Goal: Task Accomplishment & Management: Manage account settings

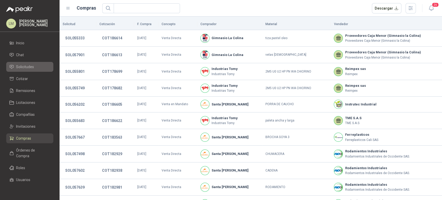
click at [24, 68] on span "Solicitudes" at bounding box center [25, 67] width 18 height 6
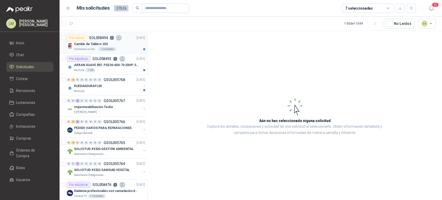
scroll to position [64, 0]
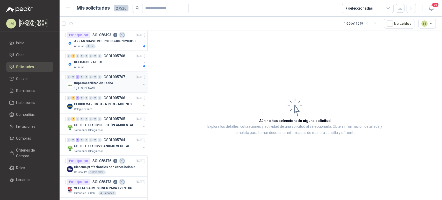
click at [142, 83] on button "button" at bounding box center [144, 85] width 4 height 4
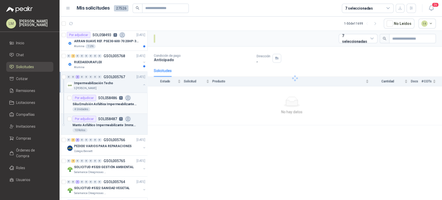
click at [118, 110] on div "4 Unidades" at bounding box center [109, 109] width 73 height 4
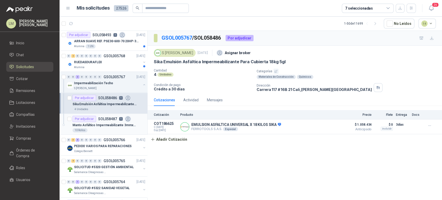
click at [113, 128] on div "10 Rollos" at bounding box center [109, 130] width 73 height 4
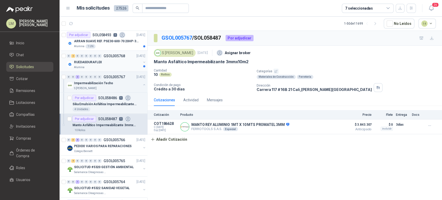
click at [142, 60] on button "button" at bounding box center [144, 62] width 4 height 4
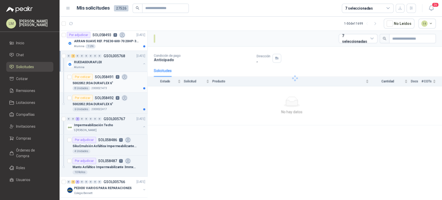
click at [110, 82] on p "5002052 | RDA DURAFLEX 6"" at bounding box center [93, 83] width 41 height 5
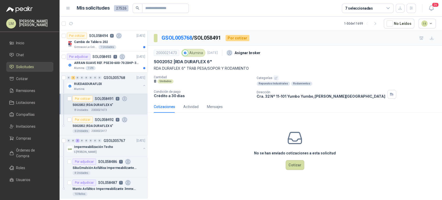
scroll to position [39, 0]
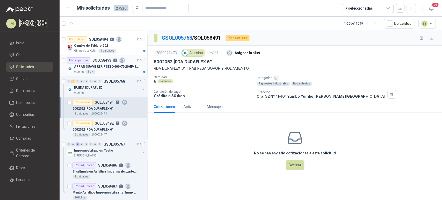
click at [109, 69] on div "ARRAN SUAVE REF. PSE30-600-70 20HP-30A" at bounding box center [109, 66] width 71 height 6
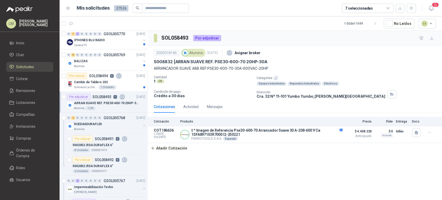
scroll to position [1, 0]
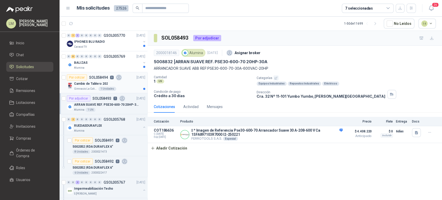
click at [110, 86] on div "Cambio de Tablero 202" at bounding box center [109, 84] width 71 height 6
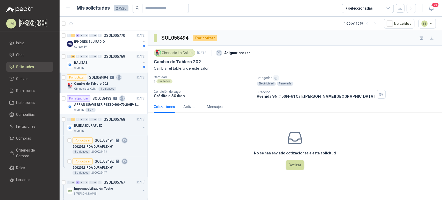
click at [108, 63] on div "BALIZAS" at bounding box center [107, 63] width 67 height 6
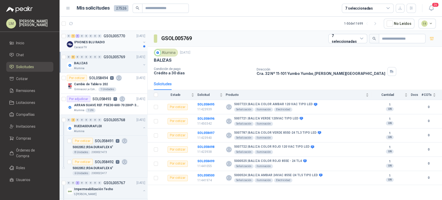
click at [103, 46] on div "Caracol TV" at bounding box center [107, 47] width 67 height 4
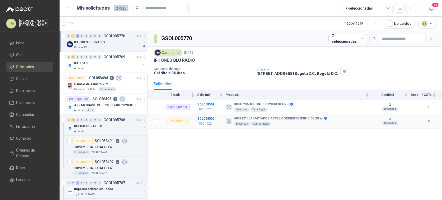
click at [205, 120] on td "SOL058502 10004022" at bounding box center [211, 121] width 29 height 14
click at [205, 120] on b "SOL058502" at bounding box center [205, 119] width 17 height 4
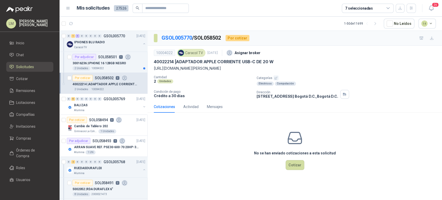
click at [274, 81] on div "Categorías Eléctricos Computación" at bounding box center [348, 80] width 183 height 10
click at [274, 80] on icon "button" at bounding box center [275, 77] width 3 height 3
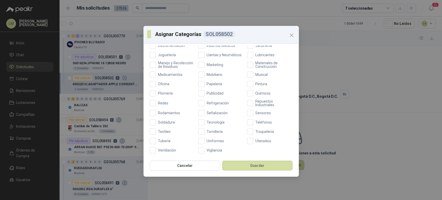
scroll to position [183, 0]
click at [217, 123] on span "Tecnología" at bounding box center [216, 122] width 22 height 4
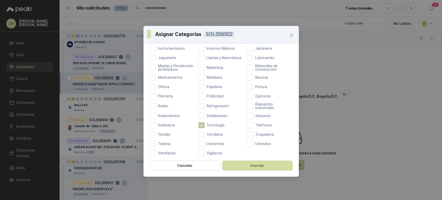
scroll to position [177, 0]
click at [252, 127] on label "Teléfonos" at bounding box center [270, 125] width 46 height 6
click at [251, 169] on button "Guardar" at bounding box center [257, 166] width 70 height 10
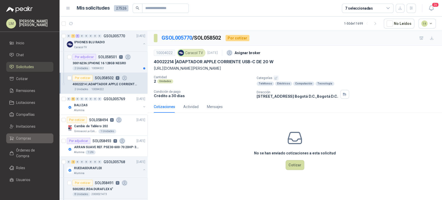
click at [25, 141] on link "Compras" at bounding box center [29, 138] width 47 height 10
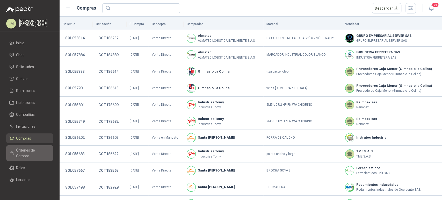
click at [25, 151] on span "Órdenes de Compra" at bounding box center [32, 152] width 32 height 11
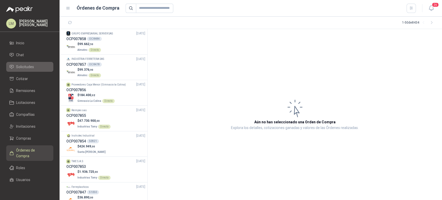
click at [27, 65] on span "Solicitudes" at bounding box center [25, 67] width 18 height 6
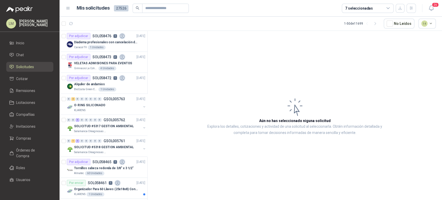
scroll to position [174, 0]
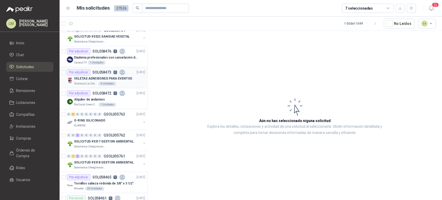
click at [97, 79] on p "VELETAS ADMISIONES PARA EVENTOS" at bounding box center [103, 78] width 58 height 5
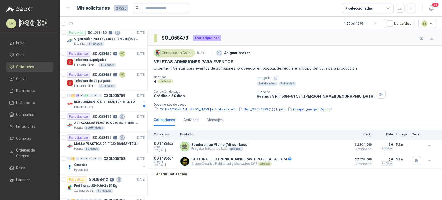
scroll to position [392, 0]
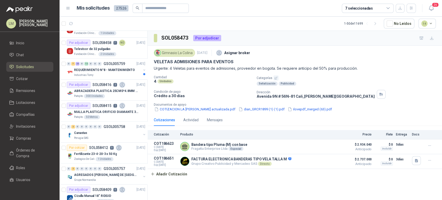
click at [355, 5] on div "7 seleccionadas" at bounding box center [359, 8] width 28 height 6
click at [267, 37] on div "SOL058473 Por adjudicar" at bounding box center [295, 38] width 295 height 15
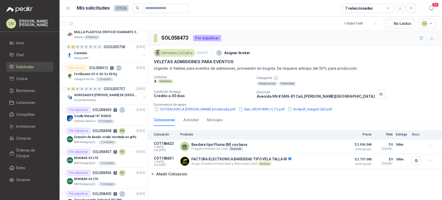
scroll to position [473, 0]
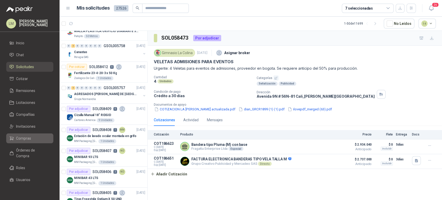
click at [23, 136] on span "Compras" at bounding box center [23, 139] width 15 height 6
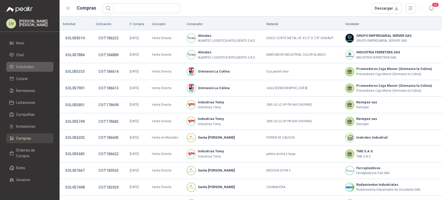
click at [20, 68] on span "Solicitudes" at bounding box center [25, 67] width 18 height 6
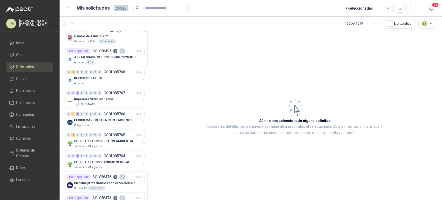
scroll to position [48, 0]
click at [104, 57] on p "ARRAN SUAVE REF. PSE30-600-70 20HP-30A" at bounding box center [106, 57] width 65 height 5
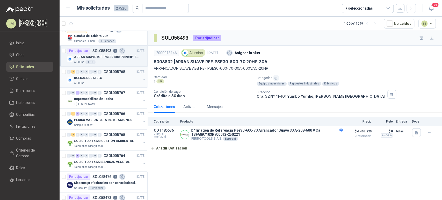
click at [106, 76] on div "RUEDASDURAFLEX" at bounding box center [107, 78] width 67 height 6
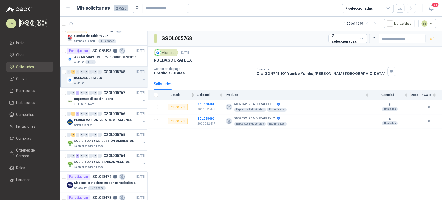
click at [142, 79] on button "button" at bounding box center [144, 79] width 4 height 4
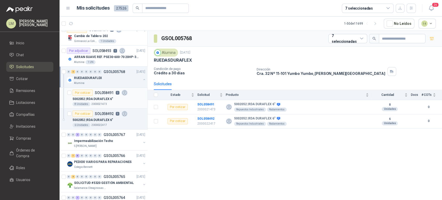
click at [116, 98] on div "5002052 | RDA DURAFLEX 6"" at bounding box center [109, 99] width 73 height 6
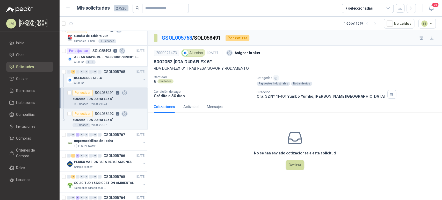
click at [274, 77] on icon "button" at bounding box center [275, 77] width 3 height 3
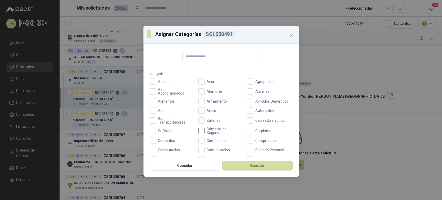
scroll to position [79, 0]
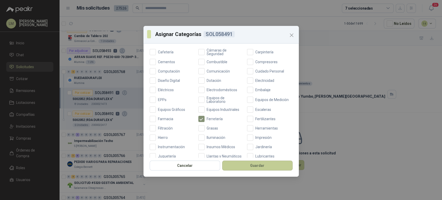
click at [234, 163] on button "Guardar" at bounding box center [257, 166] width 70 height 10
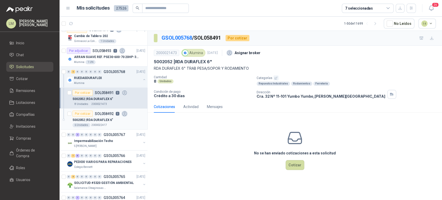
click at [105, 123] on div "6 Unidades 2000022417" at bounding box center [109, 125] width 73 height 4
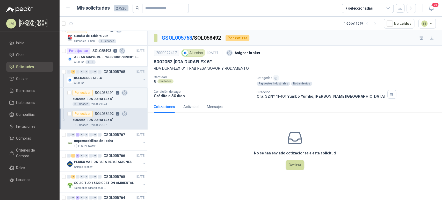
click at [275, 81] on div "Categorías Repuestos Industriales Rodamientos" at bounding box center [348, 80] width 183 height 10
click at [276, 78] on icon "button" at bounding box center [276, 78] width 3 height 3
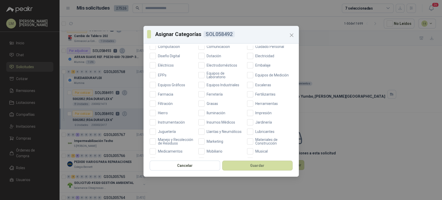
scroll to position [102, 0]
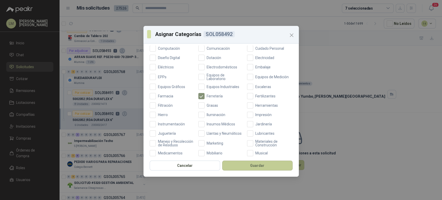
click at [250, 164] on button "Guardar" at bounding box center [257, 166] width 70 height 10
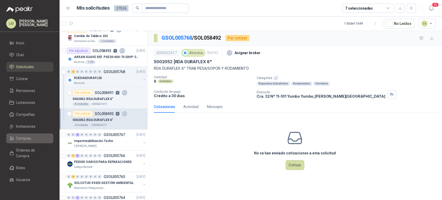
click at [23, 137] on span "Compras" at bounding box center [23, 139] width 15 height 6
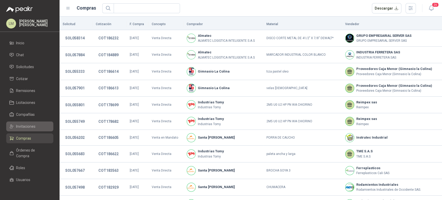
click at [24, 126] on span "Invitaciones" at bounding box center [25, 127] width 19 height 6
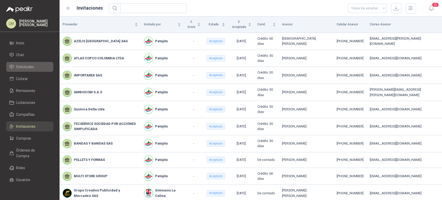
click at [24, 68] on span "Solicitudes" at bounding box center [25, 67] width 18 height 6
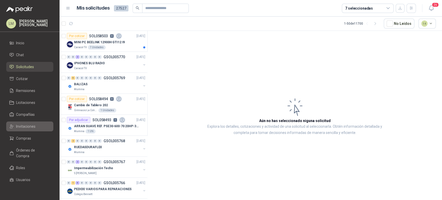
click at [23, 126] on span "Invitaciones" at bounding box center [25, 127] width 19 height 6
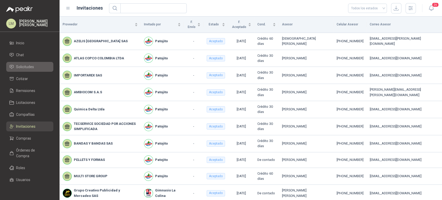
click at [24, 71] on link "Solicitudes" at bounding box center [29, 67] width 47 height 10
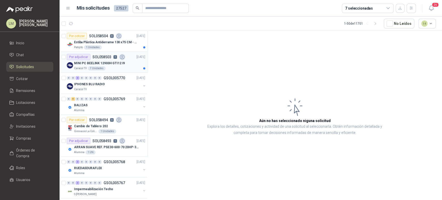
click at [116, 63] on p "MINI PC BEELINK 12900H GTI12 I9" at bounding box center [99, 63] width 51 height 5
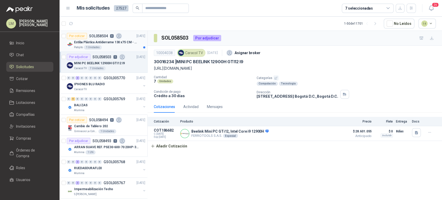
click at [104, 44] on p "Estiba Plástica Antiderrame 130 x75 CM - Capacidad 180-200 Litros" at bounding box center [106, 42] width 65 height 5
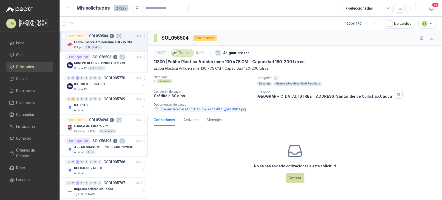
click at [183, 109] on button "Imagen de WhatsApp [DATE] a las 11.49.15_6a379811.jpg" at bounding box center [200, 108] width 93 height 5
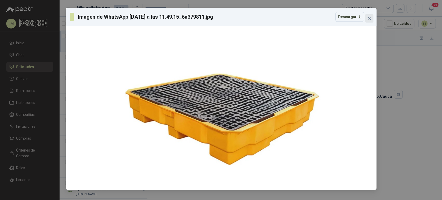
click at [372, 20] on span "Close" at bounding box center [369, 18] width 8 height 4
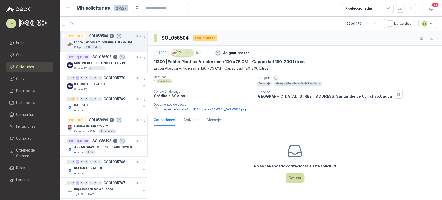
click at [275, 77] on icon "button" at bounding box center [276, 78] width 3 height 3
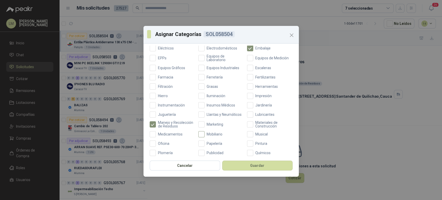
scroll to position [113, 0]
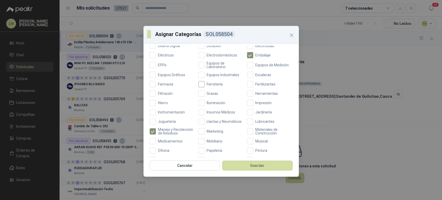
click at [210, 85] on span "Ferretería" at bounding box center [215, 84] width 20 height 4
click at [251, 165] on button "Guardar" at bounding box center [257, 166] width 70 height 10
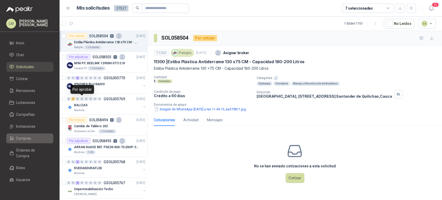
click at [28, 134] on link "Compras" at bounding box center [29, 138] width 47 height 10
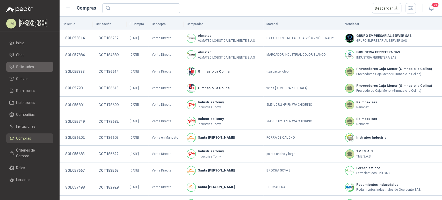
click at [27, 67] on span "Solicitudes" at bounding box center [25, 67] width 18 height 6
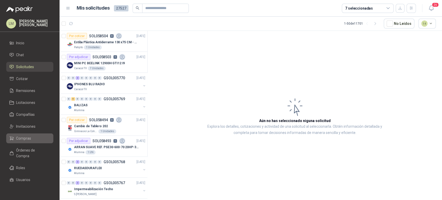
click at [21, 138] on span "Compras" at bounding box center [23, 139] width 15 height 6
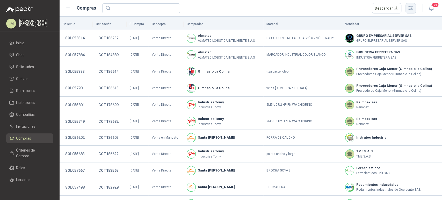
click at [411, 10] on icon "button" at bounding box center [411, 8] width 6 height 6
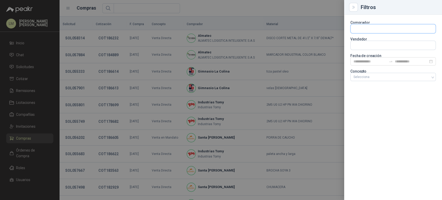
click at [357, 32] on input "text" at bounding box center [393, 28] width 85 height 9
type input "*****"
click at [368, 40] on p "Fundación Clínica Shaio" at bounding box center [391, 39] width 56 height 3
click at [228, 11] on div at bounding box center [221, 100] width 442 height 200
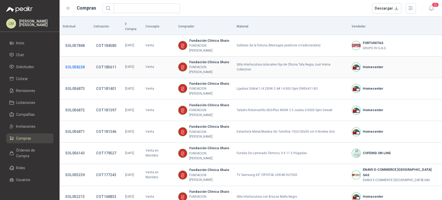
click at [73, 62] on button "SOL058238" at bounding box center [75, 66] width 25 height 9
click at [105, 53] on div at bounding box center [221, 100] width 442 height 200
click at [105, 62] on button "COT185611" at bounding box center [106, 66] width 25 height 9
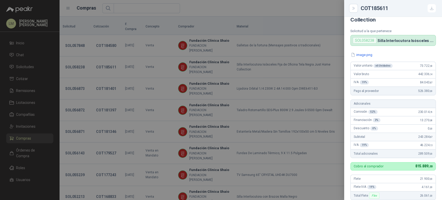
scroll to position [19, 0]
click at [388, 17] on h4 "Silla Interlocutora Isósceles Fija de Oficina Tela Negra Just Home Collection" at bounding box center [394, 13] width 86 height 19
click at [106, 114] on div at bounding box center [221, 100] width 442 height 200
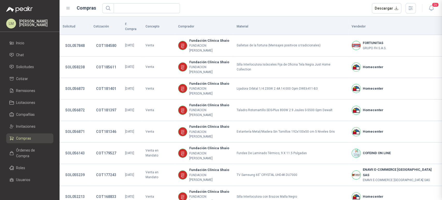
scroll to position [278, 0]
click at [79, 62] on button "SOL058238" at bounding box center [75, 66] width 25 height 9
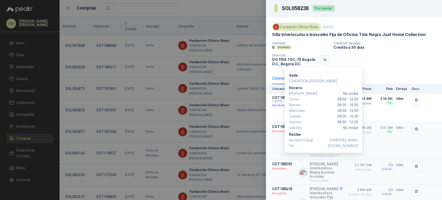
drag, startPoint x: 338, startPoint y: 147, endPoint x: 360, endPoint y: 147, distance: 22.3
click at [360, 147] on div "Sede FUNDACIÓN [PERSON_NAME] Horario [PERSON_NAME] No recibe Lunes 08:00 - 16:0…" at bounding box center [324, 110] width 78 height 86
click at [339, 146] on span "[PHONE_NUMBER]" at bounding box center [343, 146] width 30 height 6
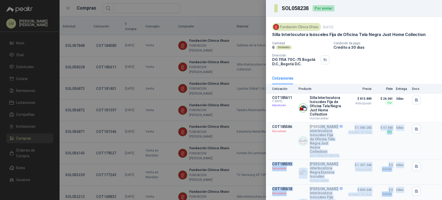
drag, startPoint x: 337, startPoint y: 146, endPoint x: 328, endPoint y: 127, distance: 21.0
click at [328, 127] on body "LM [PERSON_NAME] [PERSON_NAME] Inicio Chat Solicitudes Cotizar Remisiones Licit…" at bounding box center [221, 100] width 442 height 200
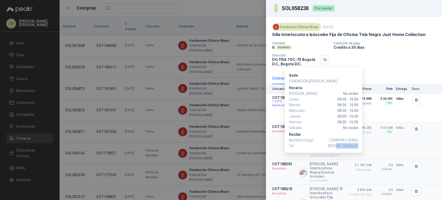
drag, startPoint x: 337, startPoint y: 145, endPoint x: 358, endPoint y: 145, distance: 20.7
click at [358, 145] on span "[PHONE_NUMBER]" at bounding box center [343, 146] width 30 height 6
copy span "3107535517"
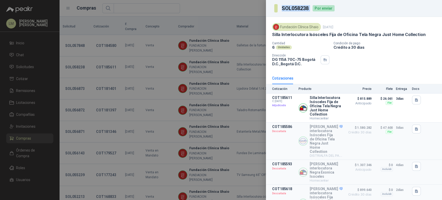
drag, startPoint x: 306, startPoint y: 7, endPoint x: 281, endPoint y: 8, distance: 24.9
click at [281, 8] on div "SOL058238 Por enviar" at bounding box center [304, 8] width 60 height 8
copy h3 "SOL058238"
click at [101, 75] on div at bounding box center [221, 100] width 442 height 200
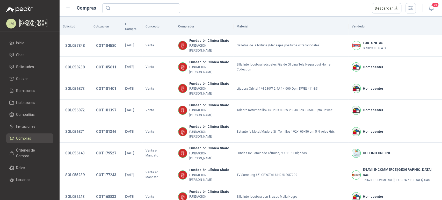
click at [24, 61] on ul "Inicio Chat Solicitudes Cotizar Remisiones Licitaciones Compañías Invitaciones …" at bounding box center [30, 113] width 60 height 150
click at [23, 66] on span "Solicitudes" at bounding box center [25, 67] width 18 height 6
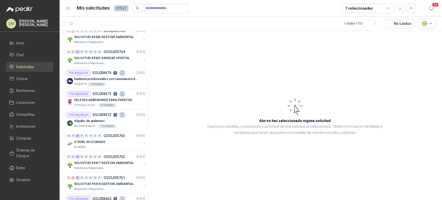
scroll to position [194, 0]
click at [19, 57] on span "Chat" at bounding box center [20, 55] width 8 height 6
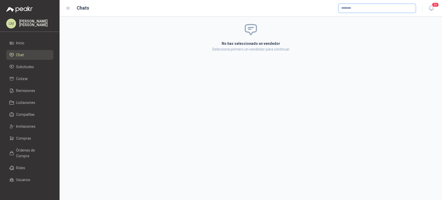
click at [350, 12] on input "text" at bounding box center [377, 8] width 77 height 9
type input "*****"
click at [355, 20] on p "COFEIND ON LINE" at bounding box center [363, 19] width 24 height 3
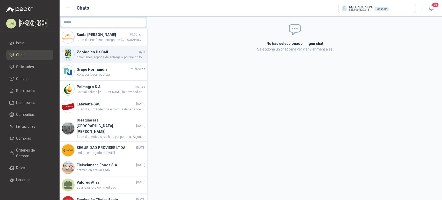
click at [96, 56] on span "hola tienes soporte de entrega?? porque no lo he recibido." at bounding box center [111, 57] width 69 height 5
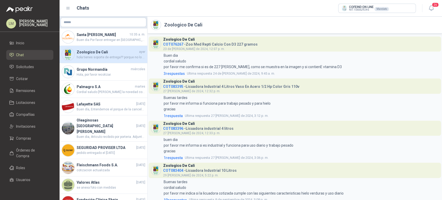
scroll to position [1068, 0]
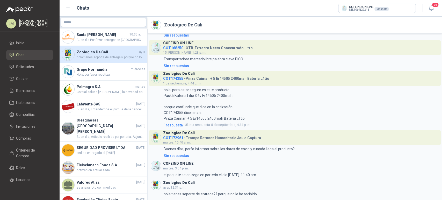
drag, startPoint x: 123, startPoint y: 39, endPoint x: 315, endPoint y: 75, distance: 195.9
click at [315, 75] on header "Zoologico De Cali COT174355 - [PERSON_NAME] + 5 Er14505 2400mah Batería L1tio 1…" at bounding box center [295, 78] width 293 height 15
click at [88, 74] on span "Hola, por favor recotizar." at bounding box center [111, 74] width 69 height 5
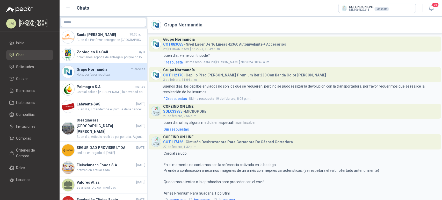
scroll to position [324, 0]
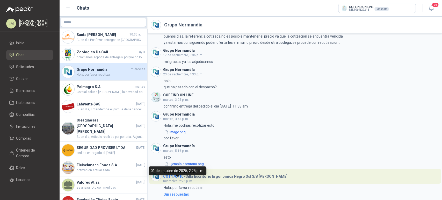
click at [172, 179] on span "miércoles, 2:25 p. m." at bounding box center [178, 181] width 30 height 4
click at [172, 176] on span "COT170710" at bounding box center [173, 176] width 20 height 4
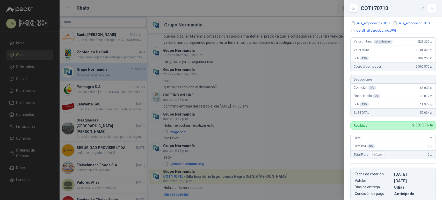
scroll to position [0, 0]
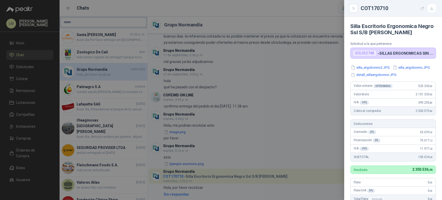
click at [241, 145] on div at bounding box center [221, 100] width 442 height 200
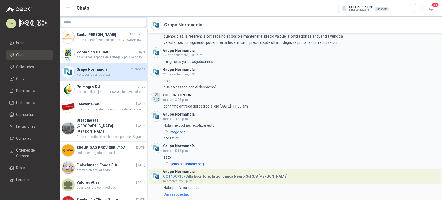
click at [30, 62] on ul "Inicio Chat Solicitudes Cotizar Remisiones Licitaciones Compañías Invitaciones …" at bounding box center [30, 113] width 60 height 150
click at [29, 64] on span "Solicitudes" at bounding box center [25, 67] width 18 height 6
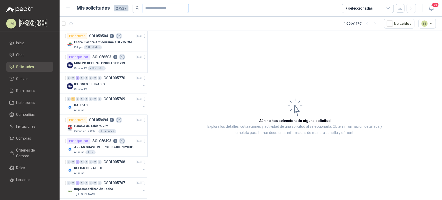
click at [140, 8] on span at bounding box center [138, 8] width 10 height 9
click at [158, 9] on input "text" at bounding box center [163, 8] width 36 height 9
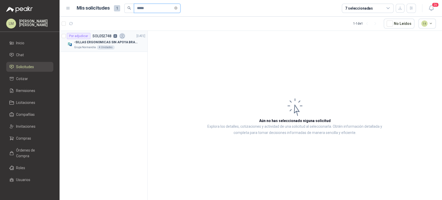
type input "*****"
click at [116, 45] on div "Grupo Normandía 4 Unidades" at bounding box center [109, 47] width 71 height 4
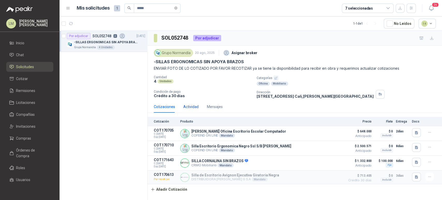
click at [188, 108] on div "Actividad" at bounding box center [190, 107] width 15 height 6
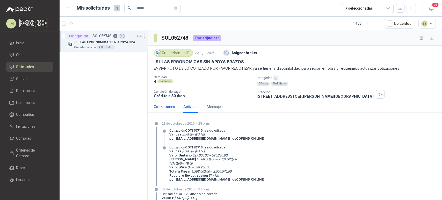
click at [169, 107] on div "Cotizaciones" at bounding box center [164, 107] width 21 height 6
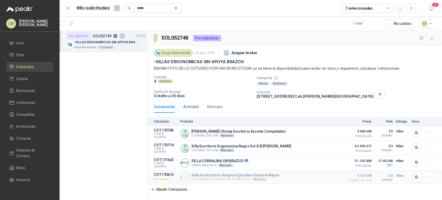
click at [192, 107] on div "Actividad" at bounding box center [190, 107] width 15 height 6
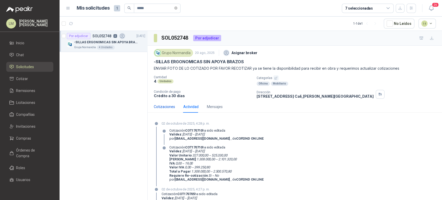
click at [168, 105] on div "Cotizaciones" at bounding box center [164, 107] width 21 height 6
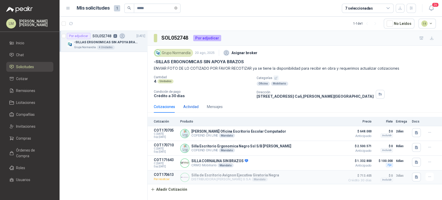
click at [183, 104] on div "Actividad" at bounding box center [190, 107] width 15 height 6
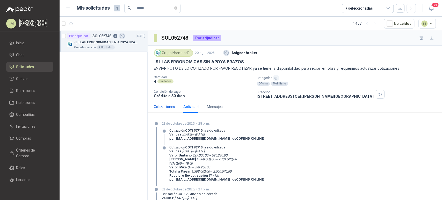
click at [167, 104] on div "Cotizaciones" at bounding box center [164, 107] width 21 height 6
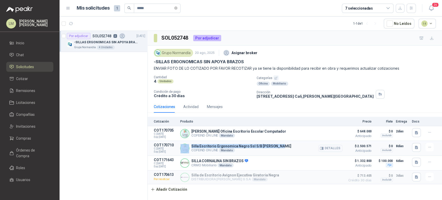
drag, startPoint x: 190, startPoint y: 146, endPoint x: 279, endPoint y: 147, distance: 89.4
click at [279, 147] on div "Silla Escritorio Ergonomica Negro Ssl S/B [PERSON_NAME] COFEIND ON LINE [PERSON…" at bounding box center [261, 148] width 162 height 10
copy div "Silla Escritorio Ergonomica Negro Ssl S/B [PERSON_NAME]"
click at [177, 7] on icon "close-circle" at bounding box center [175, 7] width 3 height 3
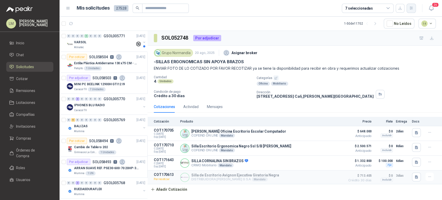
click at [410, 8] on icon "button" at bounding box center [411, 8] width 4 height 4
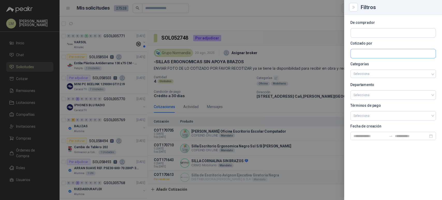
click at [361, 53] on input "text" at bounding box center [393, 53] width 85 height 9
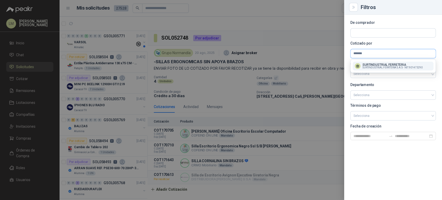
type input "*******"
click at [371, 67] on span "SURTINDUSTRIAL FERRTERIA S.A.S -" at bounding box center [383, 67] width 41 height 3
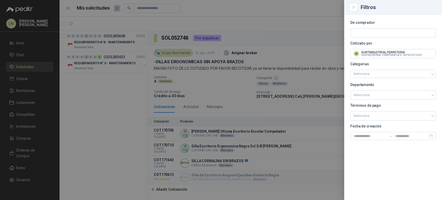
click at [281, 39] on div at bounding box center [221, 100] width 442 height 200
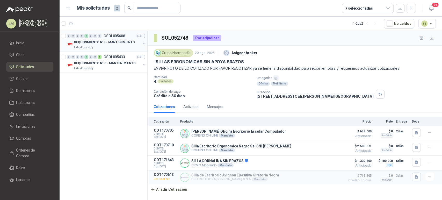
click at [144, 43] on button "button" at bounding box center [144, 44] width 4 height 4
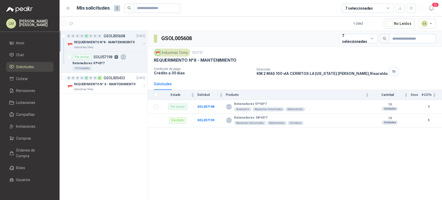
click at [144, 43] on button "button" at bounding box center [144, 44] width 4 height 4
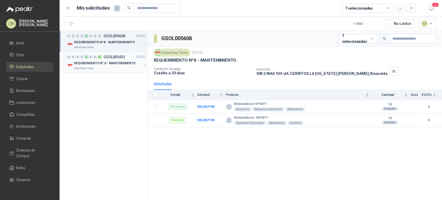
click at [144, 66] on button "button" at bounding box center [144, 65] width 4 height 4
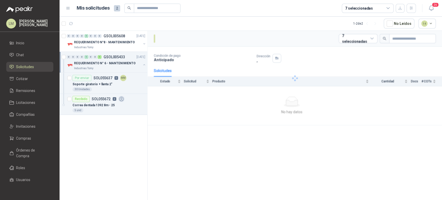
click at [144, 65] on button "button" at bounding box center [144, 65] width 4 height 4
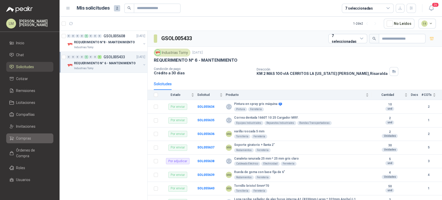
click at [21, 139] on span "Compras" at bounding box center [23, 139] width 15 height 6
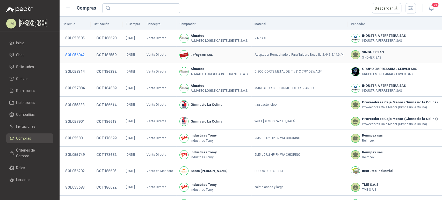
click at [73, 54] on button "SOL056042" at bounding box center [75, 54] width 25 height 9
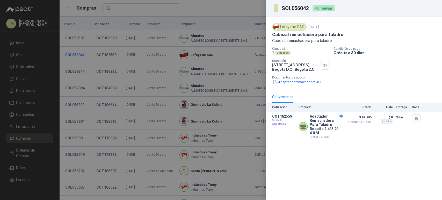
click at [73, 54] on div at bounding box center [221, 100] width 442 height 200
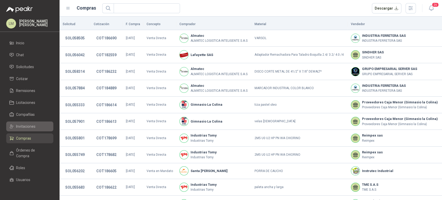
click at [25, 126] on span "Invitaciones" at bounding box center [25, 127] width 19 height 6
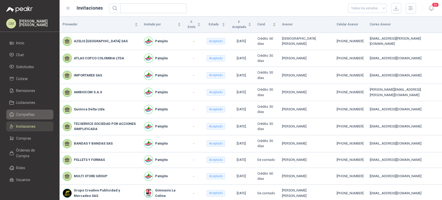
click at [20, 116] on span "Compañías" at bounding box center [25, 115] width 19 height 6
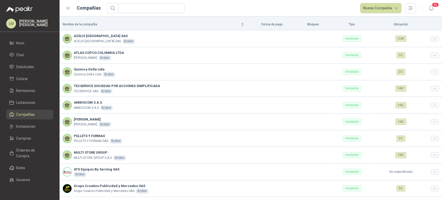
click at [26, 72] on ul "Inicio Chat Solicitudes Cotizar Remisiones Licitaciones Compañías Invitaciones …" at bounding box center [30, 113] width 60 height 150
click at [26, 68] on span "Solicitudes" at bounding box center [25, 67] width 18 height 6
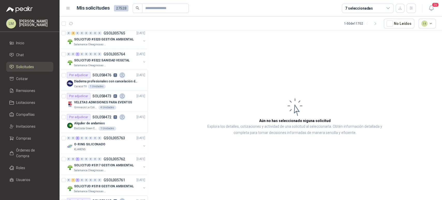
scroll to position [226, 0]
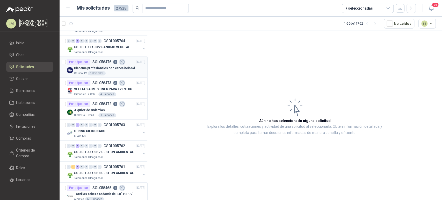
click at [103, 67] on p "Diadema profesionales con cancelación de ruido en micrófono" at bounding box center [106, 68] width 65 height 5
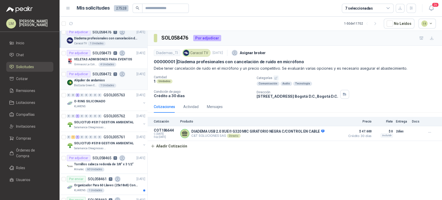
scroll to position [286, 0]
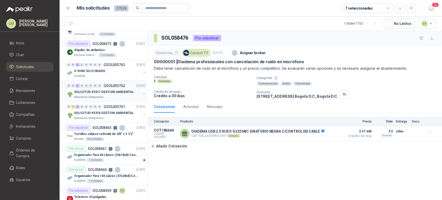
click at [122, 90] on p "SOLICITUD #5317 GESTION AMBIENTAL" at bounding box center [104, 92] width 60 height 5
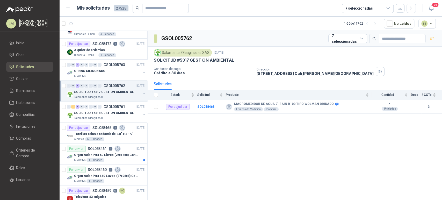
click at [142, 93] on button "button" at bounding box center [144, 93] width 4 height 4
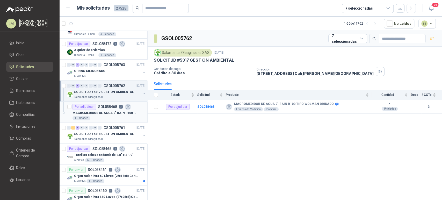
click at [101, 111] on p "MACROMEDIDOR DE AGUA 2" RAIN R100 TIPO WOLMAN BRIDADO" at bounding box center [105, 113] width 65 height 5
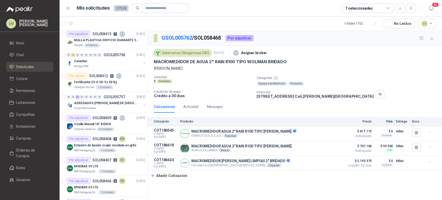
scroll to position [552, 0]
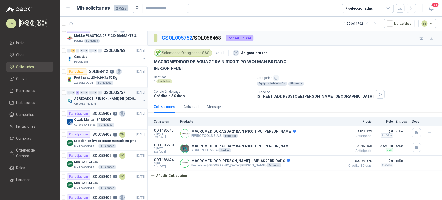
click at [142, 99] on button "button" at bounding box center [144, 100] width 4 height 4
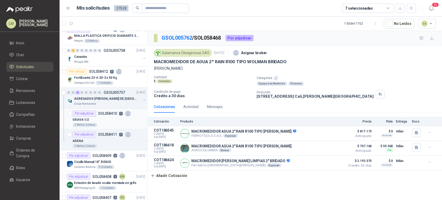
click at [108, 117] on div "GRAVA 1/2" at bounding box center [109, 120] width 73 height 6
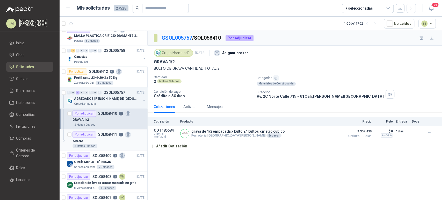
click at [99, 138] on div "ARENA" at bounding box center [109, 141] width 73 height 6
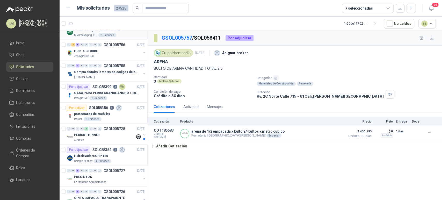
scroll to position [768, 0]
click at [142, 72] on button "button" at bounding box center [144, 73] width 4 height 4
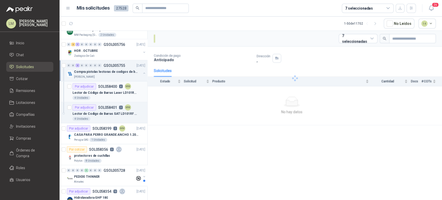
click at [109, 93] on p "Lector de Código de Barras Laser LD101R Para Punto de Venta" at bounding box center [105, 92] width 65 height 5
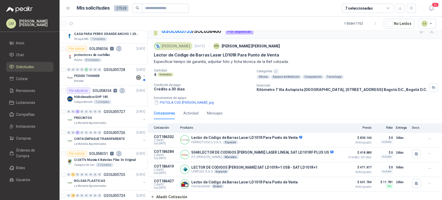
scroll to position [883, 0]
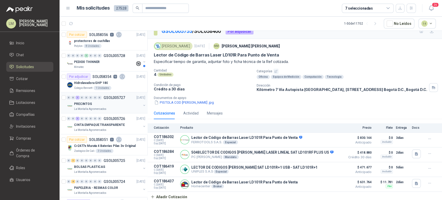
click at [142, 103] on button "button" at bounding box center [144, 105] width 4 height 4
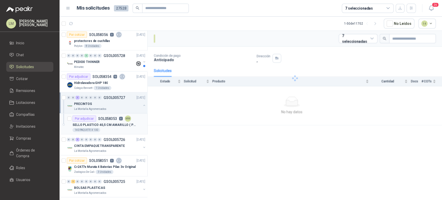
click at [109, 118] on p "SOL058353" at bounding box center [107, 119] width 19 height 4
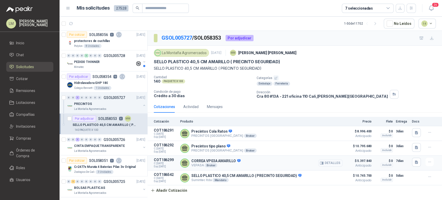
click at [339, 164] on button "Detalles" at bounding box center [330, 163] width 24 height 7
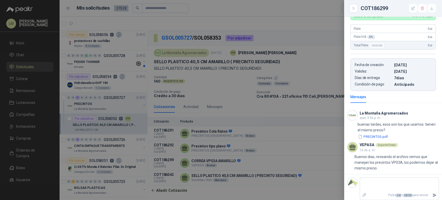
scroll to position [189, 0]
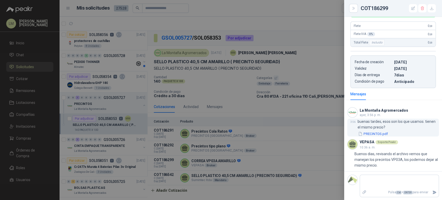
click at [372, 134] on button "PRECINTOS.pdf" at bounding box center [373, 133] width 31 height 5
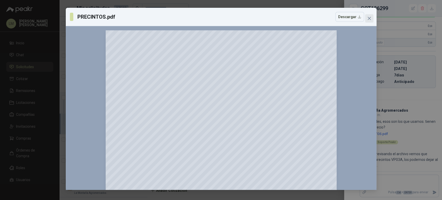
click at [370, 18] on icon "close" at bounding box center [369, 18] width 4 height 4
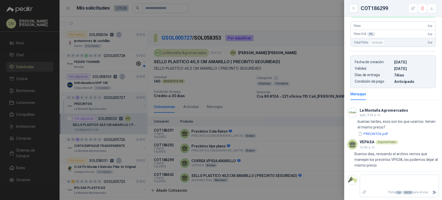
click at [264, 159] on div at bounding box center [221, 100] width 442 height 200
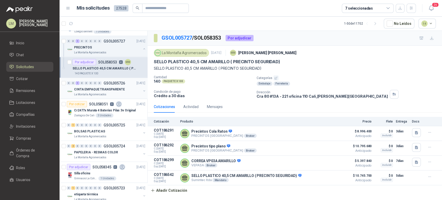
scroll to position [941, 0]
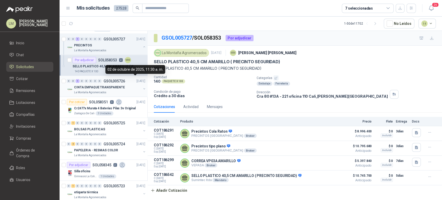
click at [142, 88] on button "button" at bounding box center [144, 89] width 4 height 4
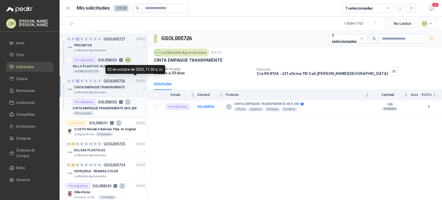
click at [123, 102] on div "Por adjudicar SOL058352 9" at bounding box center [102, 102] width 59 height 6
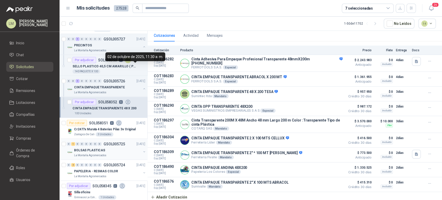
scroll to position [959, 0]
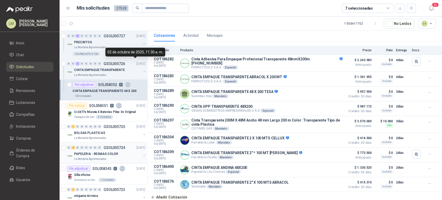
click at [142, 154] on button "button" at bounding box center [144, 155] width 4 height 4
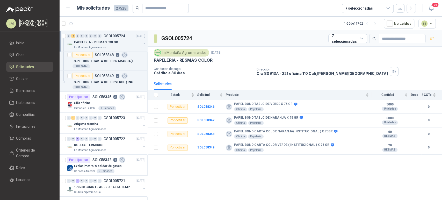
scroll to position [1114, 0]
click at [142, 124] on button "button" at bounding box center [144, 126] width 4 height 4
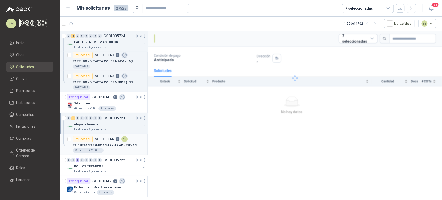
scroll to position [1135, 0]
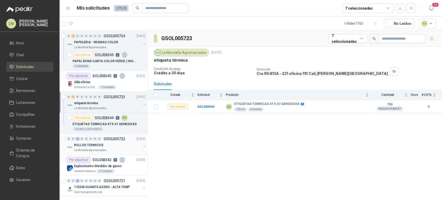
click at [142, 145] on button "button" at bounding box center [144, 147] width 4 height 4
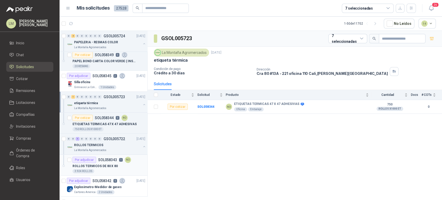
click at [103, 169] on div "3.924 ROLLOS" at bounding box center [109, 171] width 73 height 4
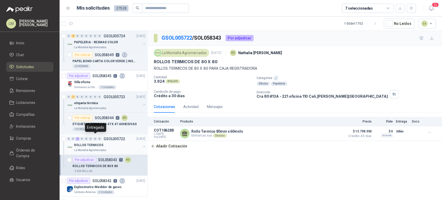
scroll to position [1156, 0]
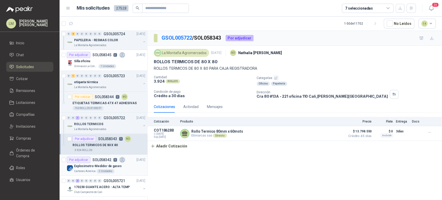
click at [98, 160] on div "Por adjudicar SOL058342 5" at bounding box center [96, 160] width 59 height 6
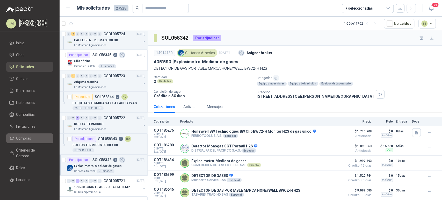
click at [19, 139] on span "Compras" at bounding box center [23, 139] width 15 height 6
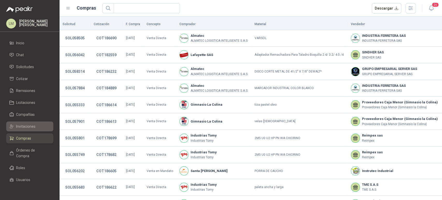
click at [27, 131] on link "Invitaciones" at bounding box center [29, 127] width 47 height 10
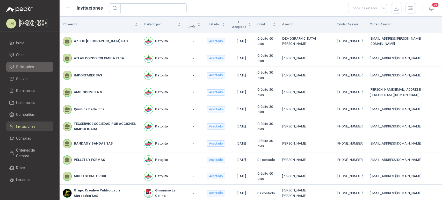
click at [29, 65] on span "Solicitudes" at bounding box center [25, 67] width 18 height 6
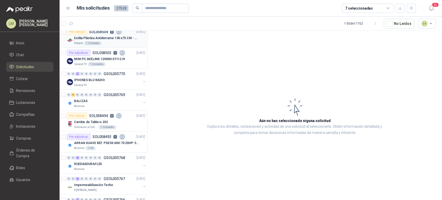
scroll to position [51, 0]
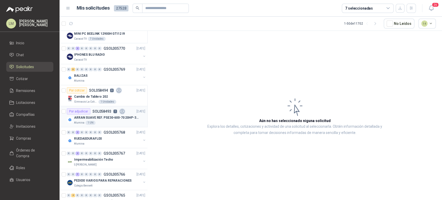
click at [108, 116] on p "ARRAN SUAVE REF. PSE30-600-70 20HP-30A" at bounding box center [106, 117] width 65 height 5
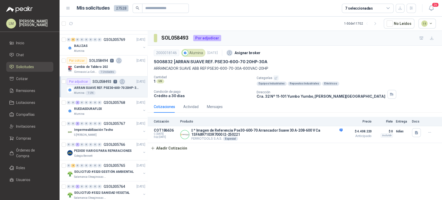
scroll to position [82, 0]
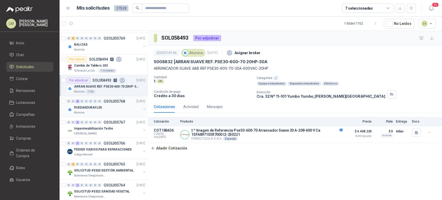
click at [142, 109] on button "button" at bounding box center [144, 109] width 4 height 4
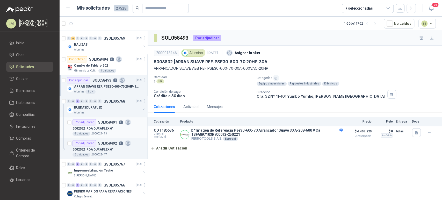
click at [99, 130] on p "5002052 | RDA DURAFLEX 6"" at bounding box center [93, 128] width 41 height 5
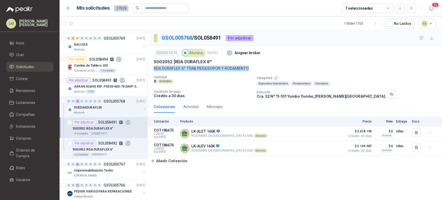
drag, startPoint x: 152, startPoint y: 67, endPoint x: 259, endPoint y: 68, distance: 106.8
click at [259, 68] on div "2000021473 Alumina [DATE] Asignar broker 5002052 | RDA DURAFLEX 6" RDA DURAFLE…" at bounding box center [295, 73] width 295 height 55
copy p "RDA DURAFLEX 6" TRAB PESA/SOPOR Y RODAMIENTO"
click at [83, 24] on icon "button" at bounding box center [84, 24] width 4 height 4
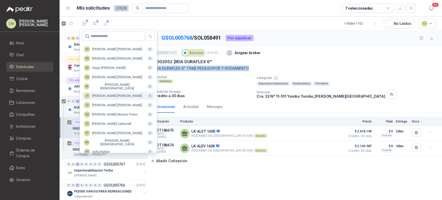
scroll to position [126, 0]
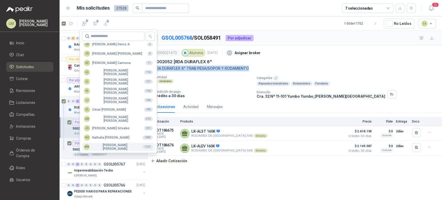
click at [93, 145] on div "MM [PERSON_NAME]" at bounding box center [111, 146] width 54 height 7
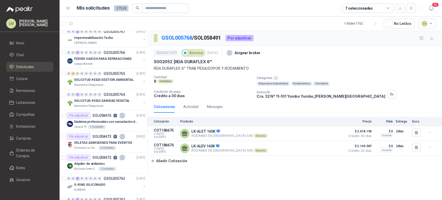
scroll to position [215, 0]
click at [104, 79] on p "SOLICITUD #5320 GESTIÓN AMBIENTAL" at bounding box center [104, 78] width 60 height 5
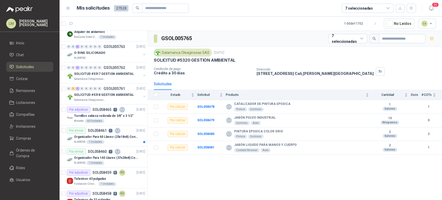
scroll to position [346, 0]
click at [142, 95] on button "button" at bounding box center [144, 96] width 4 height 4
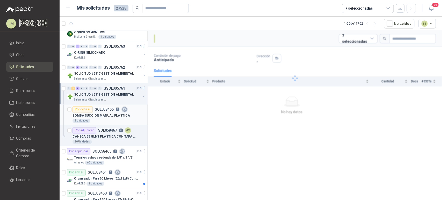
click at [106, 116] on p "BOMBA SUCCION MANUAL PLASTICA" at bounding box center [102, 115] width 58 height 5
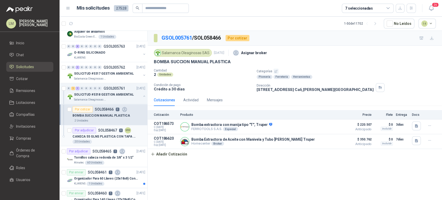
click at [99, 133] on div "CANECA 55 GLNS PLASTICA CON TAPA PEQUEÑA" at bounding box center [109, 136] width 73 height 6
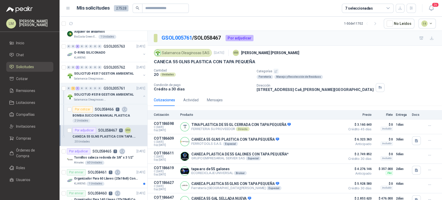
scroll to position [17, 0]
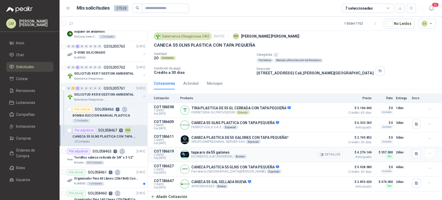
click at [324, 153] on button "Detalles" at bounding box center [330, 154] width 24 height 7
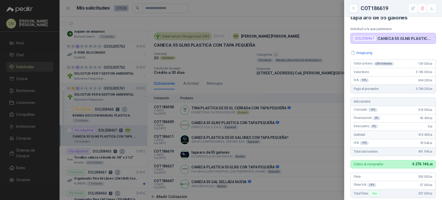
scroll to position [6, 0]
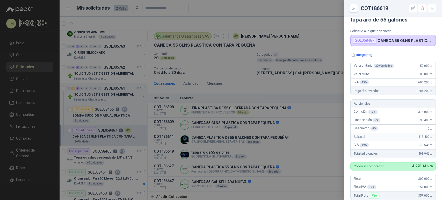
click at [266, 168] on div at bounding box center [221, 100] width 442 height 200
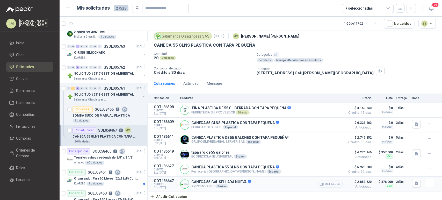
click at [322, 186] on button "Detalles" at bounding box center [330, 184] width 24 height 7
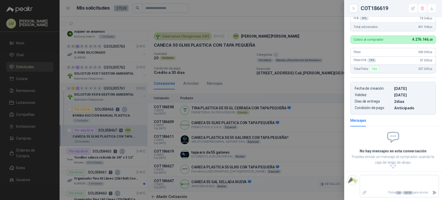
scroll to position [175, 0]
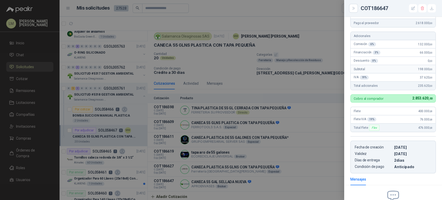
click at [271, 154] on div at bounding box center [221, 100] width 442 height 200
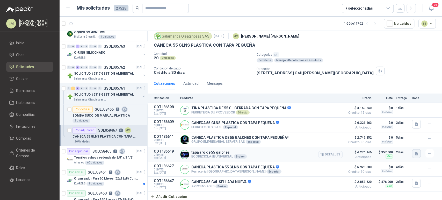
click at [412, 157] on button "button" at bounding box center [416, 153] width 9 height 9
click at [400, 143] on button "image.png" at bounding box center [402, 141] width 23 height 5
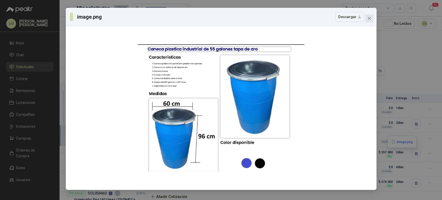
click at [367, 19] on icon "close" at bounding box center [369, 18] width 4 height 4
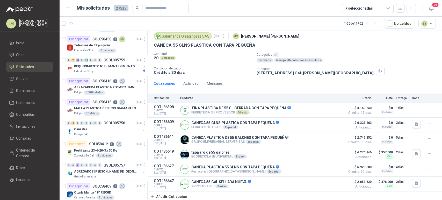
scroll to position [543, 0]
click at [89, 127] on div "Canastas" at bounding box center [107, 128] width 67 height 6
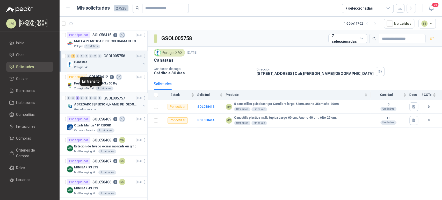
scroll to position [617, 0]
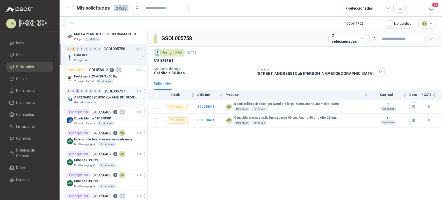
click at [97, 97] on p "AGREGADOS [PERSON_NAME] DE [GEOGRAPHIC_DATA]" at bounding box center [106, 97] width 65 height 5
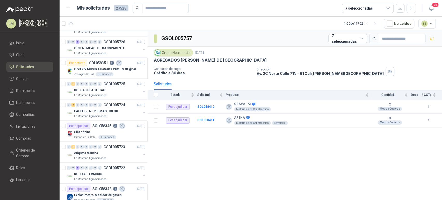
scroll to position [938, 0]
click at [377, 22] on icon "button" at bounding box center [375, 24] width 4 height 4
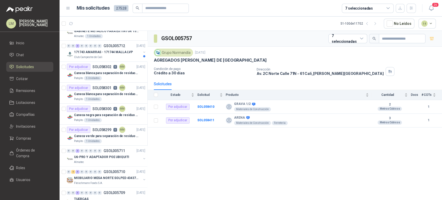
scroll to position [410, 0]
click at [102, 157] on p "U6-PRO Y ADAPTADOR POE UBIQUITI" at bounding box center [101, 157] width 55 height 5
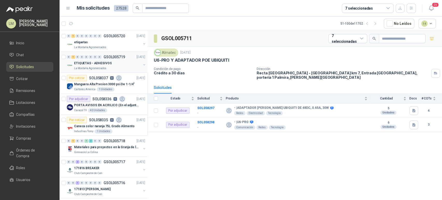
click at [142, 65] on button "button" at bounding box center [144, 65] width 4 height 4
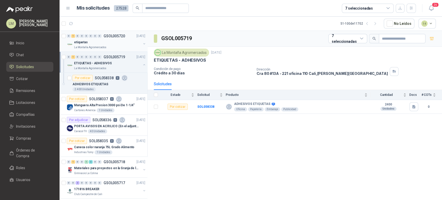
click at [142, 42] on button "button" at bounding box center [144, 44] width 4 height 4
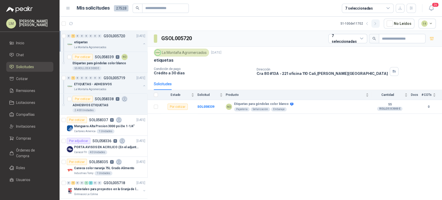
click at [377, 23] on icon "button" at bounding box center [375, 24] width 4 height 4
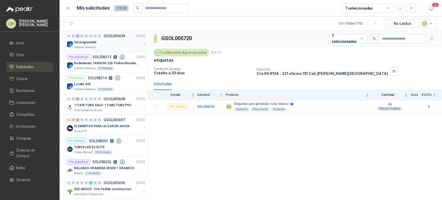
click at [113, 42] on div "Desengrasante" at bounding box center [107, 42] width 67 height 6
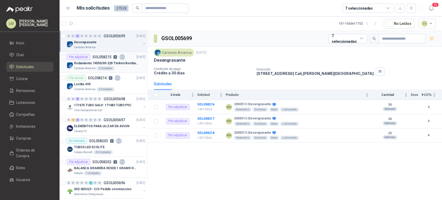
click at [107, 60] on div "Rodamiento 74550/90-220 Timken BombaVG40" at bounding box center [109, 63] width 71 height 6
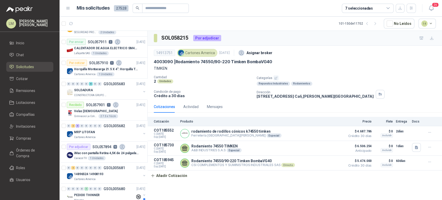
scroll to position [888, 0]
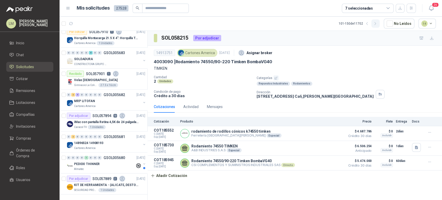
click at [378, 22] on icon "button" at bounding box center [375, 24] width 4 height 4
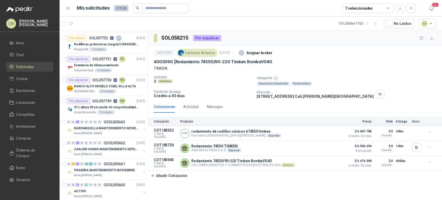
scroll to position [753, 0]
click at [91, 175] on p "Santa [PERSON_NAME]" at bounding box center [88, 176] width 28 height 4
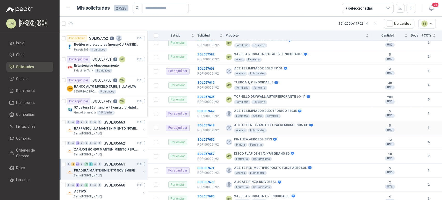
scroll to position [568, 0]
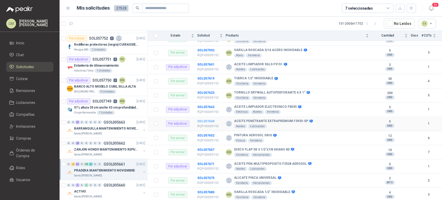
click at [211, 119] on b "SOL057648" at bounding box center [205, 121] width 17 height 4
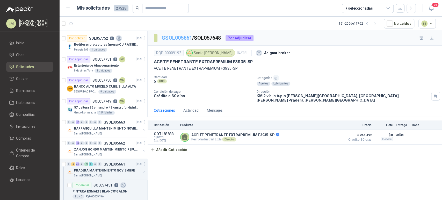
click at [172, 37] on link "GSOL005661" at bounding box center [177, 38] width 31 height 6
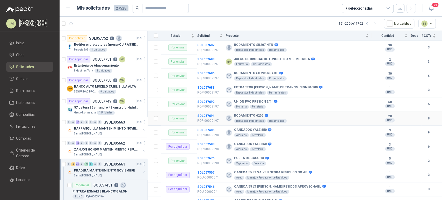
scroll to position [3377, 0]
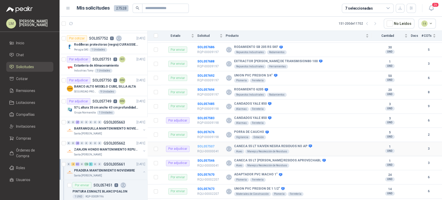
click at [205, 145] on b "SOL057507" at bounding box center [205, 147] width 17 height 4
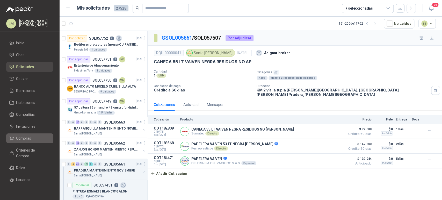
click at [22, 138] on span "Compras" at bounding box center [23, 139] width 15 height 6
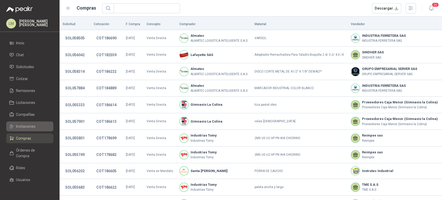
click at [25, 127] on span "Invitaciones" at bounding box center [25, 127] width 19 height 6
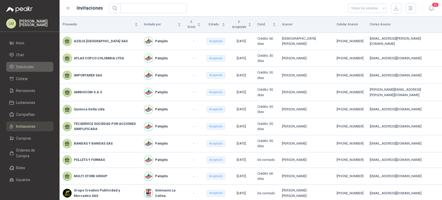
click at [25, 68] on span "Solicitudes" at bounding box center [25, 67] width 18 height 6
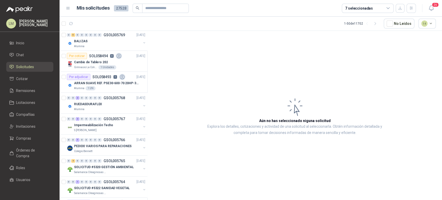
scroll to position [88, 0]
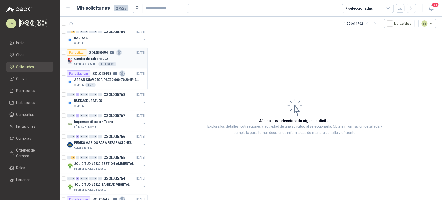
click at [106, 63] on div "1 Unidades" at bounding box center [107, 64] width 18 height 4
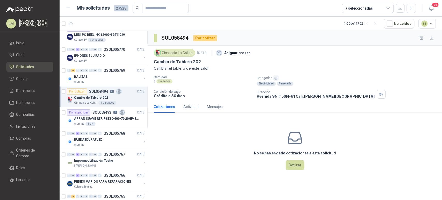
scroll to position [49, 0]
click at [277, 77] on button "button" at bounding box center [276, 77] width 5 height 5
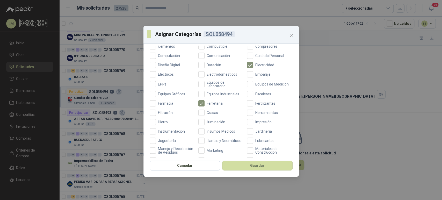
scroll to position [99, 0]
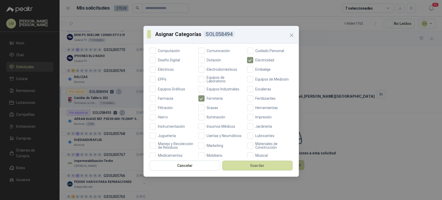
click at [204, 94] on div "Aceites Acero Agropecuario Aires Acondicionados Alambres Alarmas Alimentos Arma…" at bounding box center [221, 106] width 143 height 255
click at [203, 96] on label "Ferretería" at bounding box center [221, 98] width 46 height 6
click at [260, 58] on span "Electricidad" at bounding box center [264, 60] width 23 height 4
click at [237, 162] on button "Guardar" at bounding box center [257, 166] width 70 height 10
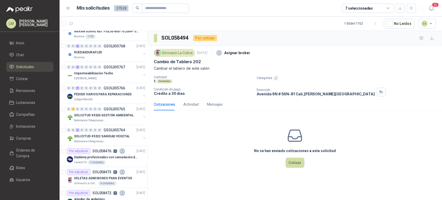
scroll to position [138, 0]
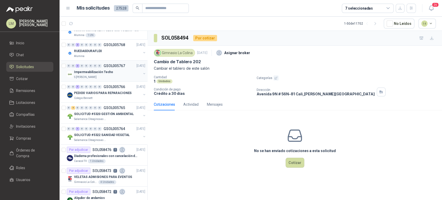
click at [142, 73] on button "button" at bounding box center [144, 74] width 4 height 4
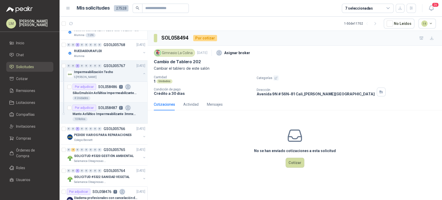
click at [91, 91] on p "Sika Emulsión Asfáltica Impermeabilizante Para Cubierta 18kg 5gl" at bounding box center [105, 93] width 65 height 5
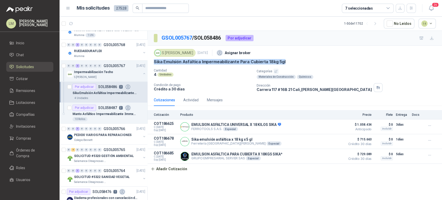
drag, startPoint x: 153, startPoint y: 61, endPoint x: 301, endPoint y: 63, distance: 147.7
click at [301, 63] on div "S [PERSON_NAME] [DATE] Asignar broker Sika Emulsión Asfáltica Impermeabilizante…" at bounding box center [295, 70] width 295 height 48
copy p "Sika Emulsión Asfáltica Impermeabilizante Para Cubierta 18kg 5gl"
click at [90, 112] on p "Manto Asfáltico Impermeabilizante 3mmx10m2" at bounding box center [105, 114] width 65 height 5
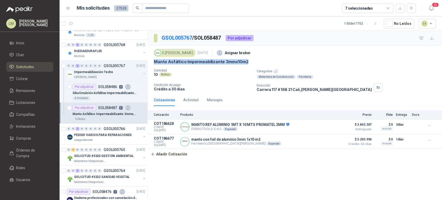
drag, startPoint x: 154, startPoint y: 62, endPoint x: 252, endPoint y: 62, distance: 97.9
click at [252, 62] on div "Manto Asfáltico Impermeabilizante 3mmx10m2" at bounding box center [295, 61] width 282 height 5
copy p "Manto Asfáltico Impermeabilizante 3mmx10m2"
click at [164, 155] on button "Añadir Cotización" at bounding box center [169, 154] width 42 height 10
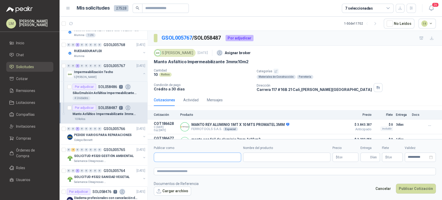
click at [188, 160] on input "Publicar como" at bounding box center [197, 157] width 87 height 9
type input "******"
click at [173, 170] on span "NIT : 800242106" at bounding box center [175, 171] width 18 height 3
type input "**********"
click at [254, 161] on input "Nombre del producto" at bounding box center [286, 157] width 87 height 9
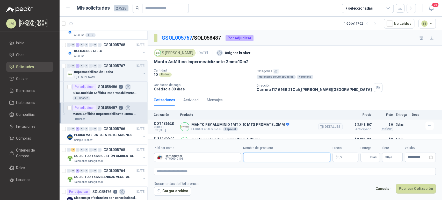
paste input "**********"
type input "**********"
click at [342, 159] on body "LM [PERSON_NAME] [PERSON_NAME] Inicio Chat Solicitudes Cotizar Remisiones Licit…" at bounding box center [221, 100] width 442 height 200
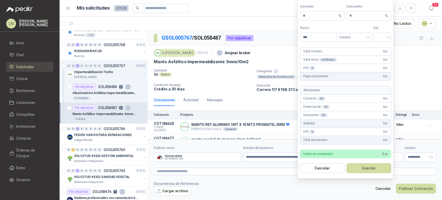
scroll to position [0, 0]
click at [346, 39] on span "Unitario" at bounding box center [353, 37] width 29 height 8
type input "*********"
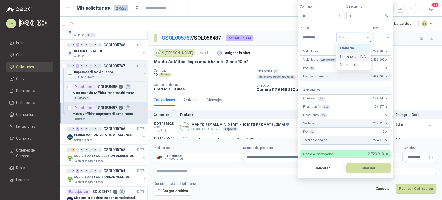
click at [346, 55] on div "Unitario con IVA" at bounding box center [353, 57] width 27 height 6
click at [377, 40] on input "search" at bounding box center [382, 37] width 12 height 8
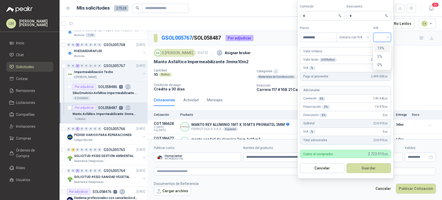
click at [379, 46] on div "19%" at bounding box center [383, 48] width 10 height 6
drag, startPoint x: 335, startPoint y: 18, endPoint x: 330, endPoint y: 19, distance: 4.4
click at [330, 19] on div "Comisión * % Descuento * %" at bounding box center [345, 12] width 91 height 16
type input "*"
click at [359, 168] on button "Guardar" at bounding box center [369, 168] width 45 height 10
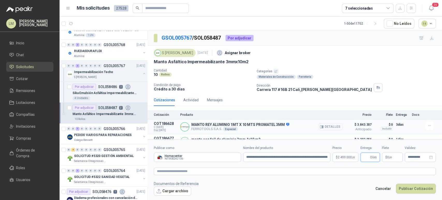
scroll to position [10, 0]
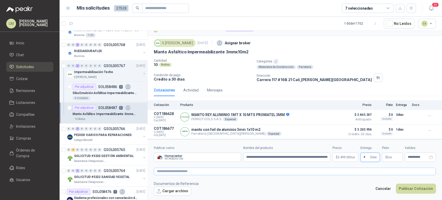
type input "*"
click at [305, 173] on textarea at bounding box center [295, 172] width 282 height 8
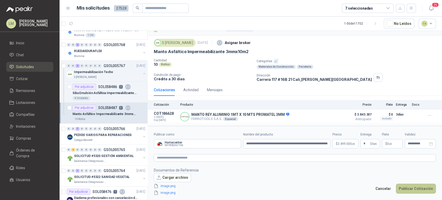
click at [411, 185] on button "Publicar Cotización" at bounding box center [416, 189] width 40 height 10
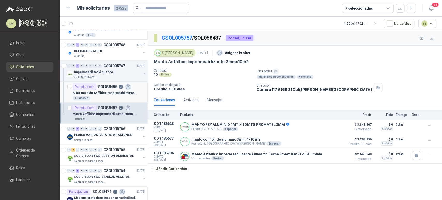
click at [85, 97] on div "4 Unidades" at bounding box center [82, 98] width 18 height 4
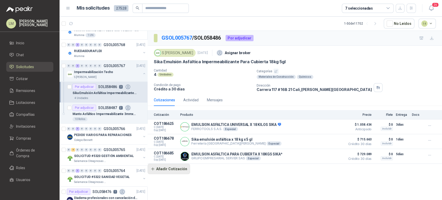
click at [172, 169] on button "Añadir Cotización" at bounding box center [169, 169] width 42 height 10
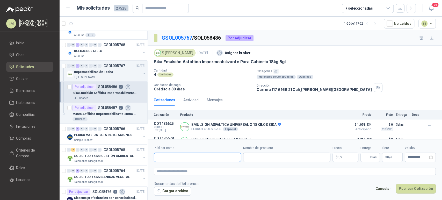
click at [180, 155] on input "Publicar como" at bounding box center [197, 157] width 87 height 9
type input "******"
click at [168, 171] on span "NIT : 800242106" at bounding box center [175, 171] width 18 height 3
type input "**********"
click at [273, 154] on input "Nombre del producto" at bounding box center [286, 157] width 87 height 9
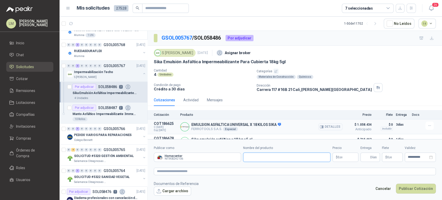
paste input "**********"
type input "**********"
click at [185, 172] on textarea at bounding box center [295, 172] width 282 height 8
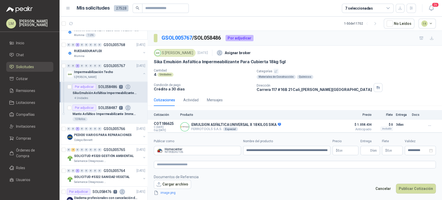
click at [340, 149] on span ",00" at bounding box center [341, 150] width 3 height 3
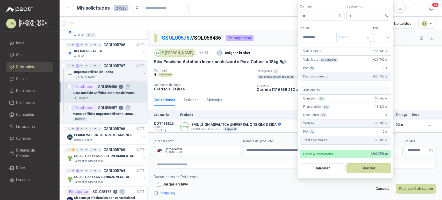
click at [360, 37] on span "Unitario" at bounding box center [353, 37] width 29 height 8
type input "*********"
click at [353, 57] on div "Unitario con IVA" at bounding box center [353, 57] width 27 height 6
click at [384, 38] on input "search" at bounding box center [382, 37] width 12 height 8
click at [383, 47] on div "19%" at bounding box center [383, 48] width 10 height 6
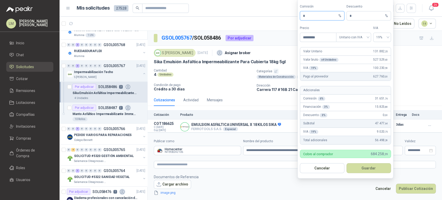
drag, startPoint x: 307, startPoint y: 18, endPoint x: 302, endPoint y: 18, distance: 4.7
click at [302, 18] on span "* %" at bounding box center [322, 15] width 45 height 9
type input "*"
click at [363, 169] on button "Guardar" at bounding box center [369, 168] width 45 height 10
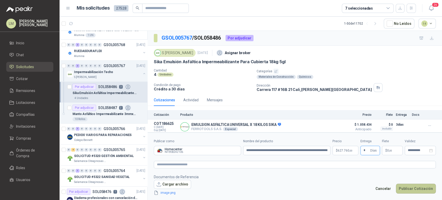
type input "*"
click at [415, 188] on button "Publicar Cotización" at bounding box center [416, 189] width 40 height 10
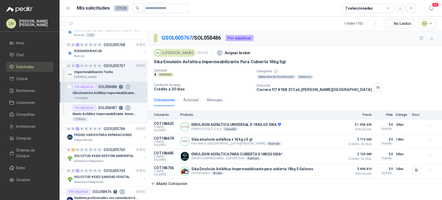
click at [95, 112] on p "Manto Asfáltico Impermeabilizante 3mmx10m2" at bounding box center [105, 114] width 65 height 5
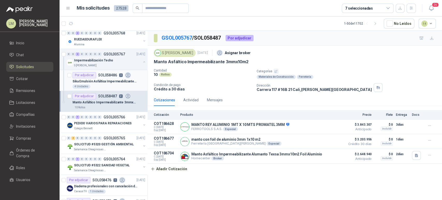
scroll to position [151, 0]
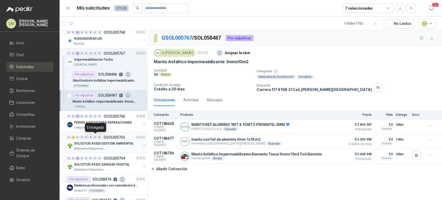
click at [94, 140] on div "SOLICITUD #5320 GESTIÓN AMBIENTAL" at bounding box center [107, 143] width 67 height 6
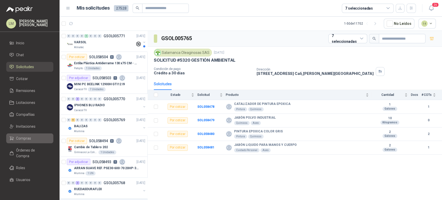
click at [24, 138] on span "Compras" at bounding box center [23, 139] width 15 height 6
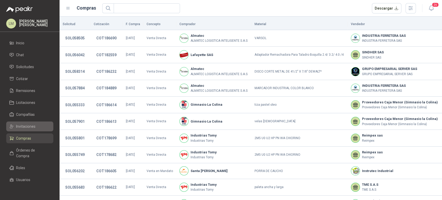
click at [25, 125] on span "Invitaciones" at bounding box center [25, 127] width 19 height 6
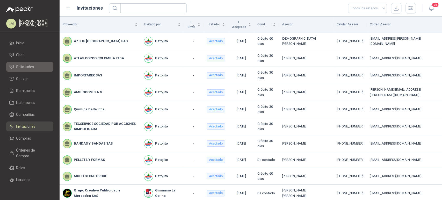
click at [29, 65] on span "Solicitudes" at bounding box center [25, 67] width 18 height 6
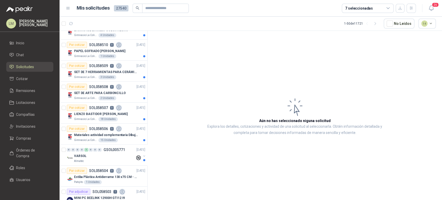
scroll to position [285, 0]
click at [96, 135] on p "Materiales actividad complementaria Dibujo pintura y moldeado" at bounding box center [106, 134] width 65 height 5
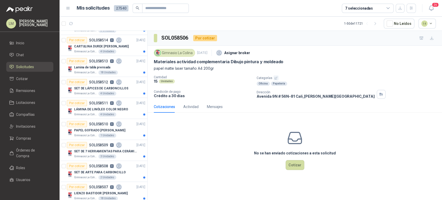
scroll to position [222, 0]
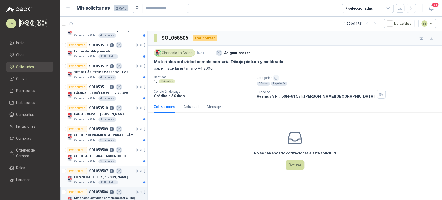
click at [90, 175] on p "LIENZO BASTIDOR [PERSON_NAME]" at bounding box center [101, 177] width 54 height 5
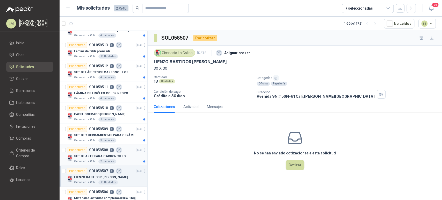
click at [102, 151] on p "SOL058508" at bounding box center [98, 150] width 19 height 4
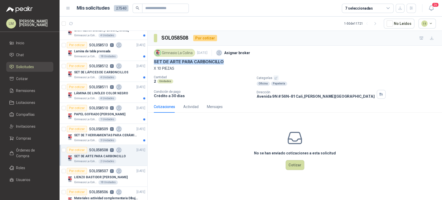
drag, startPoint x: 154, startPoint y: 62, endPoint x: 235, endPoint y: 64, distance: 80.3
click at [235, 64] on div "SET DE ARTE PARA CARBONCILLO" at bounding box center [295, 61] width 282 height 5
drag, startPoint x: 174, startPoint y: 69, endPoint x: 149, endPoint y: 60, distance: 26.5
click at [149, 60] on div "Gimnasio La Colina [DATE] Asignar broker SET DE ARTE PARA CARBONCILLO X 10 PIEZ…" at bounding box center [295, 73] width 295 height 55
copy div "SET DE ARTE PARA CARBONCILLO X 10 PIEZAS"
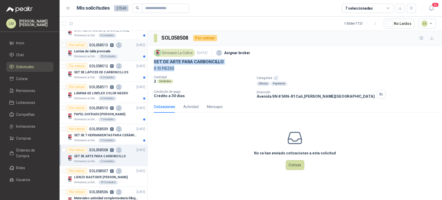
click at [86, 53] on div "Lamina de tabla prensada" at bounding box center [109, 51] width 71 height 6
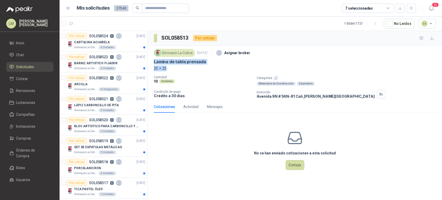
drag, startPoint x: 152, startPoint y: 61, endPoint x: 209, endPoint y: 69, distance: 57.6
click at [209, 69] on div "Gimnasio La Colina [DATE] Asignar broker Lamina de tabla prensada 25 x 25 Canti…" at bounding box center [295, 73] width 295 height 55
copy div "Lamina de tabla prensada 25 x 25"
click at [85, 45] on div "CARTULINA ACUARELA" at bounding box center [109, 42] width 71 height 6
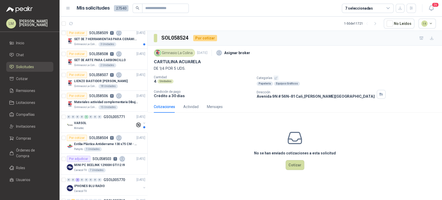
scroll to position [333, 0]
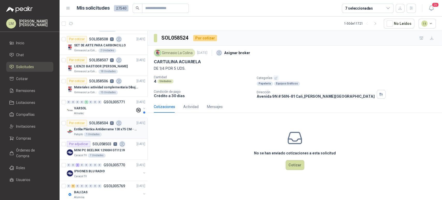
click at [83, 127] on p "Estiba Plástica Antiderrame 130 x75 CM - Capacidad 180-200 Litros" at bounding box center [106, 129] width 65 height 5
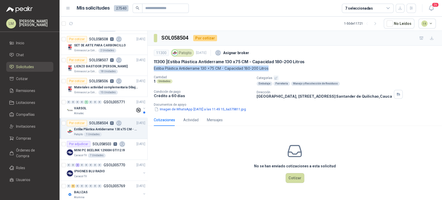
drag, startPoint x: 151, startPoint y: 70, endPoint x: 274, endPoint y: 66, distance: 123.4
click at [274, 66] on div "11300 Patojito [DATE] Asignar broker 11300 | Estiba Plástica Antiderrame 130 x7…" at bounding box center [295, 80] width 295 height 68
copy p "Estiba Plástica Antiderrame 130 x75 CM - Capacidad 180-200 Litros"
click at [298, 174] on button "Cotizar" at bounding box center [295, 178] width 19 height 10
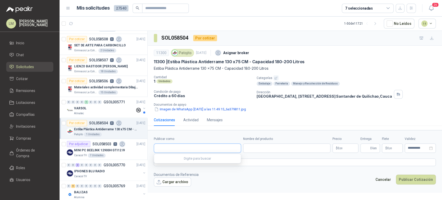
click at [186, 145] on input "Publicar como" at bounding box center [197, 148] width 87 height 9
type input "******"
click at [178, 161] on span "NIT : 800242106" at bounding box center [175, 162] width 18 height 3
type input "**********"
click at [270, 149] on input "Nombre del producto" at bounding box center [286, 148] width 87 height 9
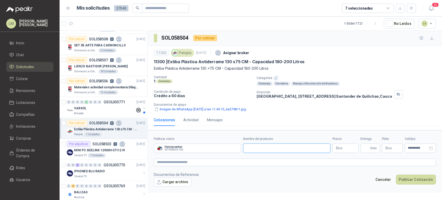
paste input "**********"
type input "**********"
click at [344, 146] on p "$ 0 ,00" at bounding box center [346, 148] width 26 height 9
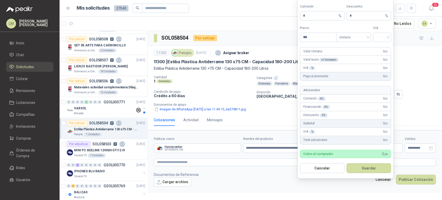
scroll to position [0, 0]
click at [354, 37] on span "Unitario" at bounding box center [353, 37] width 29 height 8
type input "**********"
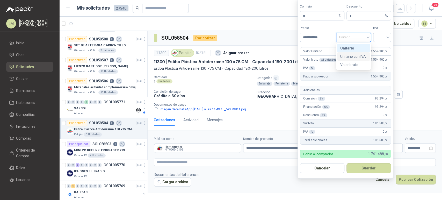
click at [352, 54] on div "Unitario con IVA" at bounding box center [353, 57] width 27 height 6
click at [381, 37] on input "search" at bounding box center [382, 37] width 12 height 8
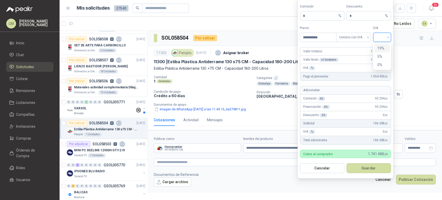
click at [379, 51] on div "19%" at bounding box center [383, 48] width 10 height 6
click at [365, 170] on button "Guardar" at bounding box center [369, 168] width 45 height 10
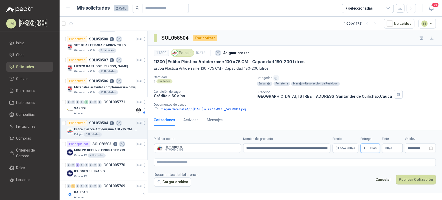
type input "*"
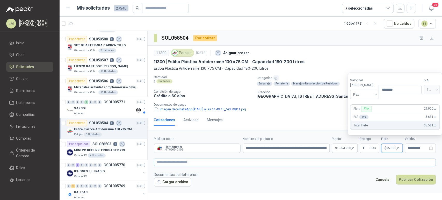
type input "********"
click at [336, 163] on textarea at bounding box center [295, 163] width 282 height 8
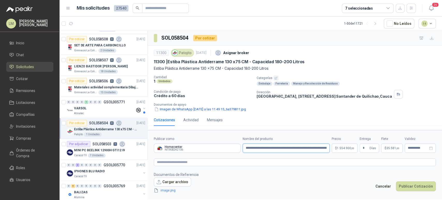
click at [305, 148] on input "**********" at bounding box center [286, 148] width 87 height 9
drag, startPoint x: 285, startPoint y: 148, endPoint x: 330, endPoint y: 153, distance: 44.8
click at [330, 153] on form "**********" at bounding box center [295, 164] width 295 height 69
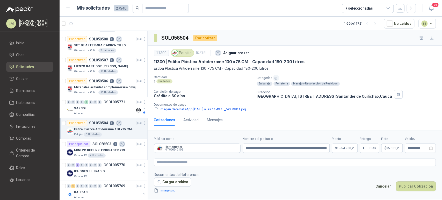
click at [416, 191] on div "Cancelar Publicar Cotización" at bounding box center [404, 187] width 63 height 12
click at [415, 185] on button "Publicar Cotización" at bounding box center [416, 186] width 40 height 10
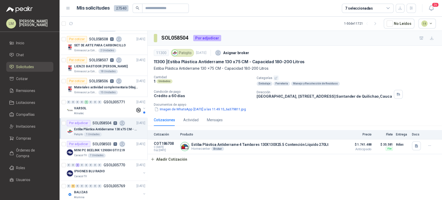
click at [224, 104] on p "Documentos de apoyo" at bounding box center [297, 105] width 286 height 4
click at [222, 109] on button "Imagen de WhatsApp [DATE] a las 11.49.15_6a379811.jpg" at bounding box center [200, 108] width 93 height 5
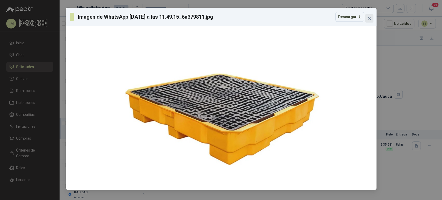
click at [371, 22] on button "Close" at bounding box center [369, 18] width 8 height 8
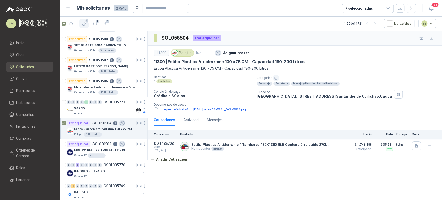
click at [83, 26] on icon "button" at bounding box center [84, 23] width 5 height 5
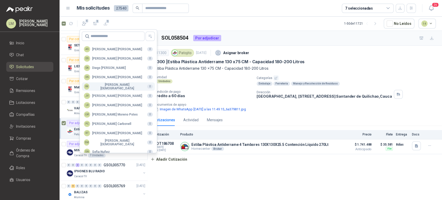
scroll to position [126, 0]
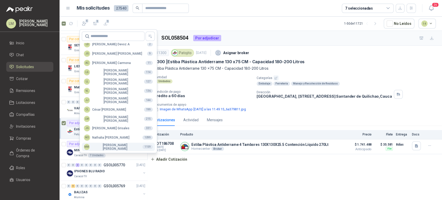
click at [97, 145] on div "MM [PERSON_NAME]" at bounding box center [111, 146] width 54 height 7
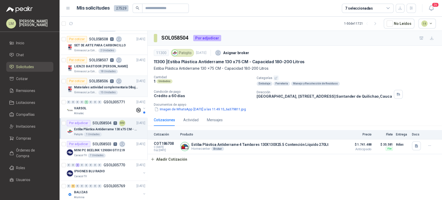
click at [100, 89] on p "Materiales actividad complementaria Dibujo pintura y moldeado" at bounding box center [106, 87] width 65 height 5
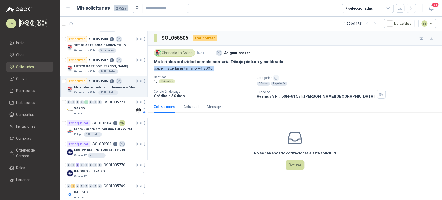
drag, startPoint x: 154, startPoint y: 67, endPoint x: 220, endPoint y: 70, distance: 66.4
click at [220, 70] on p "papel matte laser tamaño A4 200gr" at bounding box center [295, 69] width 282 height 6
copy p "papel matte laser tamaño A4 200gr"
click at [90, 60] on p "SOL058507" at bounding box center [98, 60] width 19 height 4
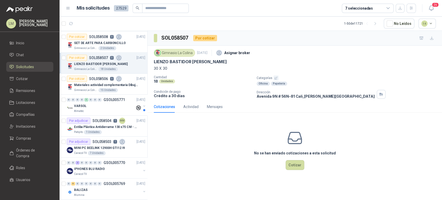
scroll to position [335, 0]
click at [106, 84] on p "Materiales actividad complementaria Dibujo pintura y moldeado" at bounding box center [106, 85] width 65 height 5
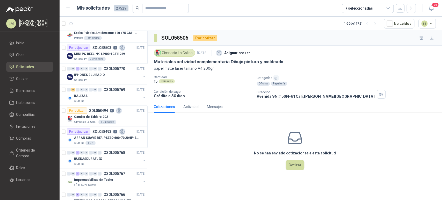
scroll to position [435, 0]
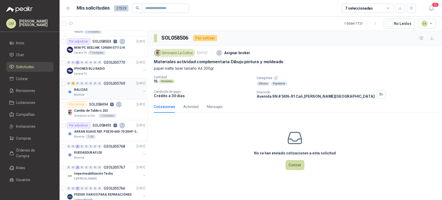
click at [142, 89] on button "button" at bounding box center [144, 91] width 4 height 4
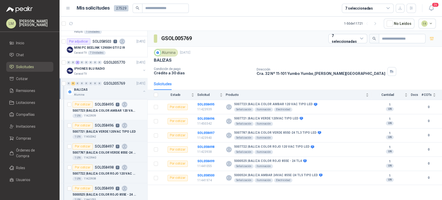
click at [102, 108] on div "5007723 | BALIZA COLOR AMBAR 120 VAC TIPO LED" at bounding box center [109, 111] width 73 height 6
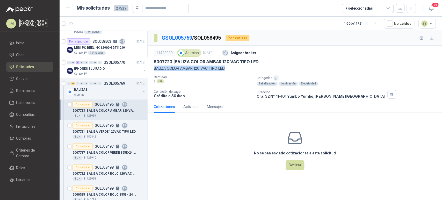
drag, startPoint x: 152, startPoint y: 68, endPoint x: 229, endPoint y: 68, distance: 77.2
click at [229, 68] on div "11423939 Alumina [DATE] Asignar broker 5007723 | BALIZA COLOR AMBAR 120 VAC TIP…" at bounding box center [295, 73] width 295 height 55
click at [94, 129] on div "5007721 | BALIZA VERDE 120VAC TIPO LED" at bounding box center [109, 132] width 73 height 6
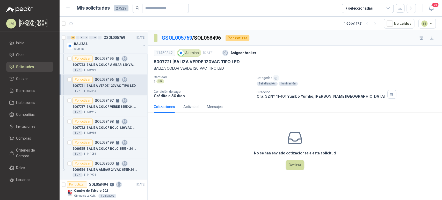
scroll to position [485, 0]
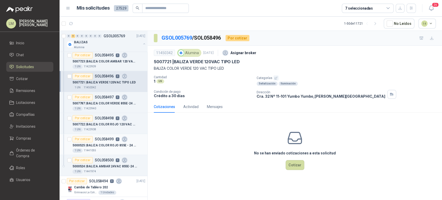
click at [103, 138] on p "SOL058499" at bounding box center [104, 139] width 19 height 4
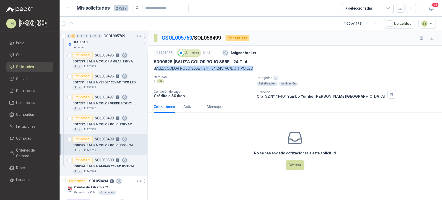
drag, startPoint x: 155, startPoint y: 68, endPoint x: 260, endPoint y: 67, distance: 105.2
click at [260, 67] on p "BALIZA COLOR ROJO 855E - 24 TL4 24V AC/DC TIPO LED" at bounding box center [295, 69] width 282 height 6
click at [154, 69] on p "BALIZA COLOR ROJO 855E - 24 TL4 24V AC/DC TIPO LED" at bounding box center [295, 69] width 282 height 6
drag, startPoint x: 153, startPoint y: 67, endPoint x: 263, endPoint y: 67, distance: 109.9
click at [263, 67] on div "11441055 Alumina [DATE] Asignar broker 5000525 | BALIZA COLOR ROJO 855E - 24 TL…" at bounding box center [295, 73] width 295 height 55
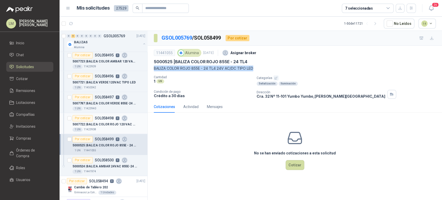
click at [102, 122] on p "5007722 | BALIZA COLOR ROJO 120 VAC TIPO LED" at bounding box center [105, 124] width 65 height 5
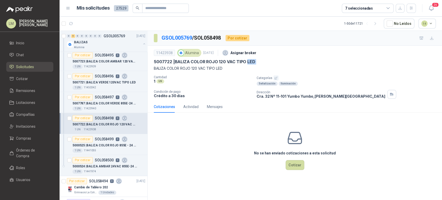
drag, startPoint x: 154, startPoint y: 69, endPoint x: 246, endPoint y: 65, distance: 91.8
click at [246, 65] on div "11423938 Alumina [DATE] Asignar broker 5007722 | BALIZA COLOR ROJO 120 VAC TIPO…" at bounding box center [295, 60] width 282 height 24
drag, startPoint x: 232, startPoint y: 70, endPoint x: 149, endPoint y: 67, distance: 83.5
click at [149, 67] on div "11423938 Alumina [DATE] Asignar broker 5007722 | BALIZA COLOR ROJO 120 VAC TIPO…" at bounding box center [295, 73] width 295 height 55
click at [104, 96] on p "SOL058497" at bounding box center [104, 97] width 19 height 4
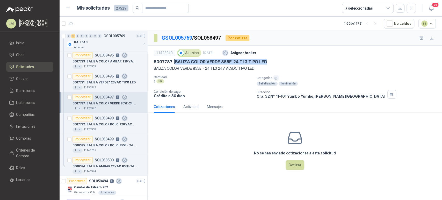
drag, startPoint x: 175, startPoint y: 62, endPoint x: 275, endPoint y: 64, distance: 99.3
click at [275, 64] on div "5007787 | BALIZA COLOR VERDE 855E-24 TL3 TIPO LED" at bounding box center [295, 61] width 282 height 5
click at [27, 139] on span "Compras" at bounding box center [23, 139] width 15 height 6
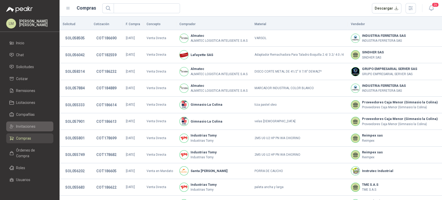
click at [25, 127] on span "Invitaciones" at bounding box center [25, 127] width 19 height 6
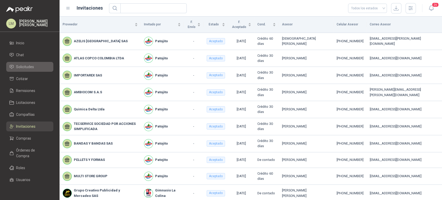
click at [26, 66] on span "Solicitudes" at bounding box center [25, 67] width 18 height 6
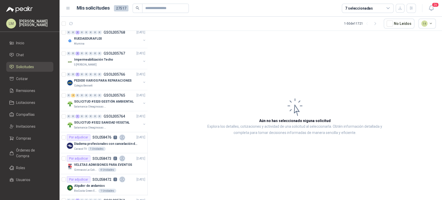
scroll to position [552, 0]
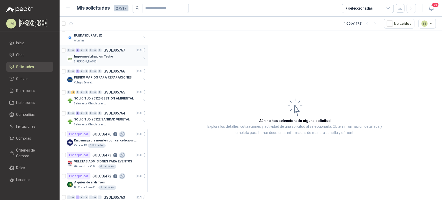
click at [104, 56] on p "Impermeabilización Techo" at bounding box center [93, 56] width 39 height 5
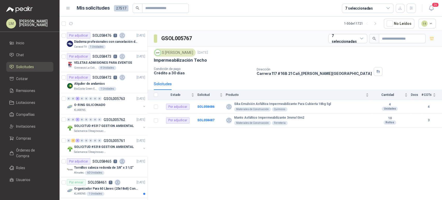
scroll to position [652, 0]
drag, startPoint x: 233, startPoint y: 117, endPoint x: 304, endPoint y: 117, distance: 71.0
click at [304, 117] on div "Manto Asfáltico Impermeabilizante 3mmx10m2 Materiales de Construcción Ferretería" at bounding box center [297, 120] width 143 height 9
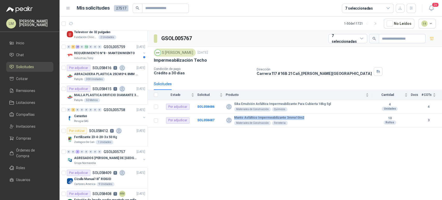
scroll to position [884, 0]
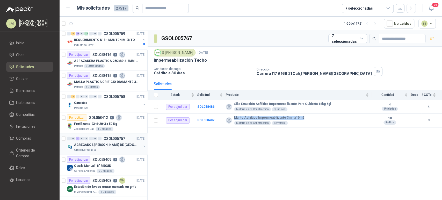
click at [101, 144] on p "AGREGADOS [PERSON_NAME] DE [GEOGRAPHIC_DATA]" at bounding box center [106, 145] width 65 height 5
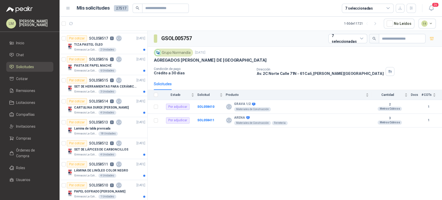
scroll to position [22, 0]
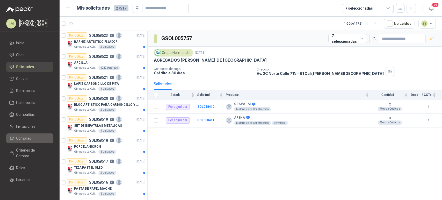
click at [20, 136] on span "Compras" at bounding box center [23, 139] width 15 height 6
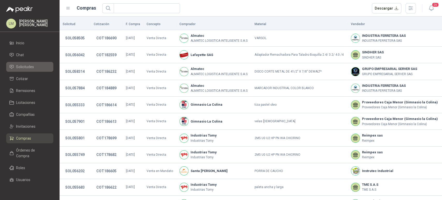
click at [26, 68] on span "Solicitudes" at bounding box center [25, 67] width 18 height 6
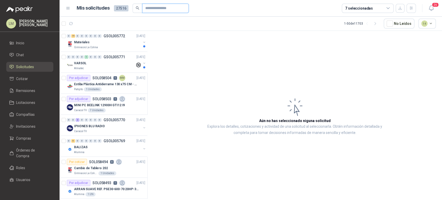
click at [157, 9] on input "text" at bounding box center [163, 8] width 36 height 9
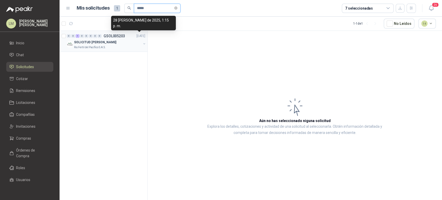
type input "*****"
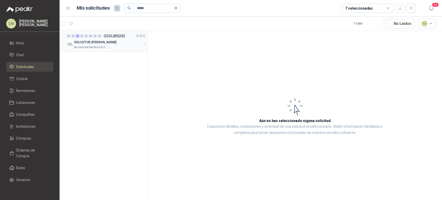
click at [143, 44] on button "button" at bounding box center [144, 44] width 4 height 4
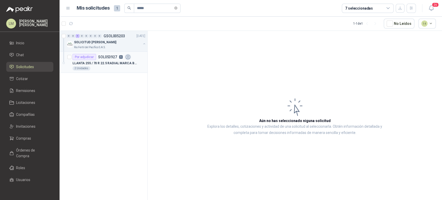
click at [115, 60] on div "LLANTA 255 / 70 R 22.5 RADIAL MARCA BRIDGESTONE" at bounding box center [109, 63] width 73 height 6
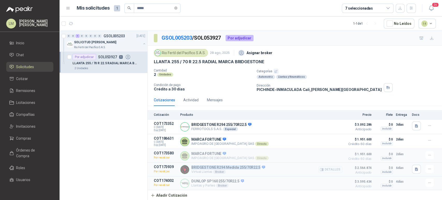
drag, startPoint x: 191, startPoint y: 167, endPoint x: 259, endPoint y: 169, distance: 67.4
click at [259, 169] on p "BRIDGESTONE R294 Medida 255/70R22.5" at bounding box center [228, 167] width 74 height 5
click at [430, 182] on icon "button" at bounding box center [430, 183] width 4 height 4
click at [407, 161] on button "Re-cotizar" at bounding box center [419, 162] width 41 height 8
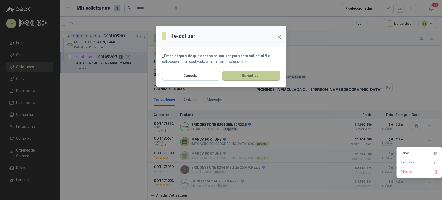
click at [238, 72] on button "Re-cotizar" at bounding box center [251, 76] width 58 height 10
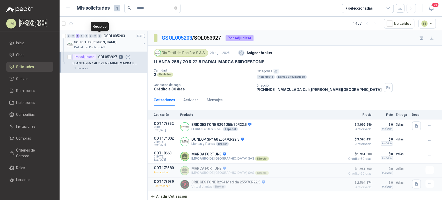
click at [101, 38] on div "0" at bounding box center [100, 36] width 4 height 4
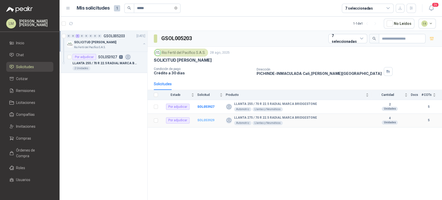
click at [202, 120] on b "SOL053929" at bounding box center [205, 120] width 17 height 4
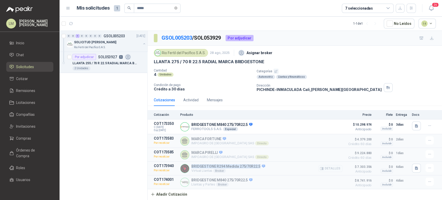
drag, startPoint x: 192, startPoint y: 167, endPoint x: 259, endPoint y: 165, distance: 66.4
click at [259, 165] on p "BRIDGESTONE R294 Medida 275/70R22.5" at bounding box center [228, 166] width 74 height 5
click at [430, 183] on icon "button" at bounding box center [430, 182] width 4 height 4
click at [411, 164] on button "Re-cotizar" at bounding box center [419, 161] width 41 height 8
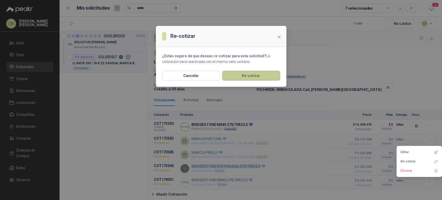
click at [250, 77] on button "Re-cotizar" at bounding box center [251, 76] width 58 height 10
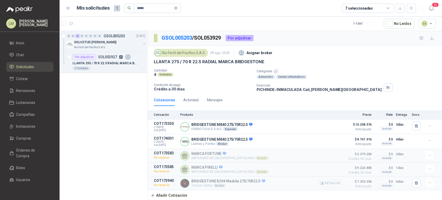
click at [325, 183] on button "Detalles" at bounding box center [330, 183] width 24 height 7
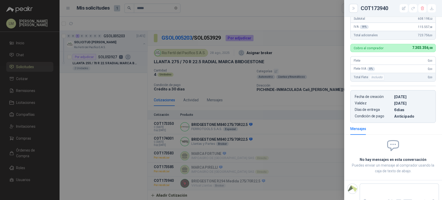
scroll to position [168, 0]
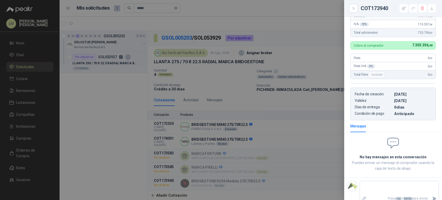
type textarea "*"
type textarea "**"
type textarea "***"
type textarea "****"
type textarea "*****"
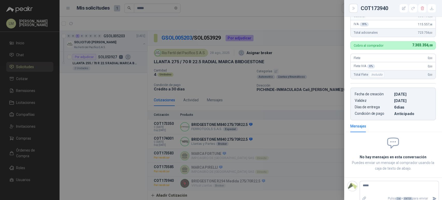
type textarea "******"
type textarea "*********"
type textarea "**********"
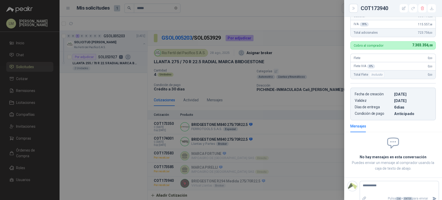
type textarea "**********"
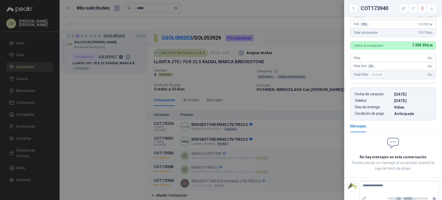
type textarea "**********"
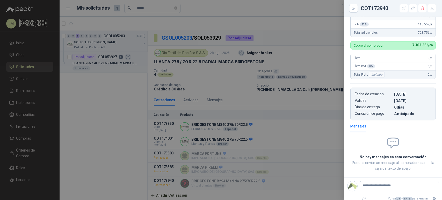
type textarea "**********"
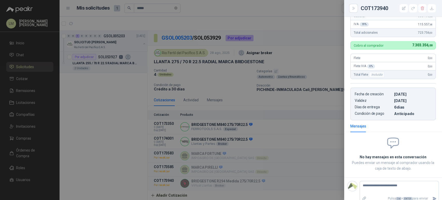
type textarea "**********"
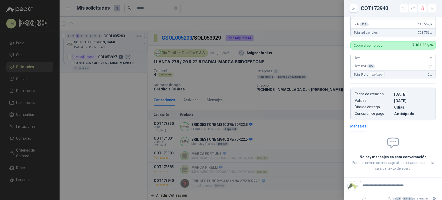
type textarea "**********"
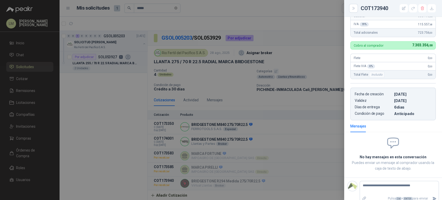
type textarea "**********"
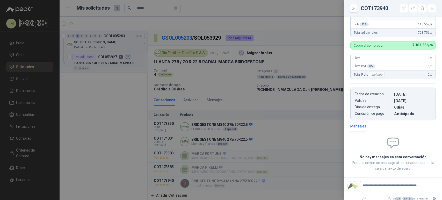
type textarea "**********"
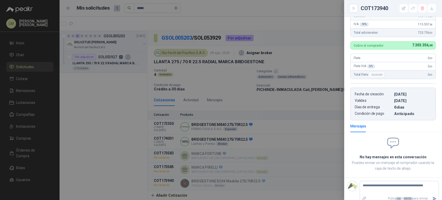
type textarea "**********"
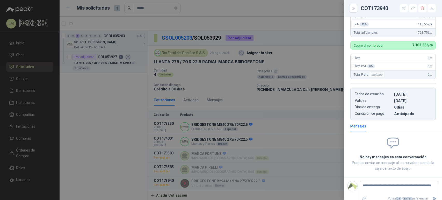
type textarea "**********"
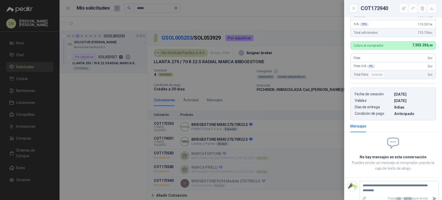
type textarea "**********"
click at [432, 196] on icon "Enviar" at bounding box center [434, 198] width 4 height 4
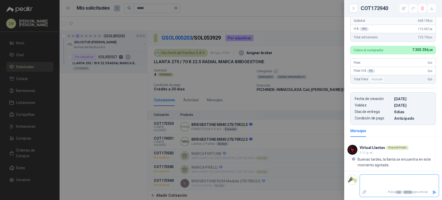
scroll to position [158, 0]
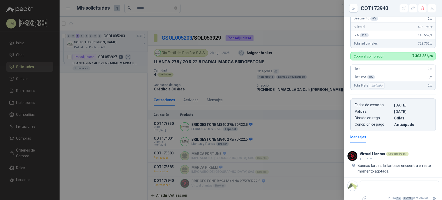
click at [209, 82] on div at bounding box center [221, 100] width 442 height 200
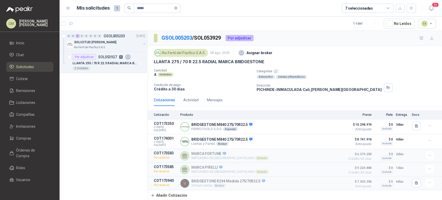
click at [30, 132] on ul "Inicio Chat Solicitudes Cotizar Remisiones Licitaciones Compañías Invitaciones …" at bounding box center [30, 113] width 60 height 150
click at [27, 136] on span "Compras" at bounding box center [23, 139] width 15 height 6
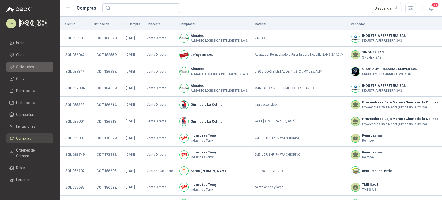
click at [26, 65] on span "Solicitudes" at bounding box center [25, 67] width 18 height 6
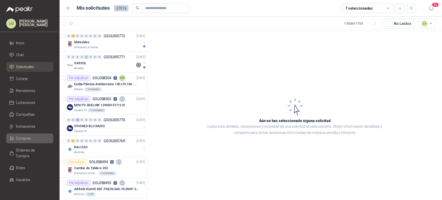
click at [15, 137] on li "Compras" at bounding box center [29, 139] width 41 height 6
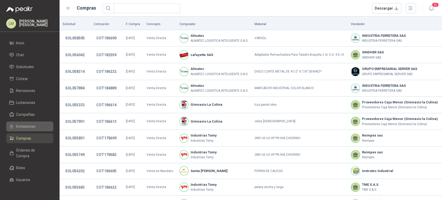
click at [24, 124] on span "Invitaciones" at bounding box center [25, 127] width 19 height 6
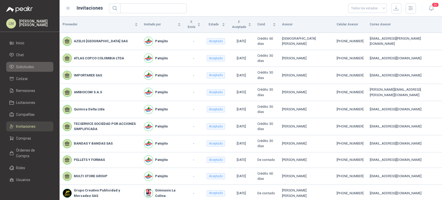
click at [25, 66] on span "Solicitudes" at bounding box center [25, 67] width 18 height 6
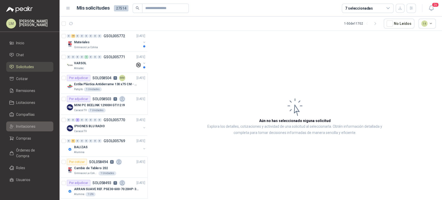
click at [19, 125] on span "Invitaciones" at bounding box center [25, 127] width 19 height 6
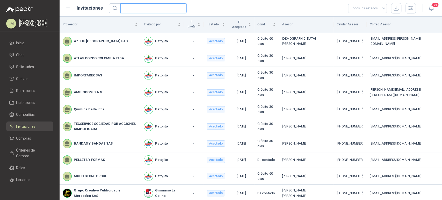
click at [148, 11] on input "text" at bounding box center [152, 8] width 56 height 9
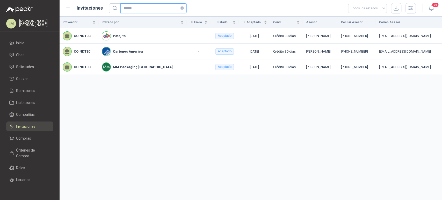
drag, startPoint x: 134, startPoint y: 9, endPoint x: 94, endPoint y: 9, distance: 40.7
click at [94, 9] on div "Invitaciones ****** Todos los estados" at bounding box center [241, 8] width 350 height 10
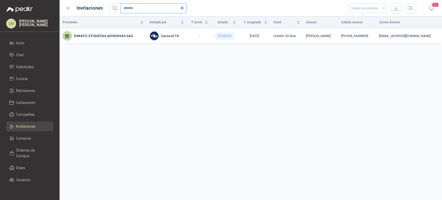
drag, startPoint x: 137, startPoint y: 9, endPoint x: 90, endPoint y: 4, distance: 47.7
click at [90, 4] on div "Invitaciones ******* Todos los estados" at bounding box center [241, 8] width 350 height 10
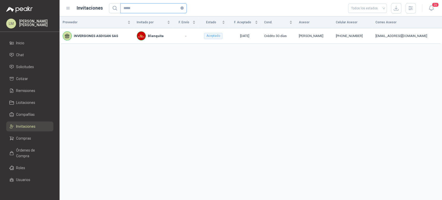
drag, startPoint x: 133, startPoint y: 9, endPoint x: 106, endPoint y: 9, distance: 26.9
click at [106, 9] on div "Invitaciones ***** Todos los estados" at bounding box center [241, 8] width 350 height 10
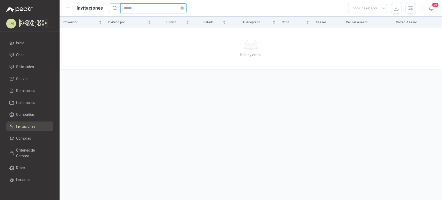
drag, startPoint x: 140, startPoint y: 7, endPoint x: 106, endPoint y: 11, distance: 34.6
click at [106, 11] on div "Invitaciones ****** Todos los estados" at bounding box center [241, 8] width 350 height 10
drag, startPoint x: 133, startPoint y: 7, endPoint x: 58, endPoint y: 1, distance: 75.4
click at [58, 1] on div "LM [PERSON_NAME] [PERSON_NAME] Inicio Chat Solicitudes Cotizar Remisiones Licit…" at bounding box center [221, 100] width 442 height 200
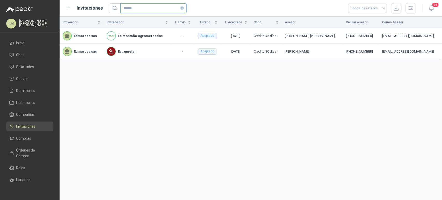
drag, startPoint x: 137, startPoint y: 7, endPoint x: 110, endPoint y: 10, distance: 27.1
click at [110, 10] on span "******" at bounding box center [148, 8] width 78 height 10
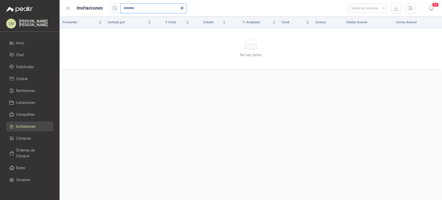
drag, startPoint x: 119, startPoint y: 10, endPoint x: 113, endPoint y: 10, distance: 6.0
click at [113, 10] on span "********" at bounding box center [148, 8] width 78 height 10
drag, startPoint x: 130, startPoint y: 9, endPoint x: 112, endPoint y: 8, distance: 18.7
click at [112, 8] on span "******" at bounding box center [148, 8] width 78 height 10
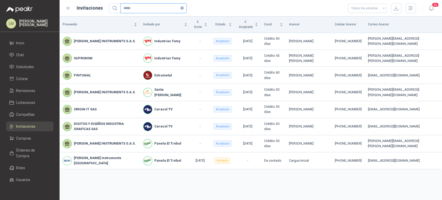
drag, startPoint x: 139, startPoint y: 11, endPoint x: 113, endPoint y: 9, distance: 26.1
click at [113, 9] on span "*****" at bounding box center [148, 8] width 78 height 10
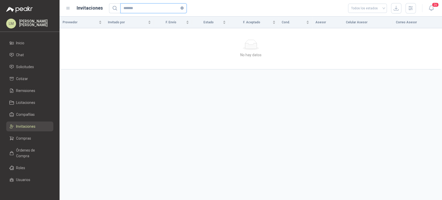
drag, startPoint x: 143, startPoint y: 8, endPoint x: 104, endPoint y: 14, distance: 39.3
click at [104, 14] on header "Invitaciones ******* Todos los estados 26" at bounding box center [251, 8] width 383 height 17
drag, startPoint x: 135, startPoint y: 10, endPoint x: 120, endPoint y: 10, distance: 15.0
click at [120, 10] on span "****" at bounding box center [153, 8] width 66 height 10
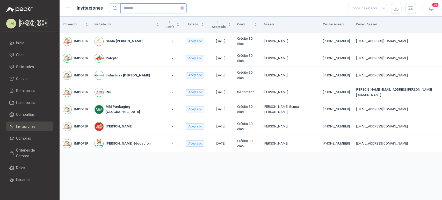
drag, startPoint x: 140, startPoint y: 7, endPoint x: 112, endPoint y: 8, distance: 27.5
click at [112, 8] on span "*******" at bounding box center [148, 8] width 78 height 10
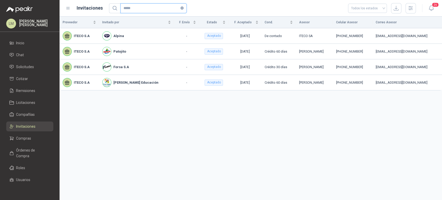
drag, startPoint x: 140, startPoint y: 9, endPoint x: 95, endPoint y: 11, distance: 45.1
click at [95, 11] on div "Invitaciones ***** Todos los estados" at bounding box center [241, 8] width 350 height 10
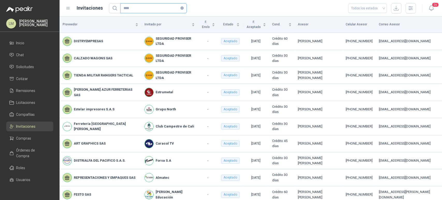
drag, startPoint x: 137, startPoint y: 11, endPoint x: 102, endPoint y: 16, distance: 35.8
click at [102, 16] on header "Invitaciones **** Todos los estados 26" at bounding box center [251, 8] width 383 height 17
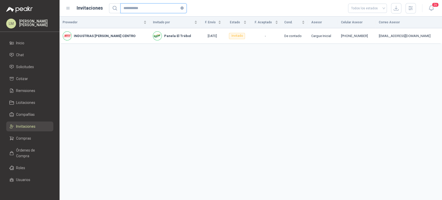
drag, startPoint x: 152, startPoint y: 11, endPoint x: 101, endPoint y: 9, distance: 50.6
click at [101, 9] on div "**********" at bounding box center [241, 8] width 350 height 10
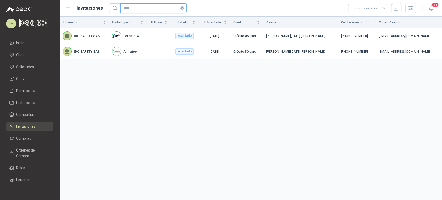
drag, startPoint x: 138, startPoint y: 8, endPoint x: 96, endPoint y: 6, distance: 42.3
click at [96, 6] on div "Invitaciones **** Todos los estados" at bounding box center [241, 8] width 350 height 10
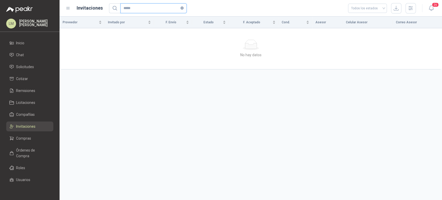
drag, startPoint x: 134, startPoint y: 7, endPoint x: 81, endPoint y: 3, distance: 53.0
click at [81, 3] on div "Invitaciones ***** Todos los estados" at bounding box center [241, 8] width 350 height 10
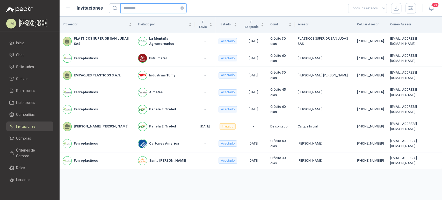
drag, startPoint x: 92, startPoint y: 11, endPoint x: 77, endPoint y: 10, distance: 14.8
click at [77, 10] on div "Invitaciones ********* Todos los estados" at bounding box center [241, 8] width 350 height 10
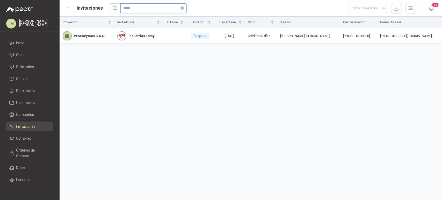
drag, startPoint x: 141, startPoint y: 5, endPoint x: 98, endPoint y: 11, distance: 42.9
click at [98, 11] on div "Invitaciones ***** Todos los estados" at bounding box center [241, 8] width 350 height 10
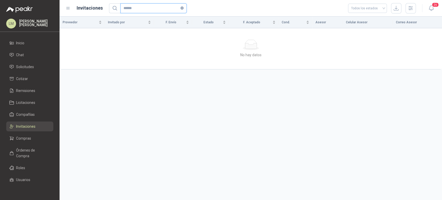
drag, startPoint x: 140, startPoint y: 10, endPoint x: 74, endPoint y: 9, distance: 66.3
click at [74, 9] on div "Invitaciones ****** Todos los estados" at bounding box center [241, 8] width 350 height 10
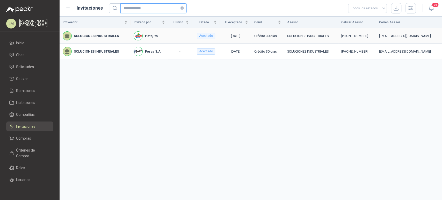
type input "**********"
click at [16, 136] on li "Compras" at bounding box center [29, 139] width 41 height 6
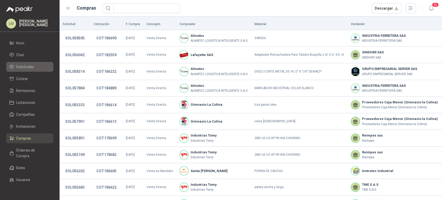
click at [23, 66] on span "Solicitudes" at bounding box center [25, 67] width 18 height 6
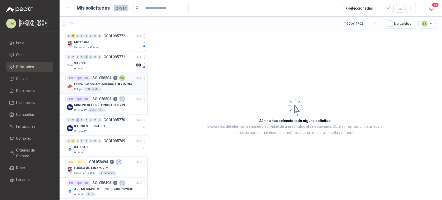
click at [95, 86] on p "Estiba Plástica Antiderrame 130 x75 CM - Capacidad 180-200 Litros" at bounding box center [106, 84] width 65 height 5
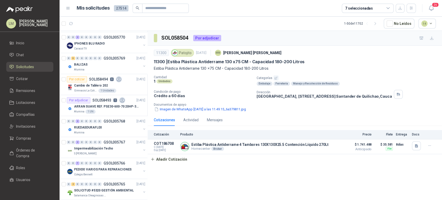
scroll to position [134, 0]
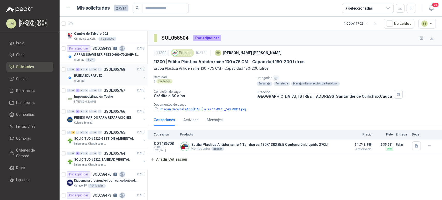
click at [103, 76] on div "RUEDASDURAFLEX" at bounding box center [107, 76] width 67 height 6
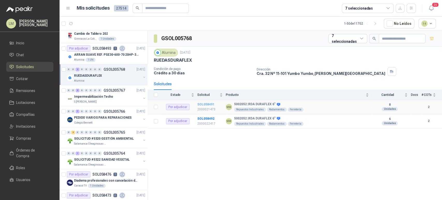
click at [203, 104] on b "SOL058491" at bounding box center [205, 105] width 17 height 4
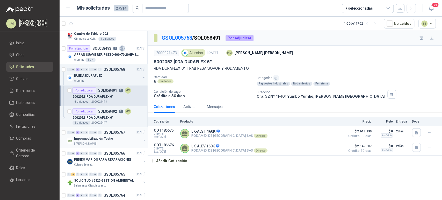
click at [100, 127] on div "0 0 2 0 0 0 0 0 GSOL005767 [DATE] Impermeabilización Techo S [PERSON_NAME]" at bounding box center [104, 137] width 88 height 21
click at [100, 123] on p "2000022417" at bounding box center [99, 123] width 16 height 4
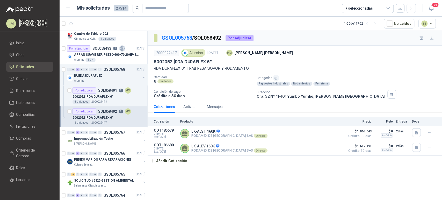
click at [369, 8] on div "7 seleccionadas" at bounding box center [359, 8] width 28 height 6
click at [289, 53] on div "2000022417 Alumina [DATE] MM [PERSON_NAME]" at bounding box center [295, 53] width 282 height 10
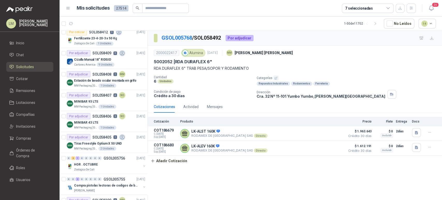
scroll to position [635, 0]
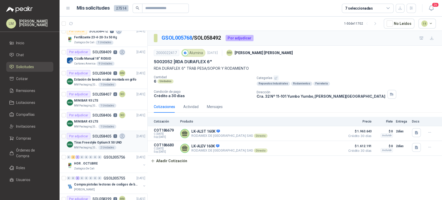
click at [87, 139] on div "Tiras Freestyle Optium X 50 UND" at bounding box center [109, 142] width 71 height 6
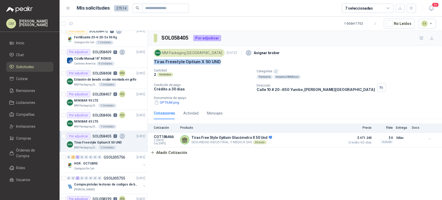
drag, startPoint x: 154, startPoint y: 61, endPoint x: 237, endPoint y: 63, distance: 82.9
click at [237, 63] on div "Tiras Freestyle Optium X 50 UND" at bounding box center [295, 61] width 282 height 5
click at [163, 100] on button "OPTIUM.png" at bounding box center [167, 102] width 26 height 5
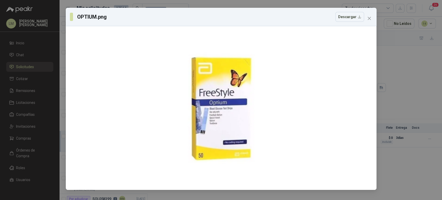
click at [373, 19] on div "OPTIUM.png Descargar" at bounding box center [221, 17] width 311 height 18
click at [370, 17] on icon "close" at bounding box center [369, 18] width 3 height 3
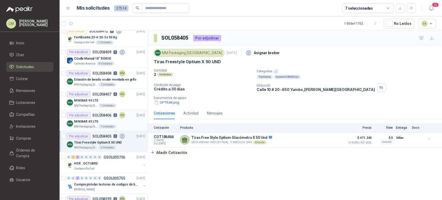
click at [101, 124] on div "MM Packaging [GEOGRAPHIC_DATA] 1 Unidades" at bounding box center [109, 126] width 71 height 4
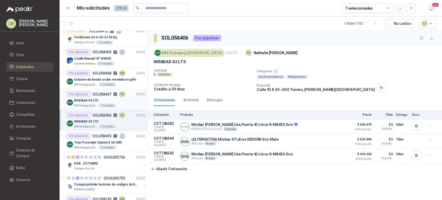
click at [98, 97] on div "MINIBAR 93 LTS" at bounding box center [109, 100] width 71 height 6
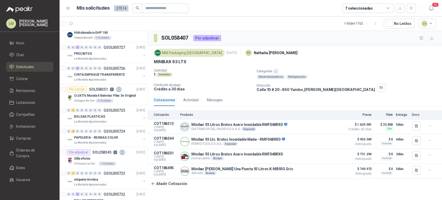
scroll to position [871, 0]
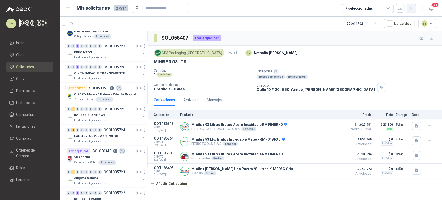
click at [411, 9] on icon "button" at bounding box center [411, 8] width 4 height 4
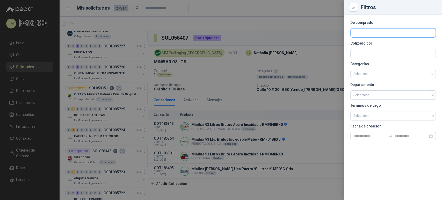
click at [370, 33] on input "text" at bounding box center [393, 33] width 85 height 9
type input "****"
click at [367, 42] on p "Polylon" at bounding box center [372, 43] width 18 height 3
click at [225, 45] on div at bounding box center [221, 100] width 442 height 200
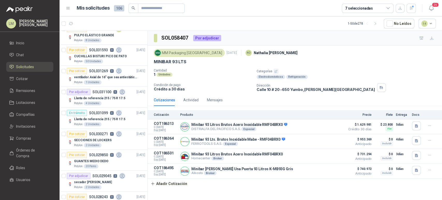
scroll to position [0, 0]
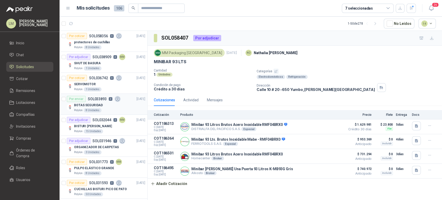
click at [100, 98] on p "SOL033893" at bounding box center [97, 99] width 19 height 4
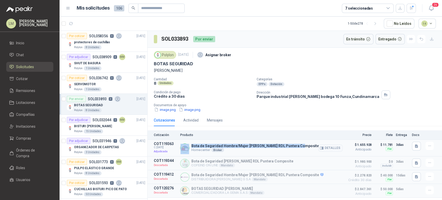
drag, startPoint x: 190, startPoint y: 144, endPoint x: 304, endPoint y: 142, distance: 113.8
click at [304, 142] on div "Bota de Seguridad Hombre/Mujer [PERSON_NAME] RDL Puntera Composite Homecenter B…" at bounding box center [261, 148] width 162 height 12
click at [415, 150] on button "button" at bounding box center [416, 146] width 9 height 9
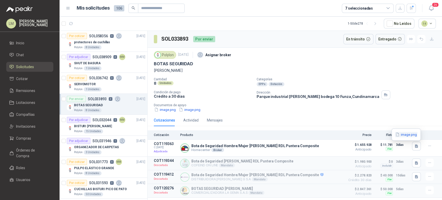
click at [404, 133] on button "image.png" at bounding box center [406, 134] width 23 height 5
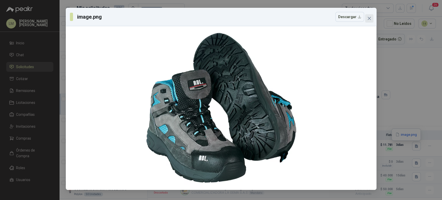
click at [370, 20] on icon "close" at bounding box center [369, 18] width 4 height 4
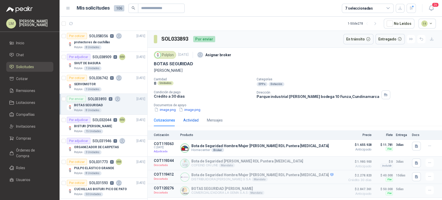
click at [191, 120] on div "Actividad" at bounding box center [190, 120] width 15 height 6
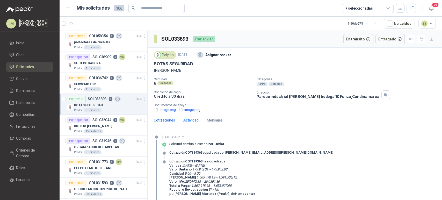
click at [163, 122] on div "Cotizaciones" at bounding box center [164, 120] width 21 height 6
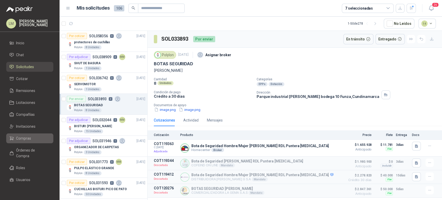
click at [22, 140] on span "Compras" at bounding box center [23, 139] width 15 height 6
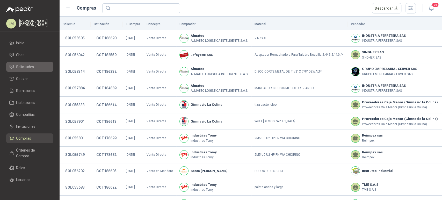
click at [23, 68] on span "Solicitudes" at bounding box center [25, 67] width 18 height 6
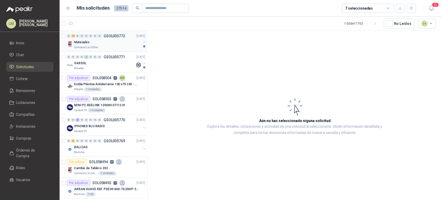
click at [112, 40] on div "Materiales" at bounding box center [107, 42] width 67 height 6
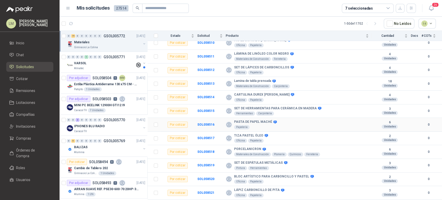
scroll to position [156, 0]
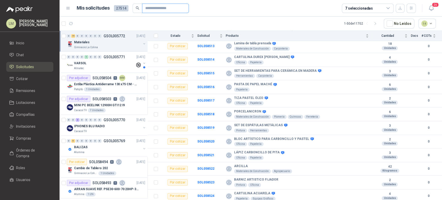
click at [150, 5] on input "text" at bounding box center [163, 8] width 36 height 9
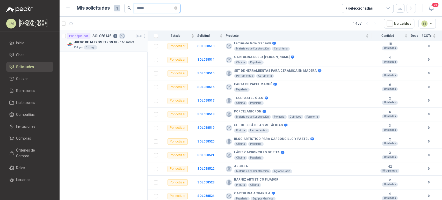
type input "*****"
click at [110, 43] on p "JUEGO DE ALEXÓMETROS 18 - 160 mm x 0,01 mm 2824-S3" at bounding box center [106, 42] width 65 height 5
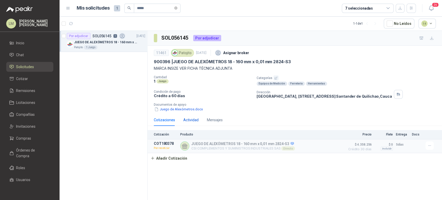
click at [191, 119] on div "Actividad" at bounding box center [190, 120] width 15 height 6
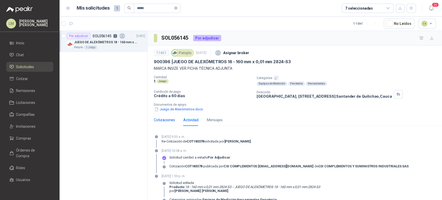
click at [158, 120] on div "Cotizaciones" at bounding box center [164, 120] width 21 height 6
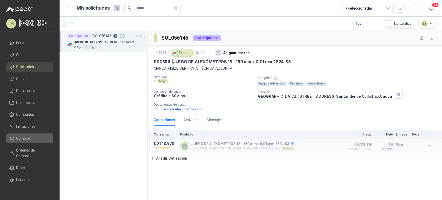
click at [23, 139] on span "Compras" at bounding box center [23, 139] width 15 height 6
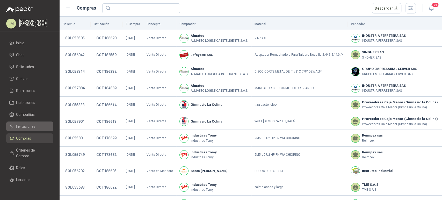
click at [24, 126] on span "Invitaciones" at bounding box center [25, 127] width 19 height 6
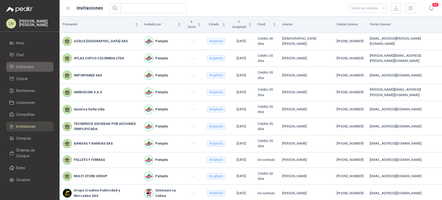
click at [27, 62] on link "Solicitudes" at bounding box center [29, 67] width 47 height 10
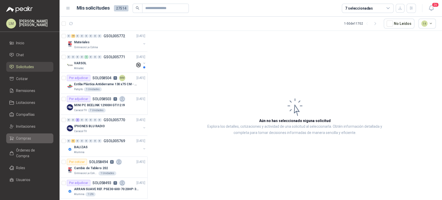
click at [25, 137] on span "Compras" at bounding box center [23, 139] width 15 height 6
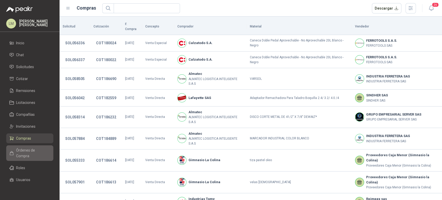
click at [27, 150] on span "Órdenes de Compra" at bounding box center [32, 152] width 32 height 11
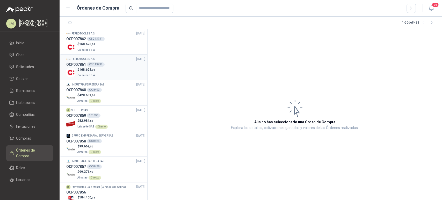
click at [92, 67] on p "$ 168.623 ,00" at bounding box center [86, 69] width 19 height 5
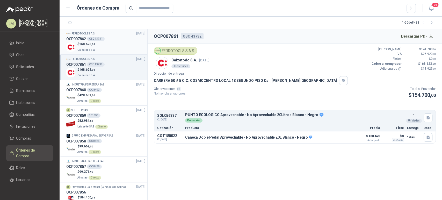
click at [103, 44] on div "$ 168.623 ,00 Calzatodo S.A." at bounding box center [105, 47] width 79 height 11
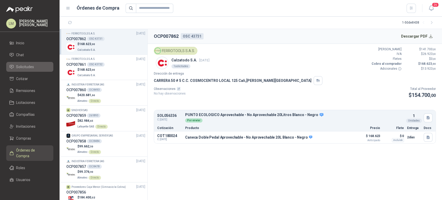
click at [19, 70] on link "Solicitudes" at bounding box center [29, 67] width 47 height 10
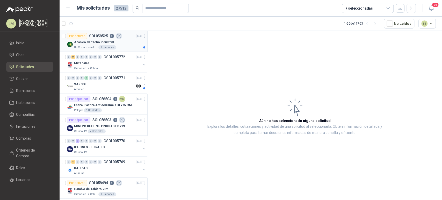
click at [112, 44] on div "Abanico de techo industrial" at bounding box center [109, 42] width 71 height 6
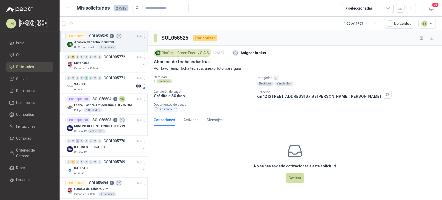
click at [168, 110] on button "abanico.jpg" at bounding box center [166, 108] width 24 height 5
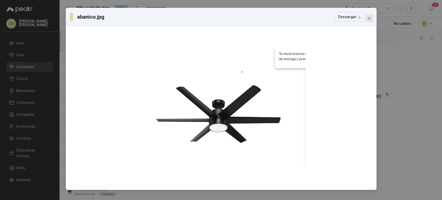
click at [368, 17] on icon "close" at bounding box center [369, 18] width 3 height 3
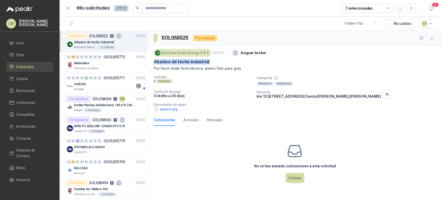
drag, startPoint x: 151, startPoint y: 62, endPoint x: 209, endPoint y: 62, distance: 57.5
click at [209, 62] on div "BioCosta Green Energy S.A.S 3 oct, 2025 Asignar broker Abanico de techo industr…" at bounding box center [295, 80] width 295 height 68
copy p "Abanico de techo industrial"
click at [170, 109] on button "abanico.jpg" at bounding box center [166, 108] width 24 height 5
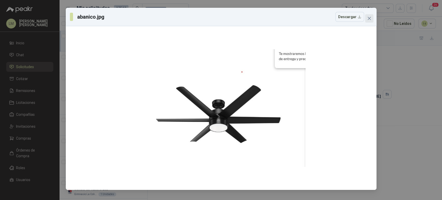
click at [369, 16] on button "Close" at bounding box center [369, 18] width 8 height 8
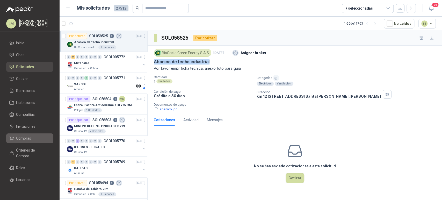
click at [20, 137] on span "Compras" at bounding box center [23, 139] width 15 height 6
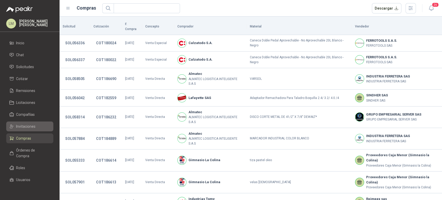
click at [22, 126] on span "Invitaciones" at bounding box center [25, 127] width 19 height 6
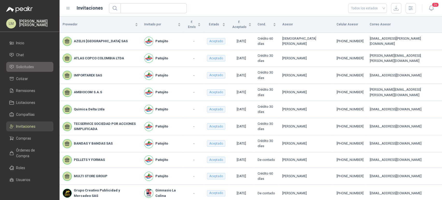
click at [24, 66] on span "Solicitudes" at bounding box center [25, 67] width 18 height 6
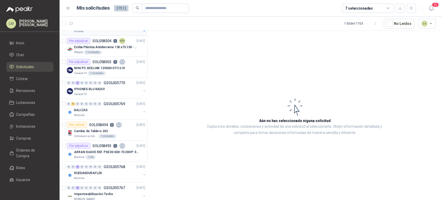
scroll to position [59, 0]
click at [142, 89] on button "button" at bounding box center [144, 90] width 4 height 4
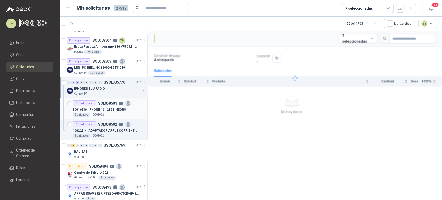
click at [102, 105] on div "Por adjudicar SOL058501 1" at bounding box center [102, 103] width 59 height 6
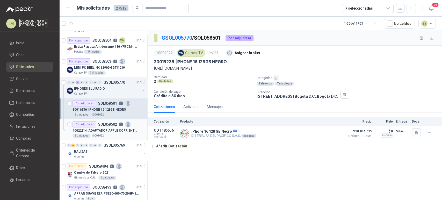
click at [101, 130] on p "40022214 | ADAPTADOR APPLE CORRIENTE USB-C DE 20 W" at bounding box center [105, 130] width 65 height 5
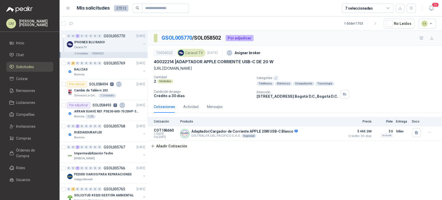
scroll to position [95, 0]
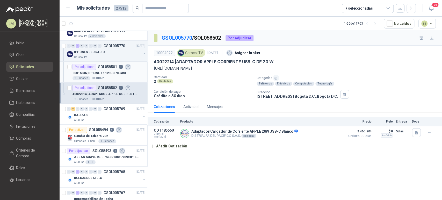
click at [102, 78] on div "2 Unidades 10004022" at bounding box center [109, 78] width 73 height 4
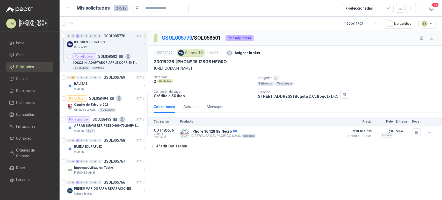
scroll to position [128, 0]
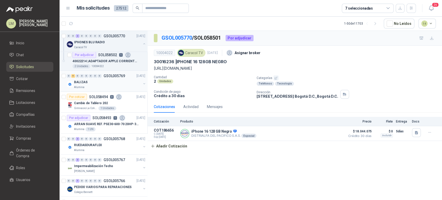
click at [91, 75] on div "0" at bounding box center [91, 76] width 4 height 4
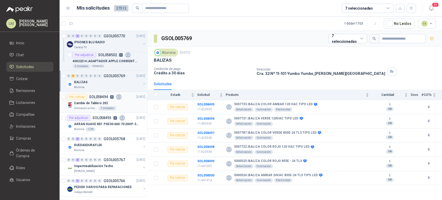
click at [106, 105] on div "Cambio de Tablero 202" at bounding box center [109, 103] width 71 height 6
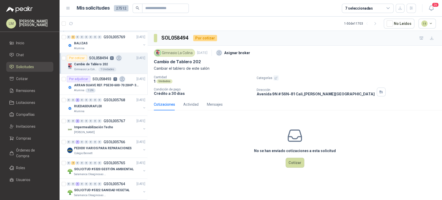
scroll to position [167, 0]
click at [100, 111] on div "Alumina" at bounding box center [107, 111] width 67 height 4
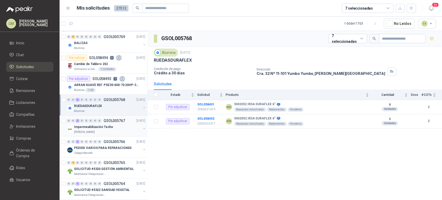
click at [104, 133] on div "S [PERSON_NAME]" at bounding box center [107, 132] width 67 height 4
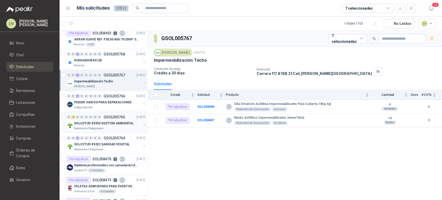
scroll to position [227, 0]
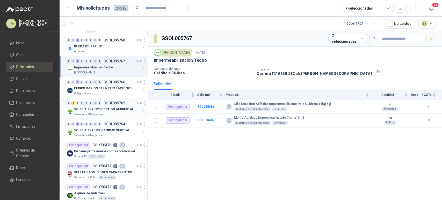
click at [110, 110] on p "SOLICITUD #5320 GESTIÓN AMBIENTAL" at bounding box center [104, 109] width 60 height 5
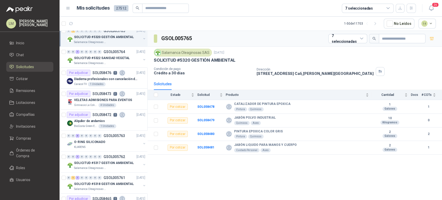
scroll to position [300, 0]
click at [101, 100] on p "VELETAS ADMISIONES PARA EVENTOS" at bounding box center [103, 99] width 58 height 5
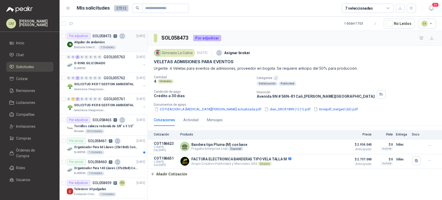
scroll to position [379, 0]
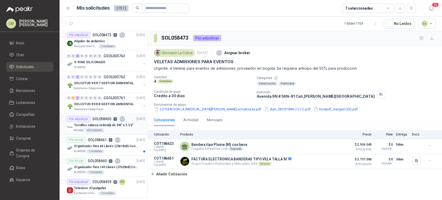
click at [105, 120] on div "Por adjudicar SOL058465 1" at bounding box center [96, 119] width 59 height 6
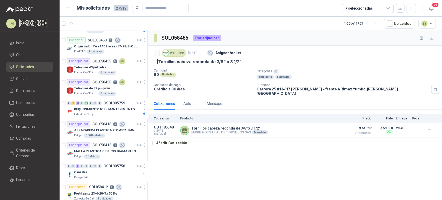
scroll to position [500, 0]
click at [115, 68] on div "Televisor 43 pulgadas" at bounding box center [109, 67] width 71 height 6
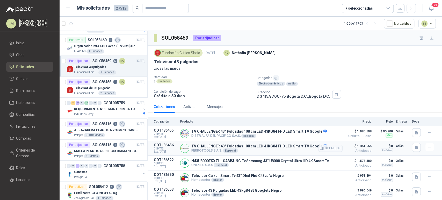
scroll to position [119, 0]
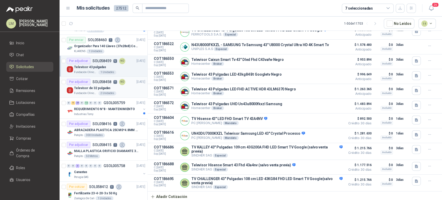
click at [103, 88] on p "Televisor de 32 pulgadas" at bounding box center [92, 88] width 37 height 5
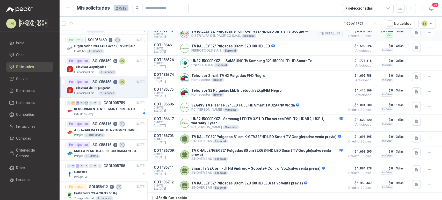
scroll to position [104, 0]
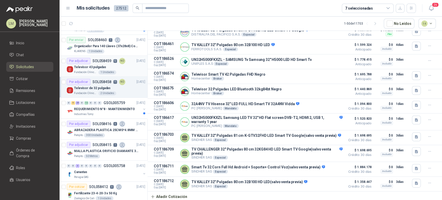
click at [88, 67] on p "Televisor 43 pulgadas" at bounding box center [90, 67] width 32 height 5
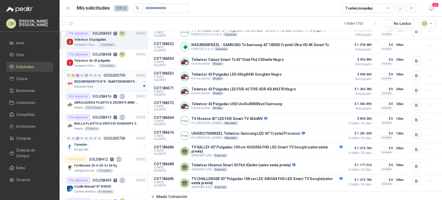
scroll to position [528, 0]
click at [91, 100] on p "ABRAZADERA PLASTICA 25CMS*4.8MM NEGRA" at bounding box center [106, 102] width 65 height 5
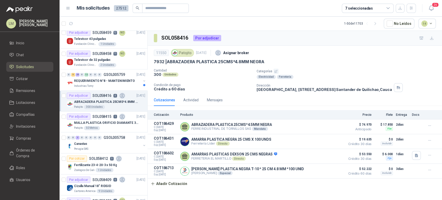
scroll to position [547, 0]
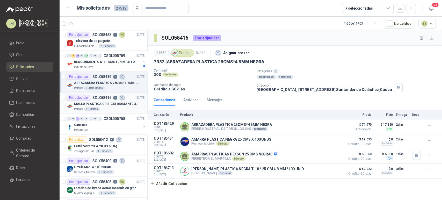
click at [108, 102] on p "MALLA PLASTICA ORIFICIO DIAMANTE 3MM" at bounding box center [106, 104] width 65 height 5
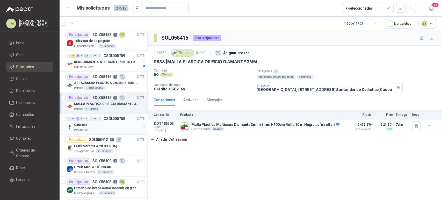
click at [142, 125] on button "button" at bounding box center [144, 126] width 4 height 4
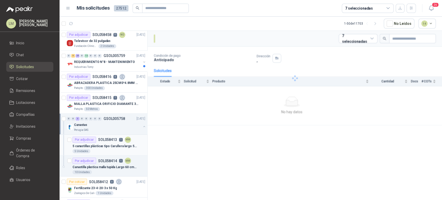
click at [111, 138] on p "SOL058413" at bounding box center [107, 140] width 19 height 4
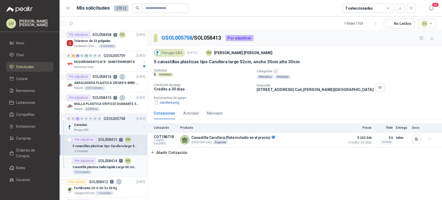
click at [110, 165] on p "Canastilla plastica malla tupida Largo 60 cm, Ancho 40 cm, Alto 25 cm." at bounding box center [105, 167] width 65 height 5
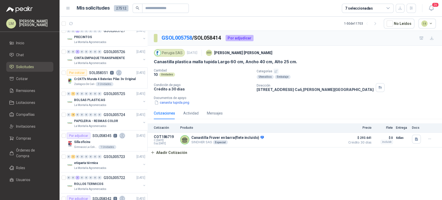
scroll to position [968, 0]
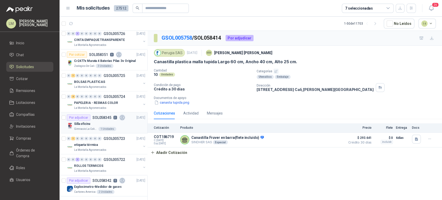
click at [86, 118] on div "Por adjudicar" at bounding box center [79, 118] width 24 height 6
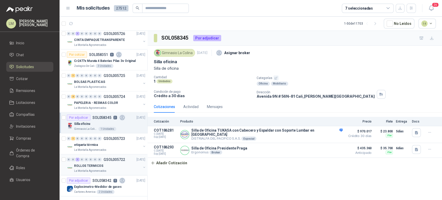
click at [142, 165] on button "button" at bounding box center [144, 167] width 4 height 4
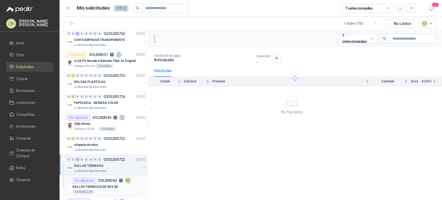
click at [110, 179] on p "SOL058343" at bounding box center [107, 181] width 19 height 4
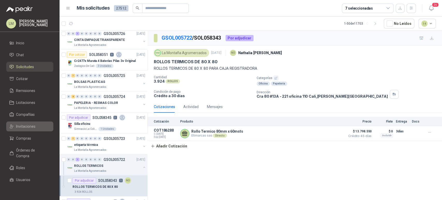
click at [25, 127] on span "Invitaciones" at bounding box center [25, 127] width 19 height 6
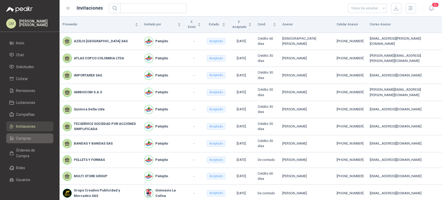
click at [24, 140] on span "Compras" at bounding box center [23, 139] width 15 height 6
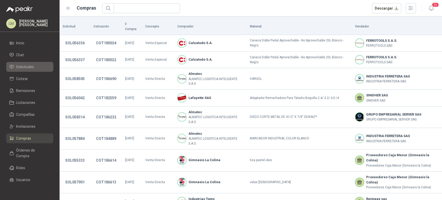
click at [23, 66] on span "Solicitudes" at bounding box center [25, 67] width 18 height 6
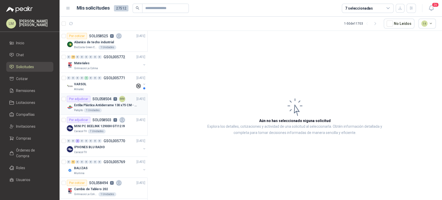
click at [119, 106] on p "Estiba Plástica Antiderrame 130 x75 CM - Capacidad 180-200 Litros" at bounding box center [106, 105] width 65 height 5
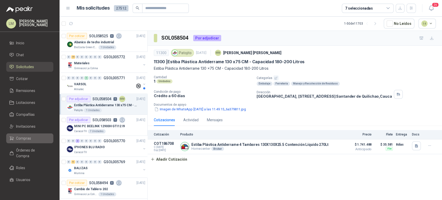
click at [19, 136] on span "Compras" at bounding box center [23, 139] width 15 height 6
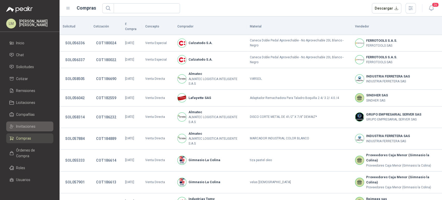
click at [25, 128] on span "Invitaciones" at bounding box center [25, 127] width 19 height 6
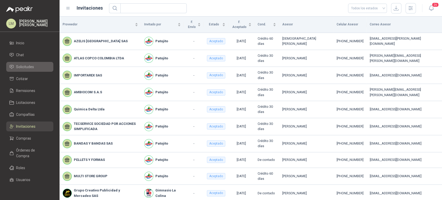
click at [28, 66] on span "Solicitudes" at bounding box center [25, 67] width 18 height 6
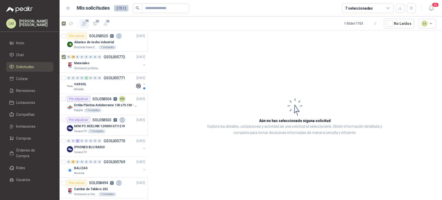
click at [83, 22] on icon "button" at bounding box center [84, 24] width 4 height 4
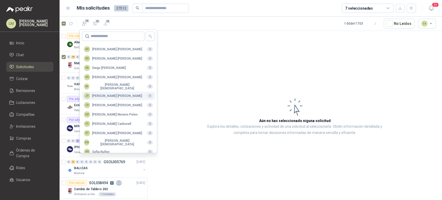
scroll to position [126, 0]
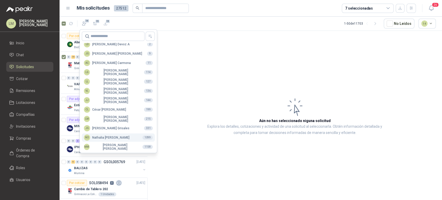
click at [98, 138] on div "NO Nathalia Ortega" at bounding box center [107, 137] width 46 height 6
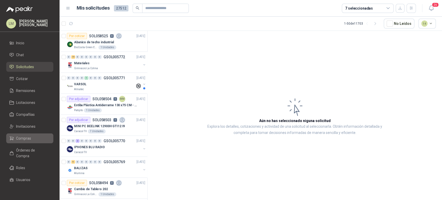
click at [22, 136] on span "Compras" at bounding box center [23, 139] width 15 height 6
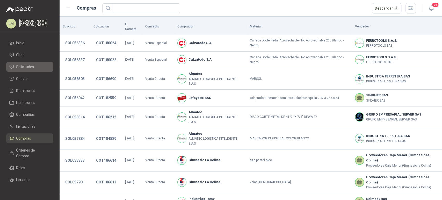
click at [31, 68] on span "Solicitudes" at bounding box center [25, 67] width 18 height 6
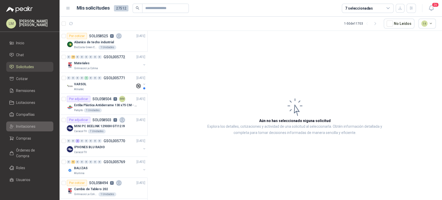
click at [22, 125] on span "Invitaciones" at bounding box center [25, 127] width 19 height 6
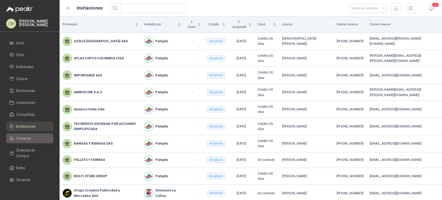
click at [22, 138] on span "Compras" at bounding box center [23, 139] width 15 height 6
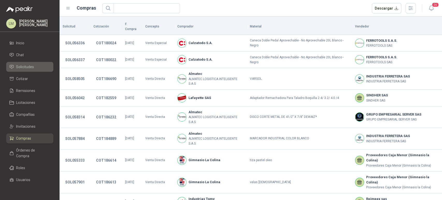
click at [30, 68] on span "Solicitudes" at bounding box center [25, 67] width 18 height 6
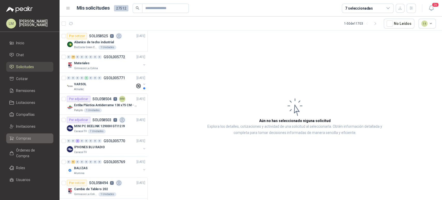
click at [17, 136] on span "Compras" at bounding box center [23, 139] width 15 height 6
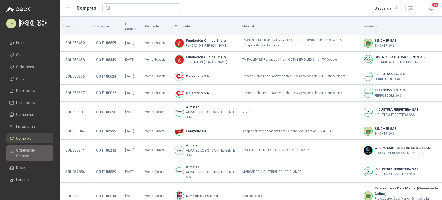
click at [24, 149] on span "Órdenes de Compra" at bounding box center [32, 152] width 32 height 11
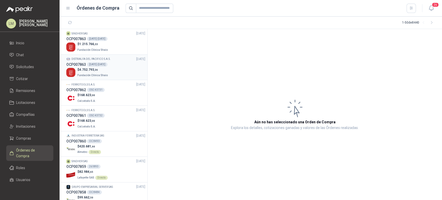
click at [91, 65] on div "1052-2025" at bounding box center [97, 64] width 20 height 4
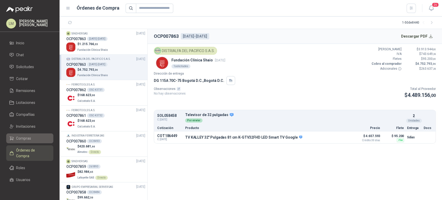
click at [23, 140] on span "Compras" at bounding box center [23, 139] width 15 height 6
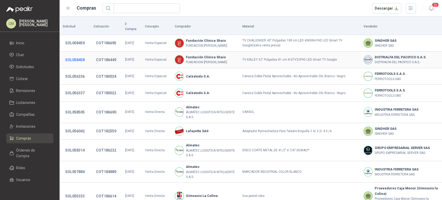
click at [70, 55] on button "SOL058458" at bounding box center [75, 59] width 25 height 9
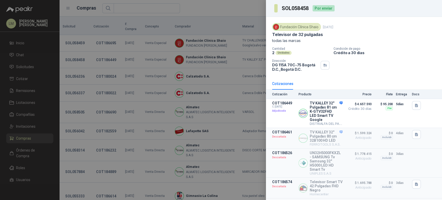
click at [99, 95] on div at bounding box center [221, 100] width 442 height 200
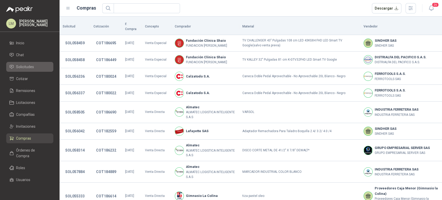
click at [26, 66] on span "Solicitudes" at bounding box center [25, 67] width 18 height 6
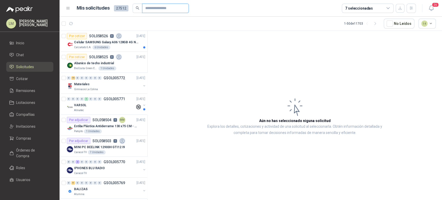
click at [158, 6] on input "text" at bounding box center [163, 8] width 36 height 9
click at [88, 39] on div "Celular SAMSUNG Galaxy A06 128GB 4G Negro" at bounding box center [109, 42] width 71 height 6
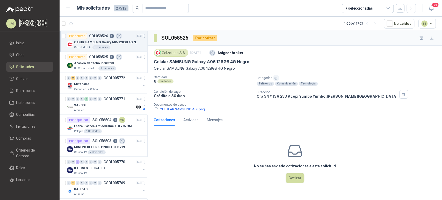
click at [184, 112] on div "Calzatodo S.A. 3 oct, 2025 Asignar broker Celular SAMSUNG Galaxy A06 128GB 4G N…" at bounding box center [295, 80] width 295 height 68
click at [184, 110] on button "CELULAR SAMSUNG A06.png" at bounding box center [180, 108] width 52 height 5
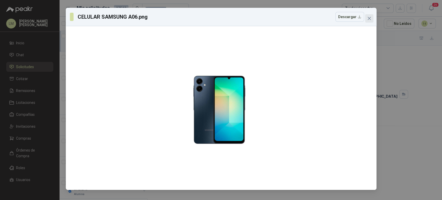
click at [371, 18] on icon "close" at bounding box center [369, 18] width 4 height 4
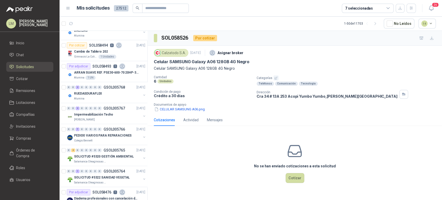
scroll to position [159, 0]
click at [25, 116] on span "Compañías" at bounding box center [25, 115] width 19 height 6
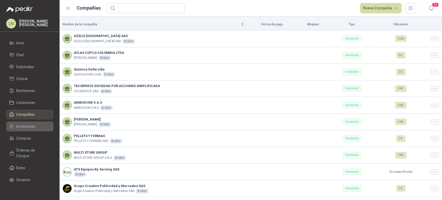
click at [27, 127] on span "Invitaciones" at bounding box center [25, 127] width 19 height 6
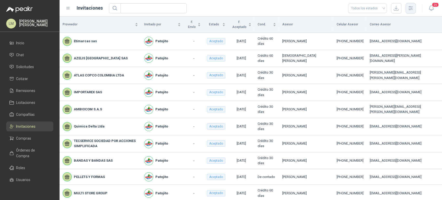
click at [412, 6] on icon "button" at bounding box center [411, 8] width 4 height 4
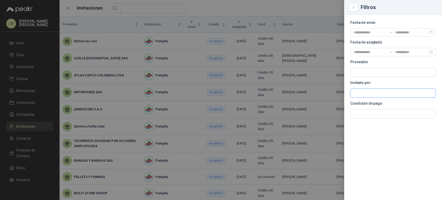
click at [357, 93] on input "text" at bounding box center [393, 93] width 85 height 9
type input "*****"
click at [364, 104] on p "Alumina" at bounding box center [385, 103] width 45 height 3
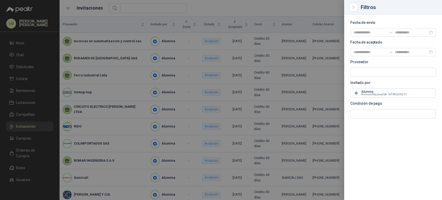
click at [187, 77] on div at bounding box center [221, 100] width 442 height 200
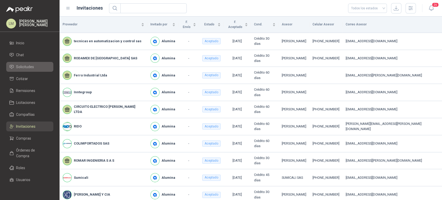
click at [23, 66] on span "Solicitudes" at bounding box center [25, 67] width 18 height 6
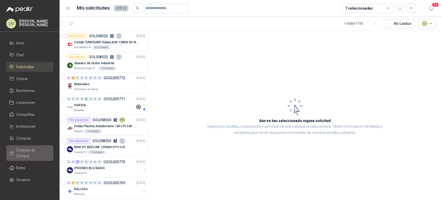
click at [20, 152] on span "Órdenes de Compra" at bounding box center [32, 152] width 32 height 11
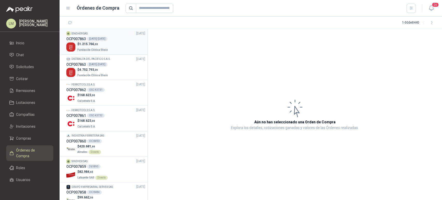
click at [106, 46] on p "$ 1.215.766 ,33" at bounding box center [92, 44] width 31 height 5
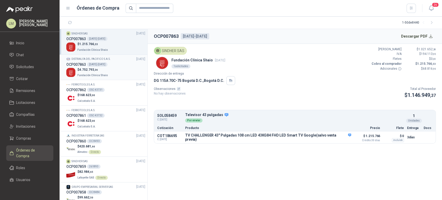
click at [97, 67] on p "$ 4.752.793 ,36" at bounding box center [92, 69] width 31 height 5
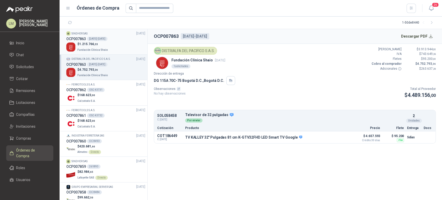
click at [95, 43] on span ",33" at bounding box center [96, 44] width 4 height 3
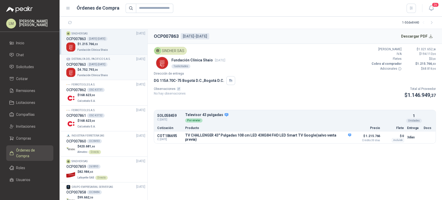
click at [90, 66] on div "1052-2025" at bounding box center [97, 64] width 20 height 4
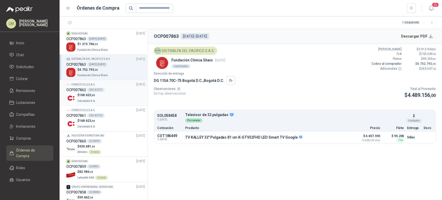
click at [89, 100] on span "Calzatodo S.A." at bounding box center [86, 101] width 18 height 3
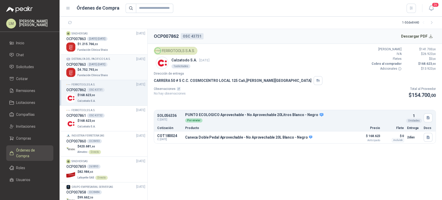
click at [88, 69] on span "4.752.793 ,36" at bounding box center [88, 70] width 19 height 4
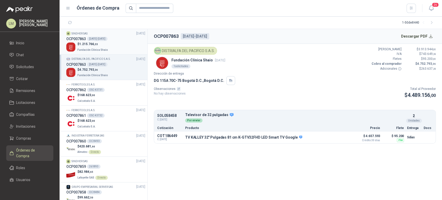
click at [93, 41] on div "1052-2025" at bounding box center [97, 39] width 20 height 4
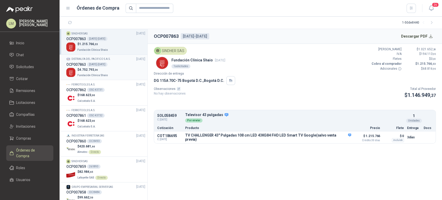
click at [92, 61] on p "DISTRIALFA DEL PACIFICO S.A.S." at bounding box center [91, 59] width 39 height 4
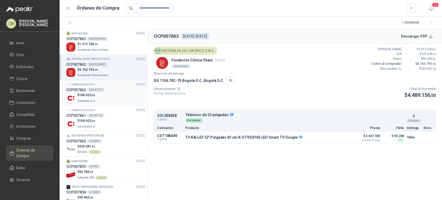
click at [94, 86] on p "FERROTOOLS S.A.S." at bounding box center [84, 85] width 24 height 4
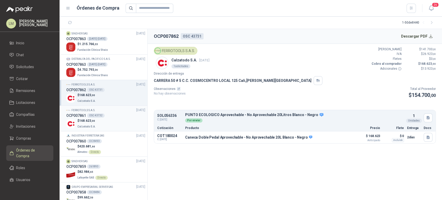
click at [97, 113] on div "OSC 43732" at bounding box center [96, 115] width 18 height 4
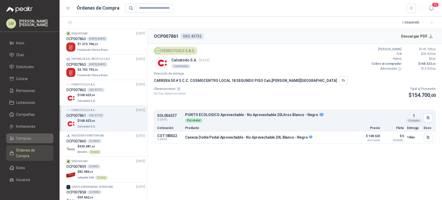
click at [29, 141] on span "Compras" at bounding box center [23, 139] width 15 height 6
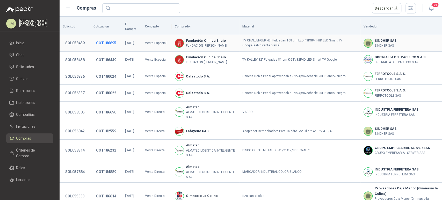
click at [104, 38] on button "COT186695" at bounding box center [106, 42] width 25 height 9
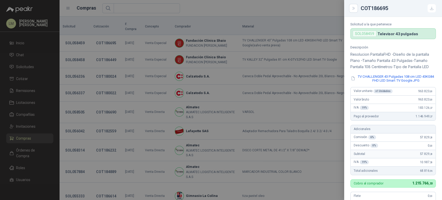
scroll to position [34, 0]
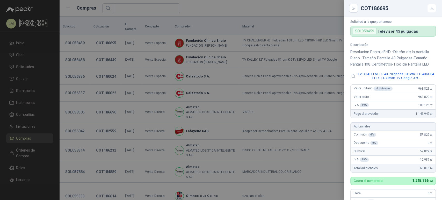
click at [191, 110] on div at bounding box center [221, 100] width 442 height 200
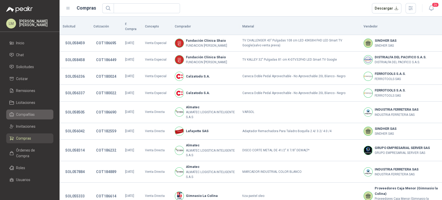
click at [24, 116] on span "Compañías" at bounding box center [25, 115] width 19 height 6
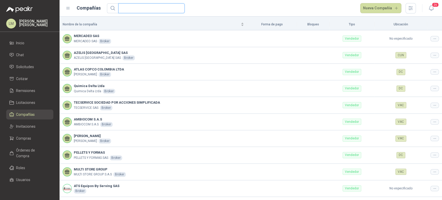
click at [139, 11] on input "text" at bounding box center [150, 8] width 56 height 9
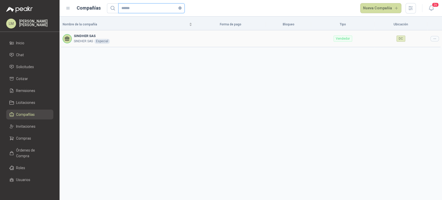
type input "******"
click at [435, 38] on icon at bounding box center [435, 39] width 4 height 4
click at [414, 49] on span "Editar compañía" at bounding box center [421, 48] width 27 height 6
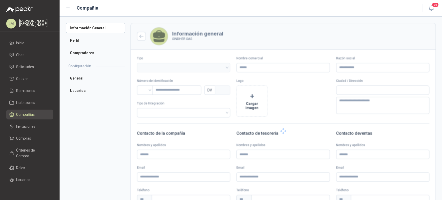
type input "**********"
type input "***"
type textarea "**********"
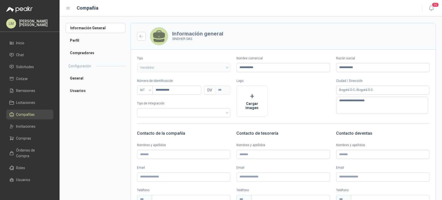
scroll to position [68, 0]
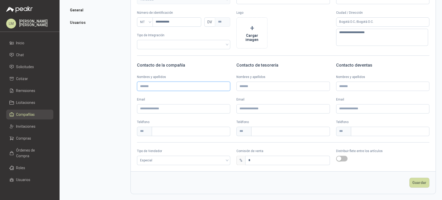
click at [153, 87] on input "Nombres y apellidos" at bounding box center [183, 86] width 93 height 9
type input "******"
click at [156, 130] on input "text" at bounding box center [191, 131] width 79 height 9
paste input "**********"
type input "**********"
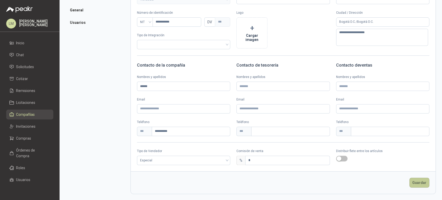
click at [420, 183] on button "Guardar" at bounding box center [420, 183] width 20 height 10
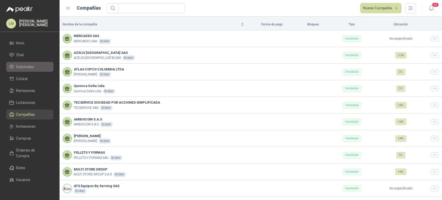
click at [31, 65] on span "Solicitudes" at bounding box center [25, 67] width 18 height 6
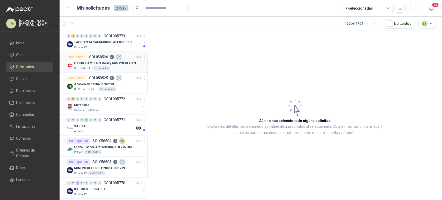
click at [108, 62] on p "Celular SAMSUNG Galaxy A06 128GB 4G Negro" at bounding box center [106, 63] width 65 height 5
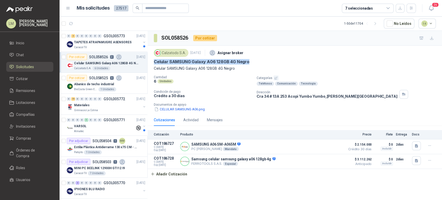
drag, startPoint x: 155, startPoint y: 62, endPoint x: 251, endPoint y: 61, distance: 95.9
click at [251, 61] on div "Celular SAMSUNG Galaxy A06 128GB 4G Negro" at bounding box center [295, 61] width 282 height 5
copy p "Celular SAMSUNG Galaxy A06 128GB 4G Negro"
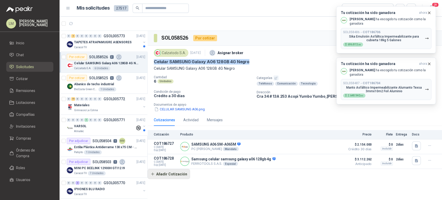
click at [170, 174] on button "Añadir Cotización" at bounding box center [169, 174] width 42 height 10
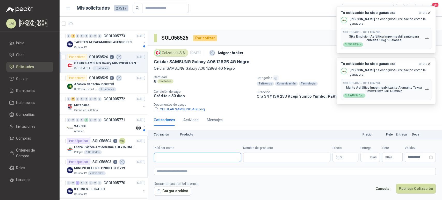
click at [190, 157] on input "Publicar como" at bounding box center [197, 157] width 87 height 9
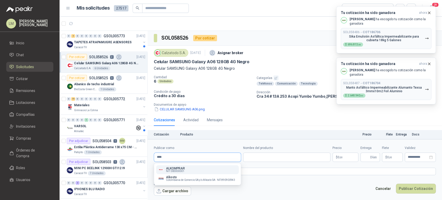
type input "****"
click at [176, 171] on span "NIT : 000000001" at bounding box center [175, 171] width 18 height 3
type input "**********"
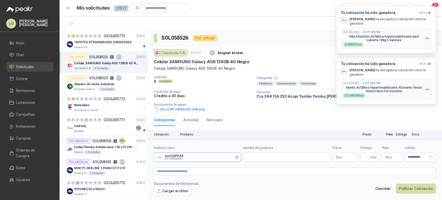
click at [180, 160] on input "Publicar como" at bounding box center [197, 157] width 87 height 9
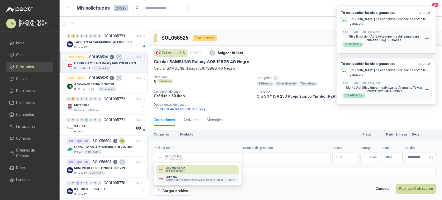
click at [177, 179] on span "Colombiana de Comercio SA y/o Alkosto SA -" at bounding box center [191, 180] width 50 height 3
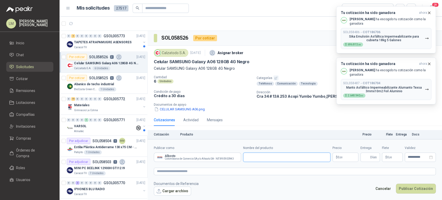
click at [274, 156] on input "Nombre del producto" at bounding box center [286, 157] width 87 height 9
paste input "**********"
type input "**********"
click at [338, 159] on p "$ 0 ,00" at bounding box center [346, 157] width 26 height 9
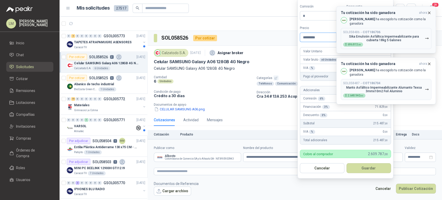
type input "*********"
click at [428, 12] on icon "button" at bounding box center [429, 13] width 4 height 4
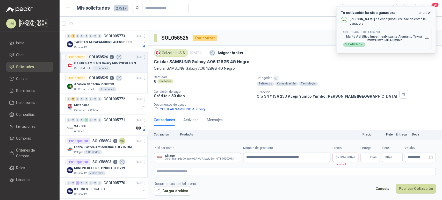
click at [428, 13] on icon "button" at bounding box center [429, 13] width 4 height 4
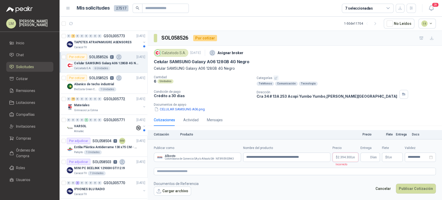
click at [345, 159] on body "LM Luis Miguel Martinez Inicio Chat Solicitudes Cotizar Remisiones Licitaciones…" at bounding box center [221, 100] width 442 height 200
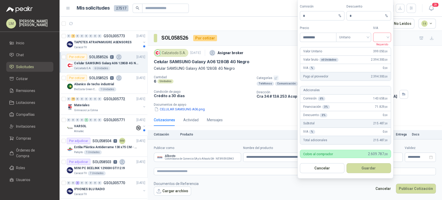
click at [383, 35] on input "search" at bounding box center [382, 37] width 12 height 8
click at [381, 49] on div "19%" at bounding box center [383, 48] width 10 height 6
click at [377, 38] on span "19%" at bounding box center [382, 37] width 12 height 8
click at [379, 66] on div "0%" at bounding box center [383, 65] width 10 height 6
drag, startPoint x: 357, startPoint y: 17, endPoint x: 347, endPoint y: 17, distance: 9.1
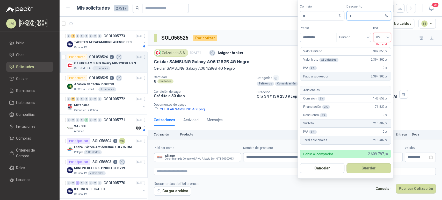
click at [347, 17] on span "* %" at bounding box center [369, 15] width 45 height 9
type input "*"
click at [359, 147] on form "Comisión * % Descuento * % Precio ********* Tipo Unitario IVA 0% Requerido Valo…" at bounding box center [346, 89] width 96 height 180
click at [359, 170] on button "Guardar" at bounding box center [369, 168] width 45 height 10
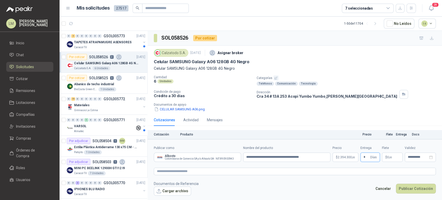
scroll to position [30, 0]
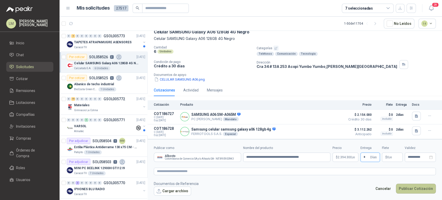
type input "*"
click at [411, 186] on button "Publicar Cotización" at bounding box center [416, 189] width 40 height 10
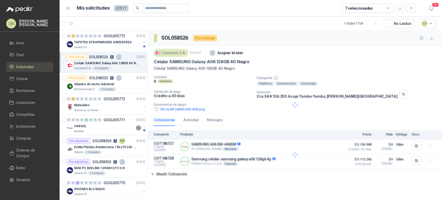
scroll to position [0, 0]
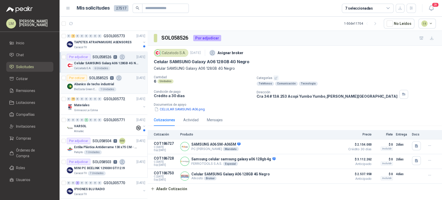
click at [97, 87] on div "BioCosta Green Energy S.A.S 1 Unidades" at bounding box center [109, 89] width 71 height 4
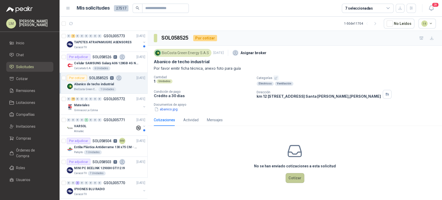
click at [297, 182] on button "Cotizar" at bounding box center [295, 178] width 19 height 10
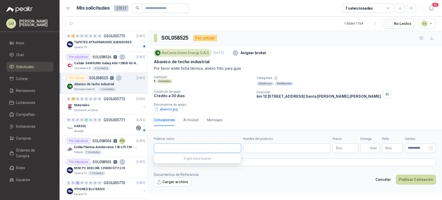
click at [177, 146] on input "Publicar como" at bounding box center [197, 148] width 87 height 9
type input "******"
click at [171, 161] on span "NIT : 800242106" at bounding box center [175, 162] width 18 height 3
type input "**********"
click at [270, 149] on input "Nombre del producto" at bounding box center [286, 148] width 87 height 9
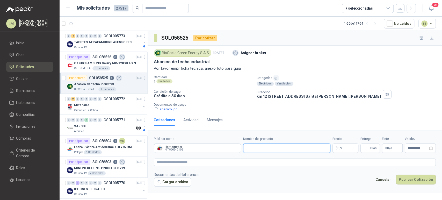
paste input "**********"
type input "**********"
click at [343, 148] on body "LM Luis Miguel Martinez Inicio Chat Solicitudes Cotizar Remisiones Licitaciones…" at bounding box center [221, 100] width 442 height 200
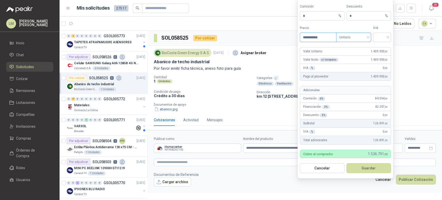
click at [353, 36] on span "Unitario" at bounding box center [353, 37] width 29 height 8
type input "**********"
click at [348, 56] on div "Unitario con IVA" at bounding box center [353, 57] width 27 height 6
click at [376, 39] on input "search" at bounding box center [382, 37] width 12 height 8
click at [378, 49] on div "19%" at bounding box center [383, 48] width 10 height 6
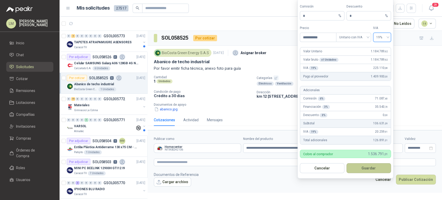
click at [364, 173] on button "Guardar" at bounding box center [369, 168] width 45 height 10
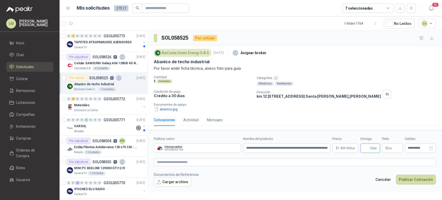
click at [367, 145] on input "Entrega" at bounding box center [367, 148] width 6 height 9
type input "**"
click at [350, 159] on textarea at bounding box center [295, 163] width 282 height 8
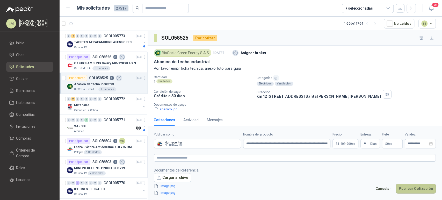
click at [419, 186] on button "Publicar Cotización" at bounding box center [416, 189] width 40 height 10
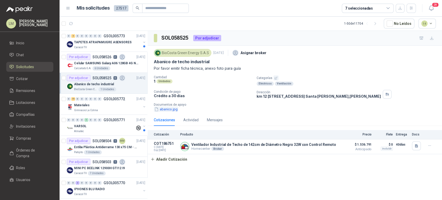
click at [169, 109] on button "abanico.jpg" at bounding box center [166, 108] width 24 height 5
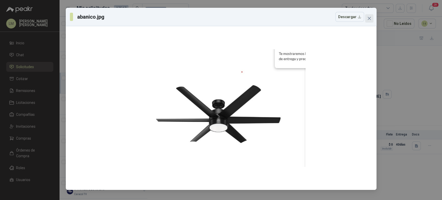
click at [372, 18] on span "Close" at bounding box center [369, 18] width 8 height 4
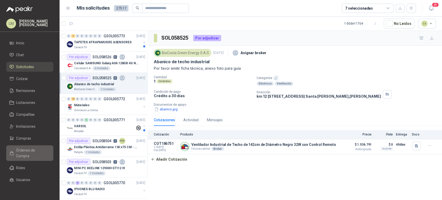
click at [20, 149] on span "Órdenes de Compra" at bounding box center [32, 152] width 32 height 11
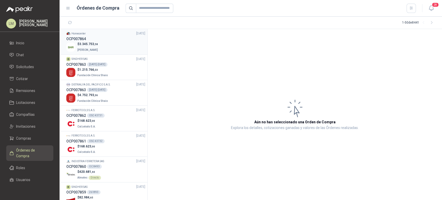
click at [112, 39] on div "OCP007864" at bounding box center [105, 39] width 79 height 6
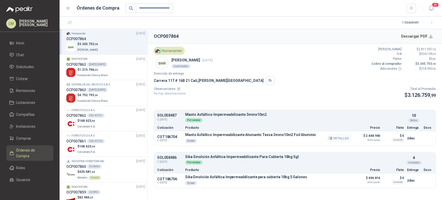
click at [340, 138] on button "Detalles" at bounding box center [339, 138] width 24 height 7
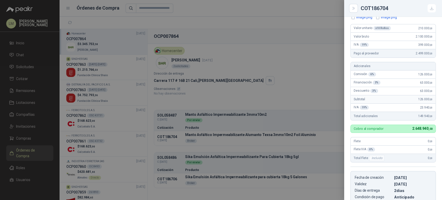
scroll to position [52, 0]
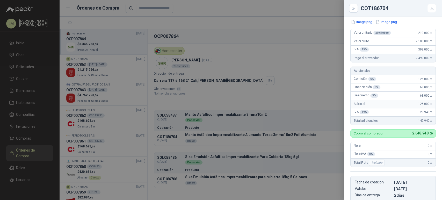
click at [261, 76] on div at bounding box center [221, 100] width 442 height 200
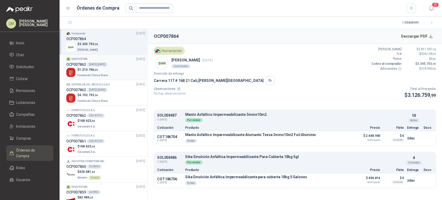
click at [85, 68] on span "1.215.766 ,33" at bounding box center [88, 70] width 19 height 4
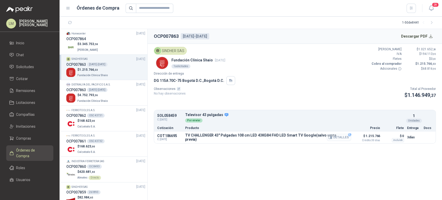
click at [343, 137] on button "Detalles" at bounding box center [339, 137] width 24 height 7
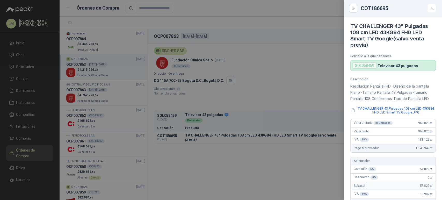
click at [245, 65] on div at bounding box center [221, 100] width 442 height 200
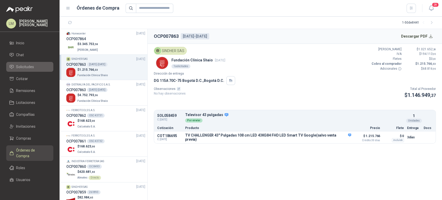
click at [27, 66] on span "Solicitudes" at bounding box center [25, 67] width 18 height 6
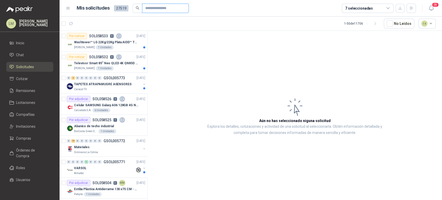
click at [145, 8] on input "text" at bounding box center [163, 8] width 36 height 9
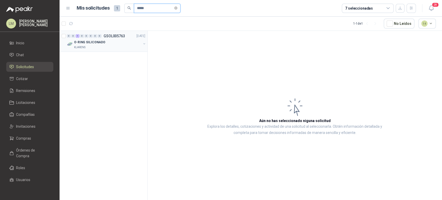
type input "*****"
click at [144, 43] on button "button" at bounding box center [144, 44] width 4 height 4
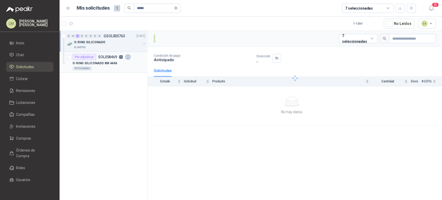
click at [116, 56] on p "SOL058469" at bounding box center [107, 57] width 19 height 4
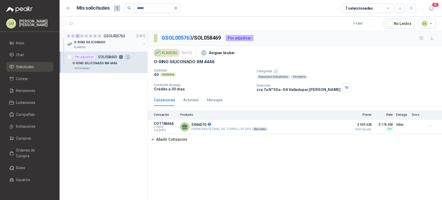
click at [106, 43] on div "O-RING SILICONADO" at bounding box center [107, 42] width 67 height 6
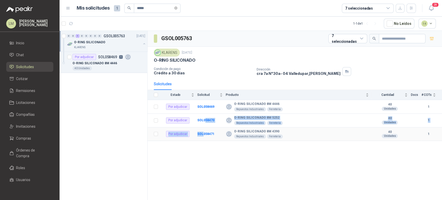
drag, startPoint x: 205, startPoint y: 117, endPoint x: 203, endPoint y: 131, distance: 14.0
click at [203, 131] on tbody "Por adjudicar SOL058469 O-RING SILICONADO 8M 4446 Repuestos Industriales Ferret…" at bounding box center [295, 120] width 295 height 41
click at [203, 132] on b "SOL058471" at bounding box center [205, 134] width 17 height 4
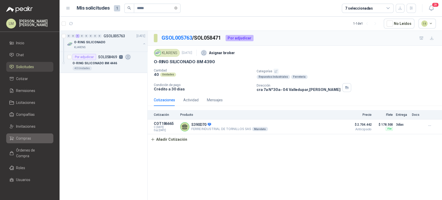
click at [17, 134] on link "Compras" at bounding box center [29, 138] width 47 height 10
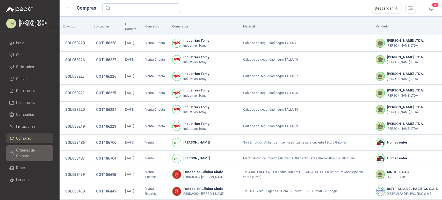
click at [23, 154] on span "Órdenes de Compra" at bounding box center [32, 152] width 32 height 11
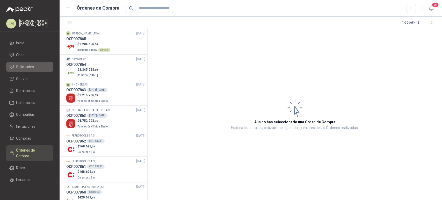
click at [18, 66] on span "Solicitudes" at bounding box center [25, 67] width 18 height 6
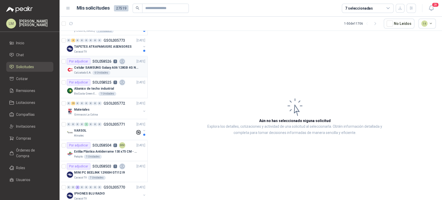
scroll to position [45, 0]
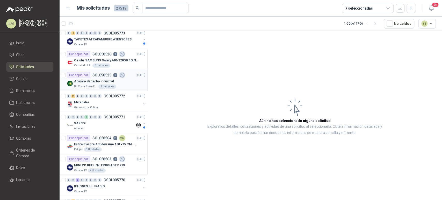
click at [102, 79] on p "Abanico de techo industrial" at bounding box center [94, 81] width 40 height 5
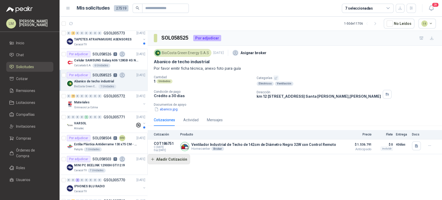
click at [171, 160] on button "Añadir Cotización" at bounding box center [169, 159] width 42 height 10
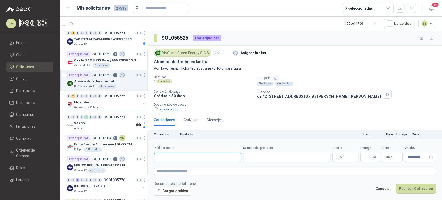
click at [178, 159] on input "Publicar como" at bounding box center [197, 157] width 87 height 9
type input "******"
click at [180, 138] on span "NIT : 800242106" at bounding box center [175, 139] width 18 height 3
type input "**********"
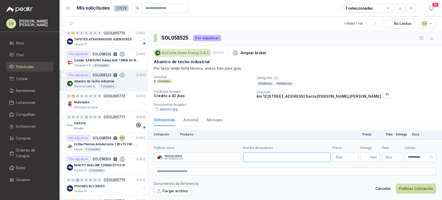
click at [269, 162] on input "Nombre del producto" at bounding box center [286, 157] width 87 height 9
paste input "**********"
type input "**********"
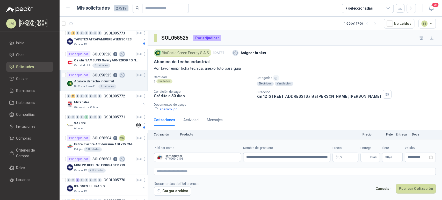
click at [345, 159] on p "$ 0 ,00" at bounding box center [346, 157] width 26 height 9
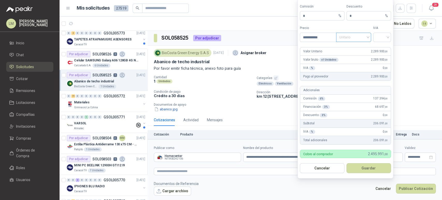
click at [357, 39] on span "Unitario" at bounding box center [353, 37] width 29 height 8
type input "**********"
click at [356, 56] on div "Unitario con IVA" at bounding box center [353, 57] width 27 height 6
click at [380, 39] on input "search" at bounding box center [382, 37] width 12 height 8
click at [380, 47] on div "19%" at bounding box center [383, 48] width 10 height 6
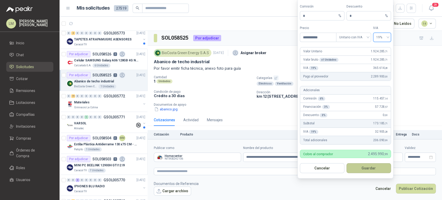
click at [362, 166] on button "Guardar" at bounding box center [369, 168] width 45 height 10
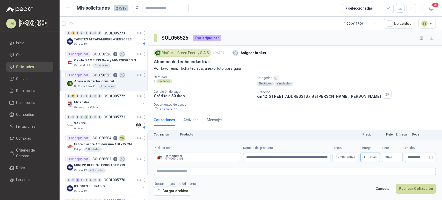
type input "*"
click at [299, 168] on textarea at bounding box center [295, 172] width 282 height 8
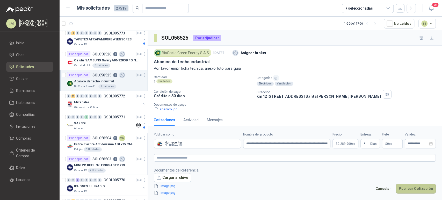
click at [401, 189] on button "Publicar Cotización" at bounding box center [416, 189] width 40 height 10
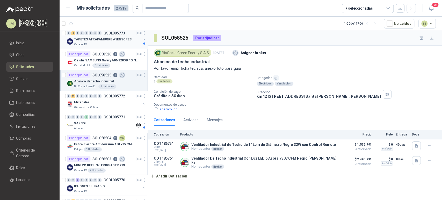
click at [102, 42] on div "TAPETES ATRAPAMUGRE ASENSORES" at bounding box center [107, 39] width 67 height 6
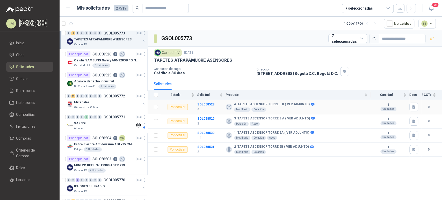
click at [418, 106] on td at bounding box center [416, 107] width 12 height 14
click at [409, 109] on td "1 Unidades" at bounding box center [390, 107] width 39 height 14
click at [411, 108] on button "button" at bounding box center [414, 107] width 9 height 9
click at [320, 82] on div "Solicitudes" at bounding box center [295, 84] width 282 height 12
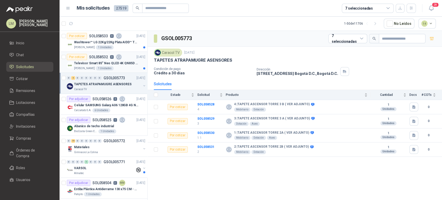
click at [100, 64] on p "Televisor Smart 85” Neo QLED 4K QN85D (QN85QN85DBKXZL)" at bounding box center [106, 63] width 65 height 5
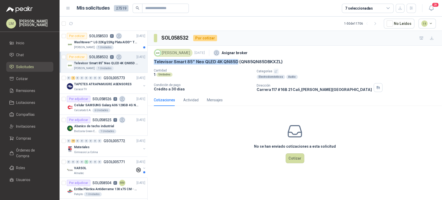
drag, startPoint x: 153, startPoint y: 59, endPoint x: 236, endPoint y: 58, distance: 83.4
click at [236, 58] on div "S Holguín Ramos 3 oct, 2025 Asignar broker Televisor Smart 85” Neo QLED 4K QN85…" at bounding box center [295, 70] width 295 height 48
copy p "Televisor Smart 85” Neo QLED 4K QN85D"
click at [109, 47] on div "1 Unidades" at bounding box center [105, 47] width 18 height 4
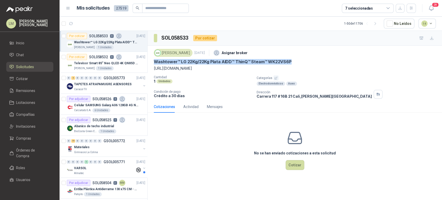
drag, startPoint x: 154, startPoint y: 62, endPoint x: 295, endPoint y: 59, distance: 141.5
click at [295, 59] on div "Washtower™ LG 22Kg/22Kg Plata AIDD™ ThinQ™ Steam™ WK22VS6P" at bounding box center [295, 61] width 282 height 5
copy p "Washtower™ LG 22Kg/22Kg Plata AIDD™ ThinQ™ Steam™ WK22VS6P"
click at [65, 60] on div at bounding box center [64, 62] width 4 height 17
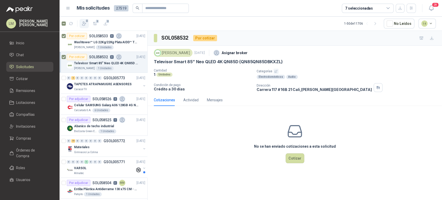
click at [86, 26] on icon "button" at bounding box center [84, 23] width 5 height 5
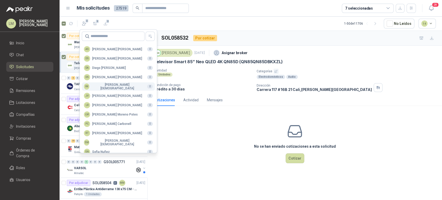
scroll to position [126, 0]
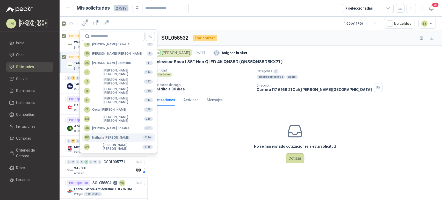
click at [106, 134] on div "NO Nathalia Ortega" at bounding box center [107, 137] width 46 height 6
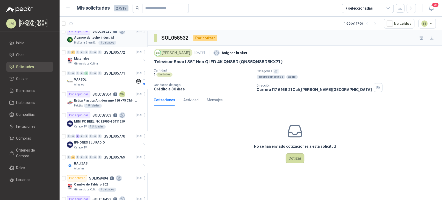
scroll to position [132, 0]
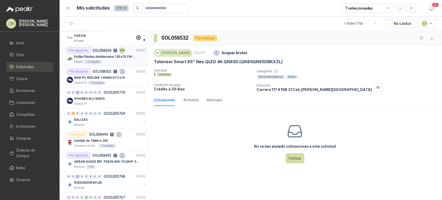
click at [108, 56] on p "Estiba Plástica Antiderrame 130 x75 CM - Capacidad 180-200 Litros" at bounding box center [106, 56] width 65 height 5
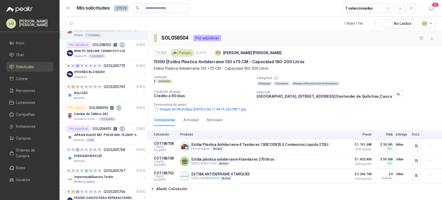
scroll to position [160, 0]
click at [106, 67] on div "0 0 2 0 0 0 0 0 GSOL005770 03/10/25" at bounding box center [107, 65] width 80 height 6
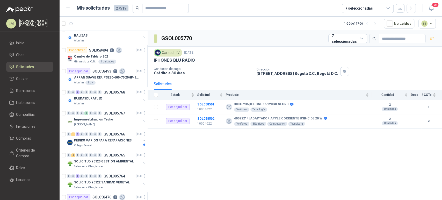
scroll to position [221, 0]
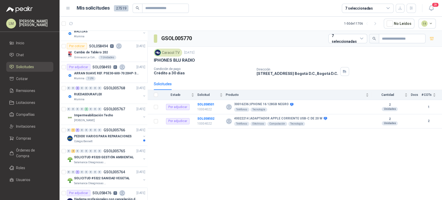
click at [106, 67] on p "SOL058493" at bounding box center [102, 67] width 19 height 4
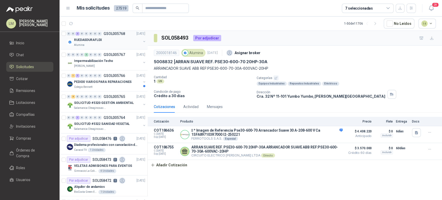
scroll to position [276, 0]
click at [108, 78] on div "PEDIDO VARIOS PARA REPARACIONES" at bounding box center [107, 81] width 67 height 6
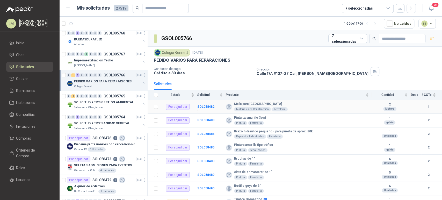
scroll to position [6, 0]
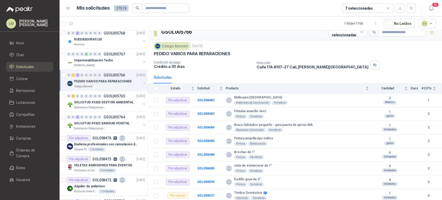
click at [142, 82] on button "button" at bounding box center [144, 83] width 4 height 4
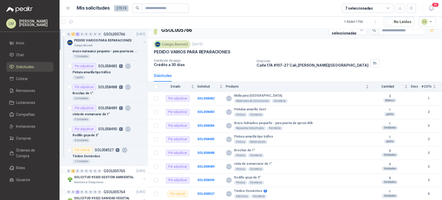
scroll to position [367, 0]
click at [95, 151] on p "SOL058527" at bounding box center [104, 150] width 19 height 4
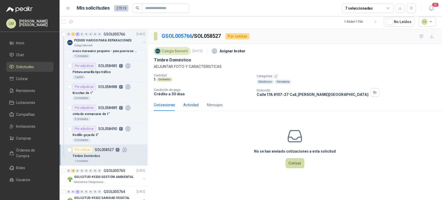
click at [187, 106] on div "Actividad" at bounding box center [190, 105] width 15 height 6
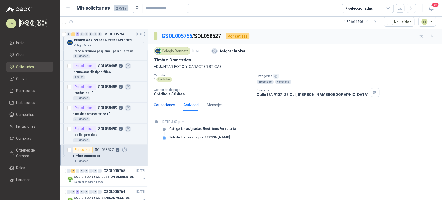
click at [168, 103] on div "Cotizaciones" at bounding box center [164, 105] width 21 height 6
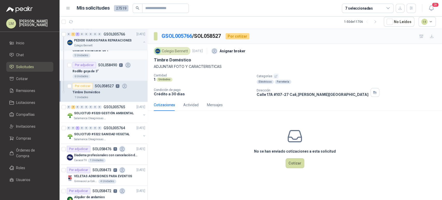
scroll to position [431, 0]
click at [101, 108] on div "0 4 0 0 0 0 0 0 GSOL005765 03/10/25" at bounding box center [107, 107] width 80 height 6
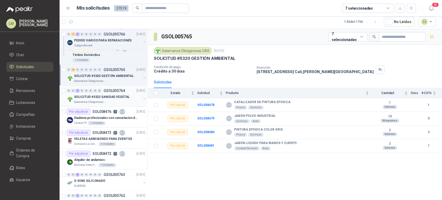
scroll to position [471, 0]
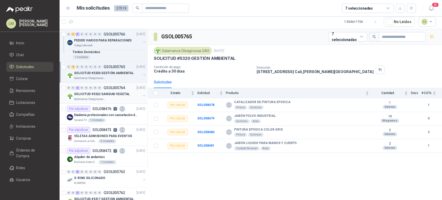
click at [108, 99] on div "Salamanca Oleaginosas SAS" at bounding box center [107, 99] width 67 height 4
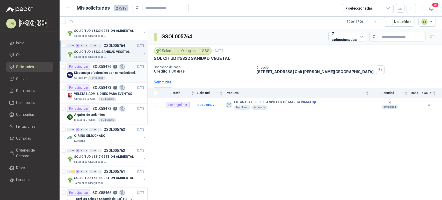
scroll to position [515, 0]
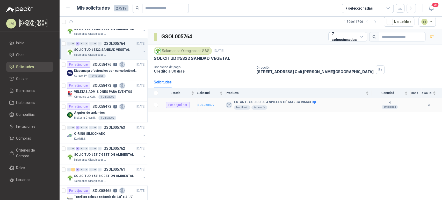
click at [202, 103] on b "SOL058477" at bounding box center [205, 105] width 17 height 4
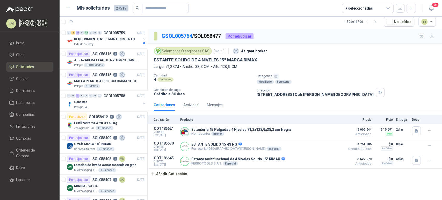
scroll to position [802, 0]
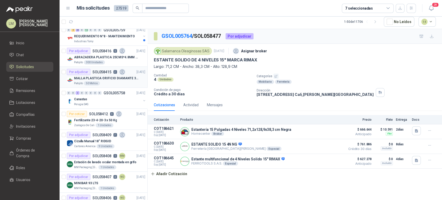
click at [111, 71] on div "Por adjudicar SOL058415 2" at bounding box center [96, 72] width 59 height 6
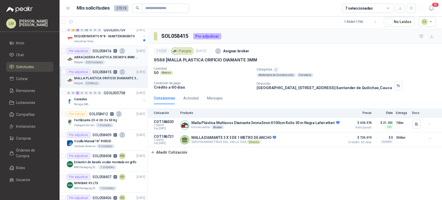
click at [100, 60] on div "300 Unidades" at bounding box center [94, 62] width 21 height 4
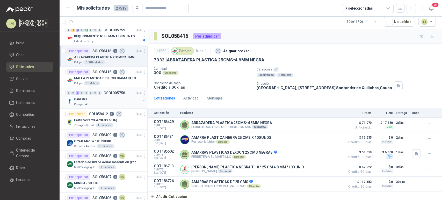
click at [136, 98] on div "Canastas" at bounding box center [107, 99] width 67 height 6
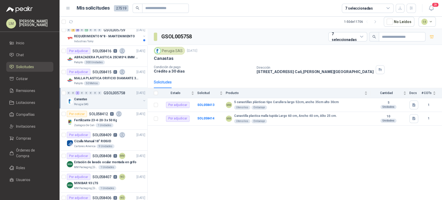
click at [142, 101] on button "button" at bounding box center [144, 101] width 4 height 4
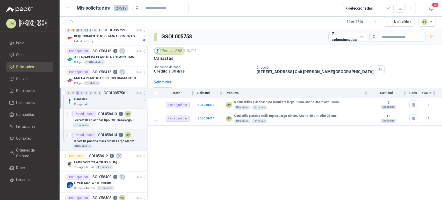
click at [113, 117] on div "5 canastillas plásticas tipo Carullera largo 52cm, ancho 35cm alto 30cm" at bounding box center [109, 120] width 73 height 6
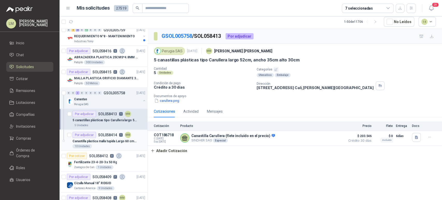
click at [101, 136] on div "Por adjudicar SOL058414 1 MM" at bounding box center [102, 135] width 59 height 6
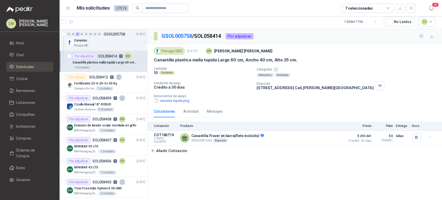
scroll to position [899, 0]
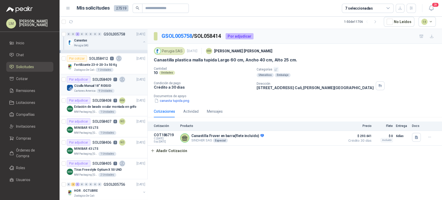
click at [113, 86] on div "Cizalla Manual 18" RIDGID" at bounding box center [109, 86] width 71 height 6
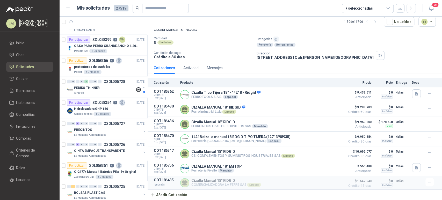
scroll to position [1114, 0]
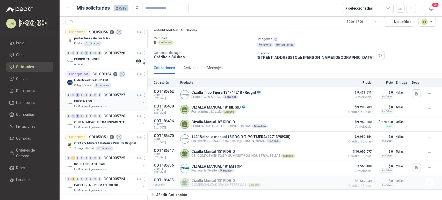
click at [142, 101] on button "button" at bounding box center [144, 103] width 4 height 4
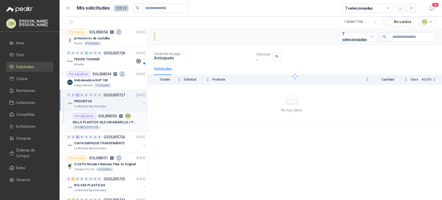
click at [111, 120] on p "SELLO PLASTICO 40,5 CM AMARILLO ( PRECINTO SEGURIDAD)" at bounding box center [105, 122] width 65 height 5
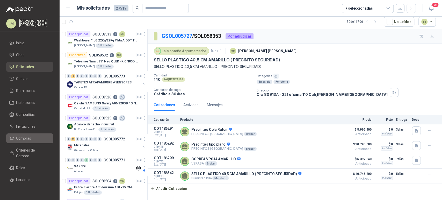
click at [23, 136] on span "Compras" at bounding box center [23, 139] width 15 height 6
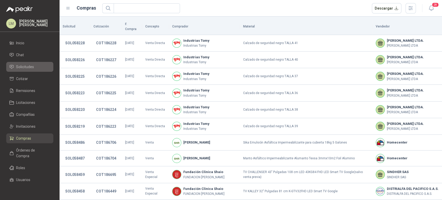
click at [27, 66] on span "Solicitudes" at bounding box center [25, 67] width 18 height 6
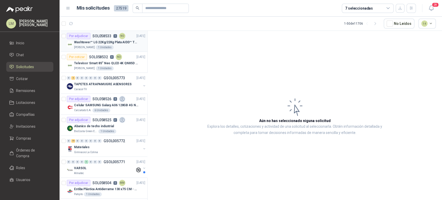
click at [102, 40] on p "Washtower™ LG 22Kg/22Kg Plata AIDD™ ThinQ™ Steam™ WK22VS6P" at bounding box center [106, 42] width 65 height 5
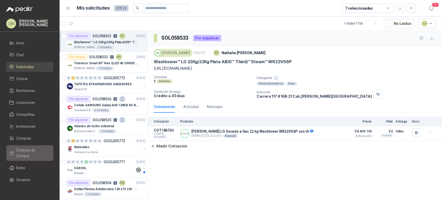
click at [22, 154] on span "Órdenes de Compra" at bounding box center [32, 152] width 32 height 11
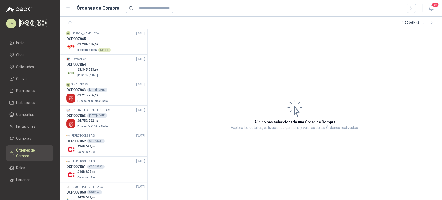
click at [95, 45] on span ",00" at bounding box center [96, 44] width 4 height 3
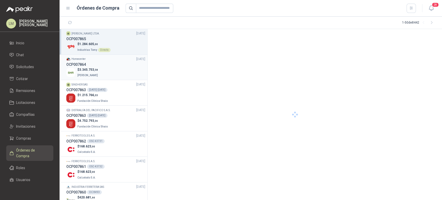
click at [91, 68] on span "3.345.753 ,58" at bounding box center [88, 70] width 19 height 4
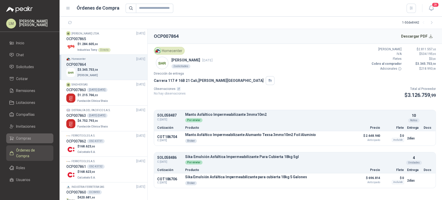
click at [27, 140] on span "Compras" at bounding box center [23, 139] width 15 height 6
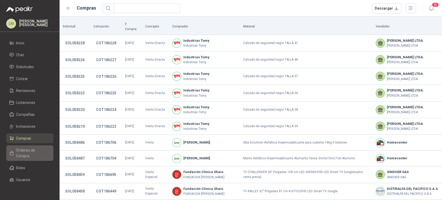
click at [27, 154] on span "Órdenes de Compra" at bounding box center [32, 152] width 32 height 11
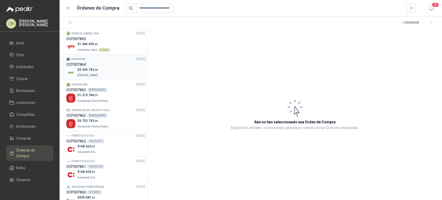
click at [85, 71] on span "3.345.753 ,58" at bounding box center [88, 70] width 19 height 4
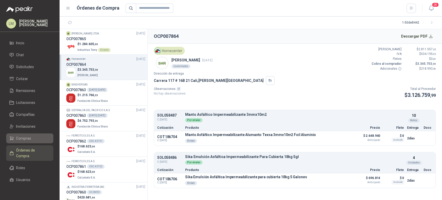
click at [18, 136] on span "Compras" at bounding box center [23, 139] width 15 height 6
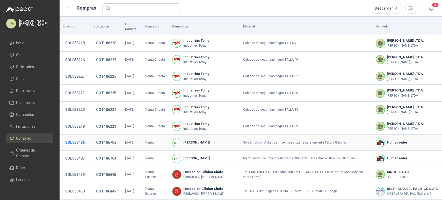
click at [79, 139] on button "SOL058486" at bounding box center [75, 142] width 25 height 9
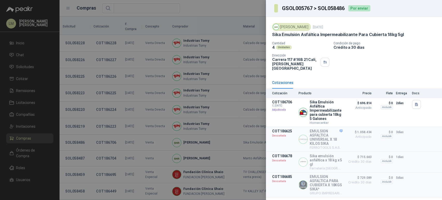
click at [109, 77] on div at bounding box center [221, 100] width 442 height 200
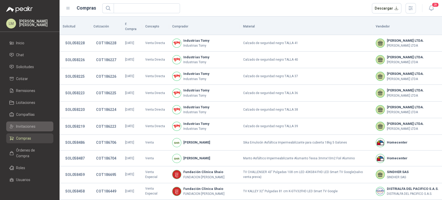
click at [28, 127] on span "Invitaciones" at bounding box center [25, 127] width 19 height 6
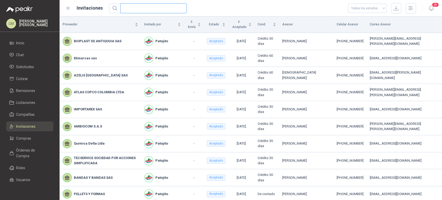
click at [127, 9] on input "text" at bounding box center [152, 8] width 56 height 9
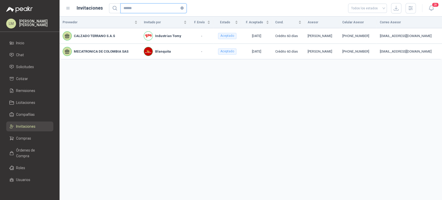
type input "******"
click at [143, 170] on div "Proveedor Invitado por F. Envío Estado F. Aceptado Cond. Asesor Celular Asesor …" at bounding box center [251, 108] width 383 height 183
click at [97, 165] on div "Proveedor Invitado por F. Envío Estado F. Aceptado Cond. Asesor Celular Asesor …" at bounding box center [251, 108] width 383 height 183
click at [25, 136] on span "Compras" at bounding box center [23, 139] width 15 height 6
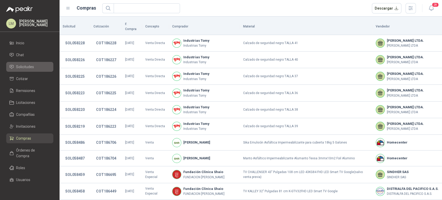
click at [34, 66] on li "Solicitudes" at bounding box center [29, 67] width 41 height 6
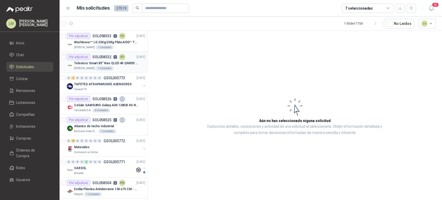
click at [96, 62] on p "Televisor Smart 85” Neo QLED 4K QN85D (QN85QN85DBKXZL)" at bounding box center [106, 63] width 65 height 5
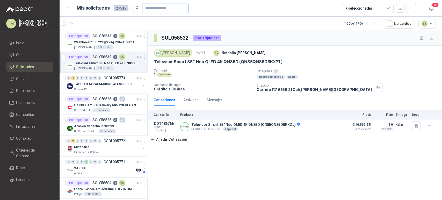
click at [154, 4] on input "text" at bounding box center [163, 8] width 36 height 9
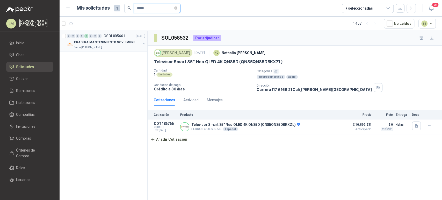
type input "*****"
click at [144, 43] on button "button" at bounding box center [144, 44] width 4 height 4
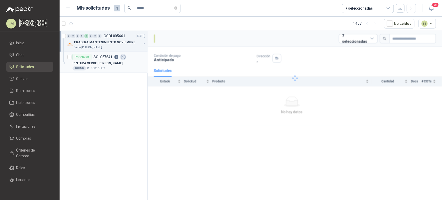
click at [118, 58] on div "Por enviar SOL057541 8" at bounding box center [100, 57] width 54 height 6
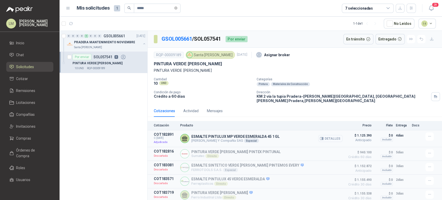
click at [332, 135] on button "Detalles" at bounding box center [330, 138] width 24 height 7
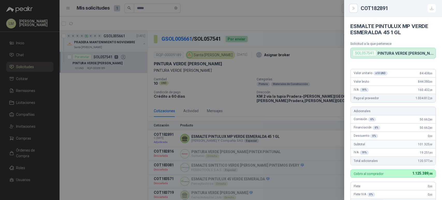
click at [124, 112] on div at bounding box center [221, 100] width 442 height 200
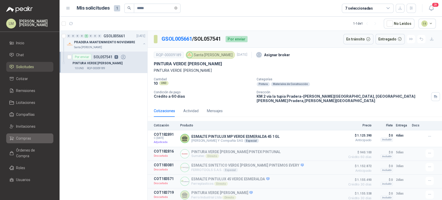
click at [23, 137] on span "Compras" at bounding box center [23, 139] width 15 height 6
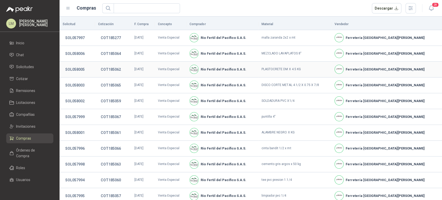
scroll to position [89, 0]
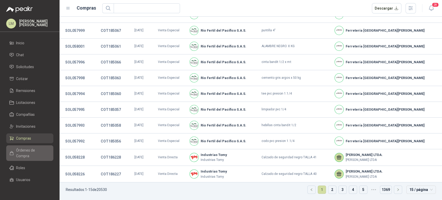
click at [26, 150] on span "Órdenes de Compra" at bounding box center [32, 152] width 32 height 11
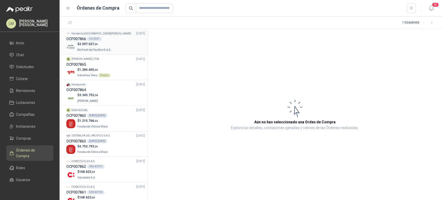
click at [86, 47] on p "Rio Fertil del Pacífico S.A.S." at bounding box center [94, 50] width 35 height 6
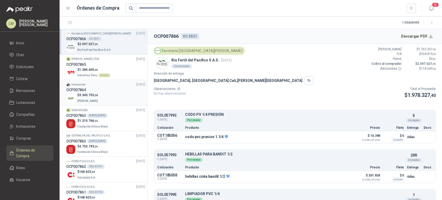
click at [88, 93] on div "OCP007864" at bounding box center [105, 90] width 79 height 6
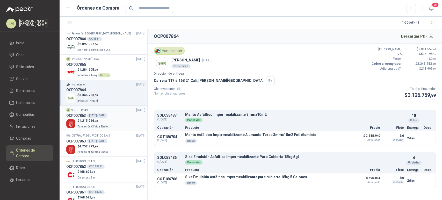
click at [88, 116] on div "1052-2025" at bounding box center [97, 115] width 20 height 4
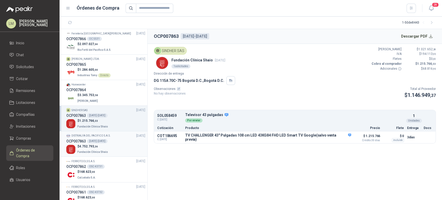
click at [91, 143] on div "1052-2025" at bounding box center [97, 141] width 20 height 4
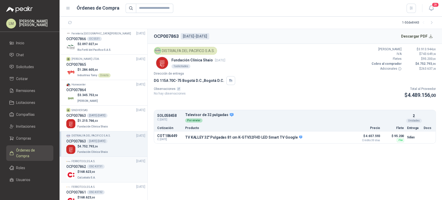
click at [94, 167] on div "OSC 43731" at bounding box center [96, 167] width 18 height 4
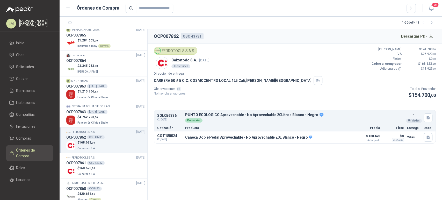
scroll to position [30, 0]
click at [93, 170] on p "Calzatodo S.A." at bounding box center [86, 173] width 19 height 6
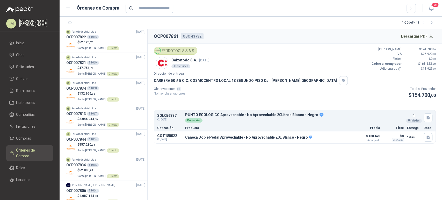
scroll to position [1113, 0]
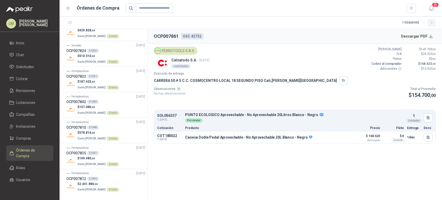
click at [431, 23] on icon "button" at bounding box center [432, 22] width 4 height 4
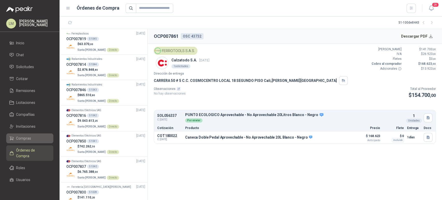
click at [24, 138] on span "Compras" at bounding box center [23, 139] width 15 height 6
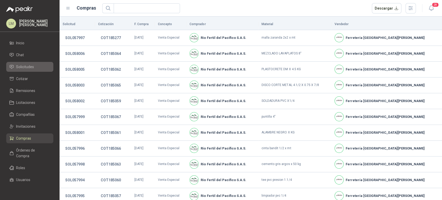
click at [29, 66] on span "Solicitudes" at bounding box center [25, 67] width 18 height 6
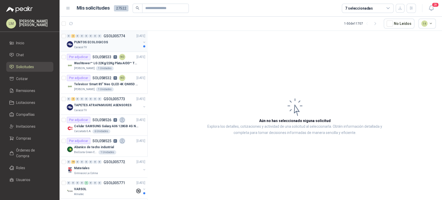
click at [111, 48] on div "Caracol TV" at bounding box center [107, 47] width 67 height 4
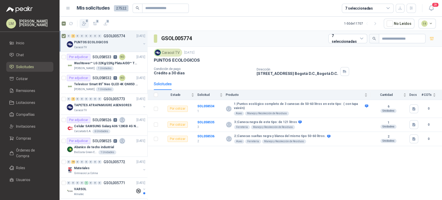
click at [85, 23] on icon "button" at bounding box center [84, 23] width 5 height 5
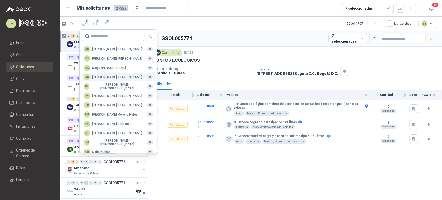
scroll to position [126, 0]
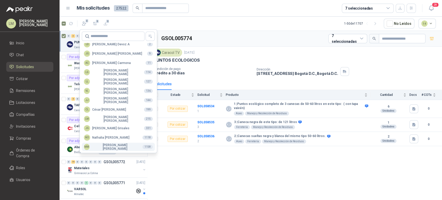
click at [97, 145] on div "MM [PERSON_NAME]" at bounding box center [111, 146] width 54 height 7
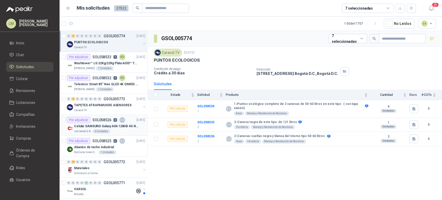
click at [89, 124] on p "Celular SAMSUNG Galaxy A06 128GB 4G Negro" at bounding box center [106, 126] width 65 height 5
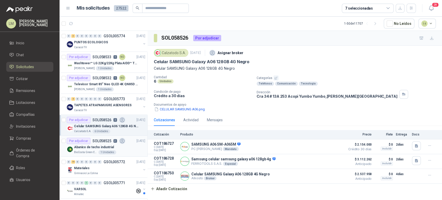
click at [96, 147] on p "Abanico de techo industrial" at bounding box center [94, 147] width 40 height 5
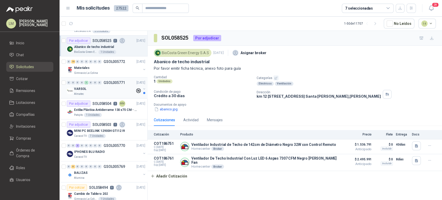
scroll to position [101, 0]
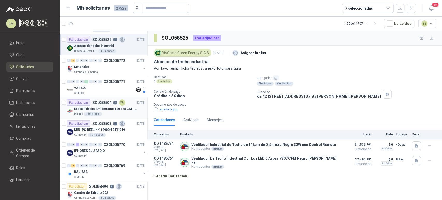
click at [102, 108] on p "Estiba Plástica Antiderrame 130 x75 CM - Capacidad 180-200 Litros" at bounding box center [106, 108] width 65 height 5
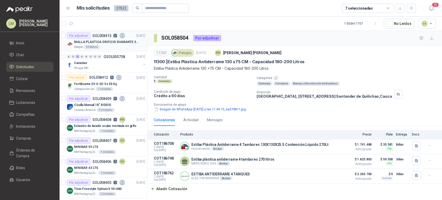
scroll to position [674, 0]
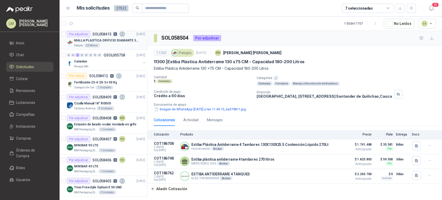
click at [111, 31] on div "Por adjudicar SOL058415 2" at bounding box center [96, 34] width 59 height 6
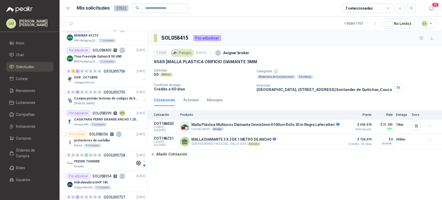
scroll to position [884, 0]
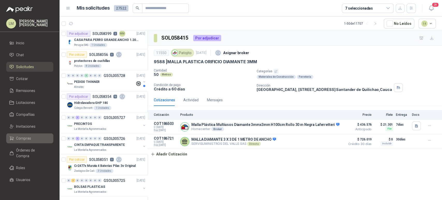
click at [21, 138] on span "Compras" at bounding box center [23, 139] width 15 height 6
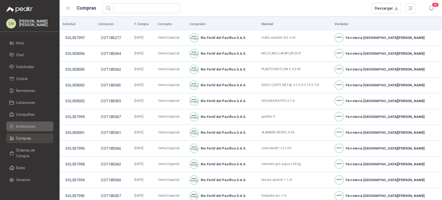
click at [23, 128] on span "Invitaciones" at bounding box center [25, 127] width 19 height 6
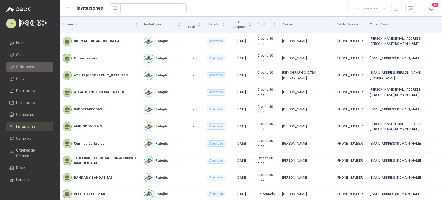
click at [23, 67] on span "Solicitudes" at bounding box center [25, 67] width 18 height 6
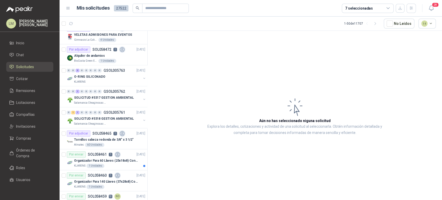
scroll to position [428, 0]
click at [111, 95] on p "SOLICITUD #5317 GESTION AMBIENTAL" at bounding box center [104, 97] width 60 height 5
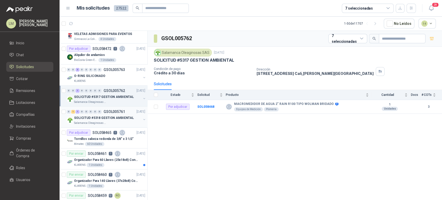
click at [121, 121] on div "Salamanca Oleaginosas SAS" at bounding box center [107, 123] width 67 height 4
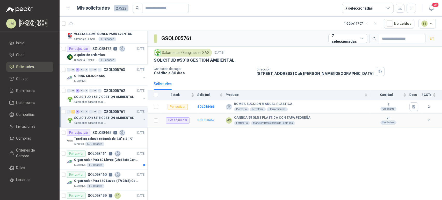
click at [202, 120] on b "SOL058467" at bounding box center [205, 120] width 17 height 4
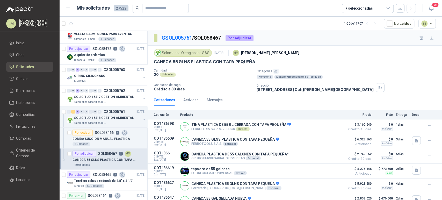
scroll to position [32, 0]
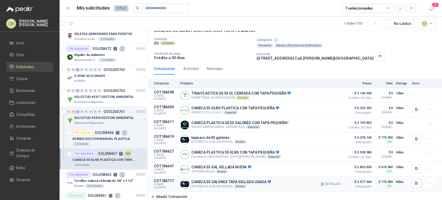
click at [334, 183] on button "Detalles" at bounding box center [330, 184] width 24 height 7
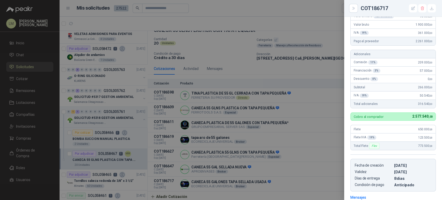
scroll to position [109, 0]
click at [232, 62] on div at bounding box center [221, 100] width 442 height 200
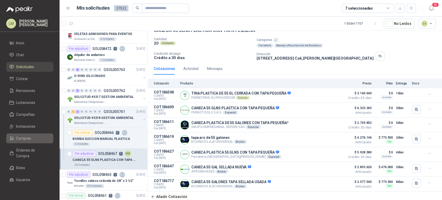
click at [25, 139] on span "Compras" at bounding box center [23, 139] width 15 height 6
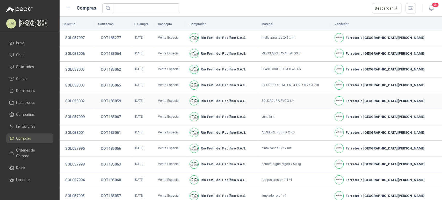
scroll to position [89, 0]
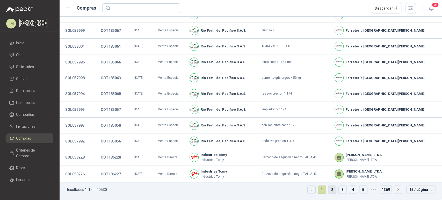
click at [329, 189] on link "2" at bounding box center [333, 190] width 8 height 8
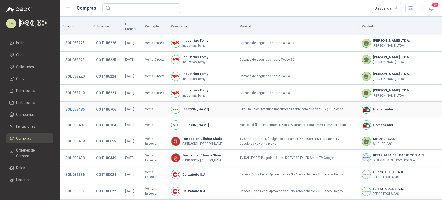
click at [79, 105] on button "SOL058486" at bounding box center [75, 109] width 25 height 9
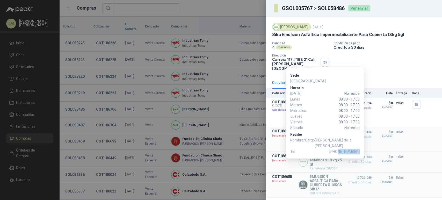
drag, startPoint x: 340, startPoint y: 146, endPoint x: 359, endPoint y: 146, distance: 19.4
click at [359, 149] on span "+57 3174314878" at bounding box center [345, 152] width 30 height 6
copy span "3174314878"
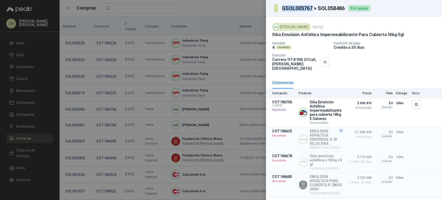
drag, startPoint x: 313, startPoint y: 8, endPoint x: 267, endPoint y: 9, distance: 46.4
click at [267, 9] on div "GSOL005767 > SOL058486 Por enviar" at bounding box center [354, 8] width 176 height 17
copy section "GSOL005767"
click at [143, 83] on div at bounding box center [221, 100] width 442 height 200
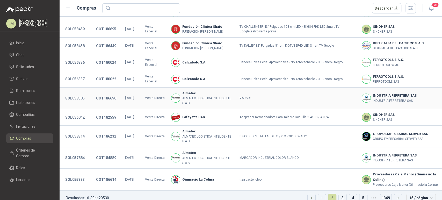
scroll to position [120, 0]
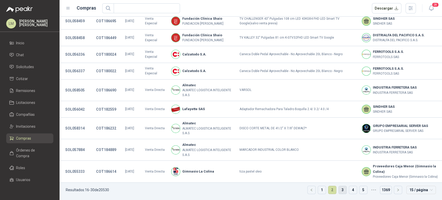
click at [340, 189] on link "3" at bounding box center [343, 190] width 8 height 8
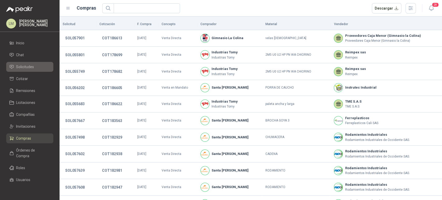
click at [19, 68] on span "Solicitudes" at bounding box center [25, 67] width 18 height 6
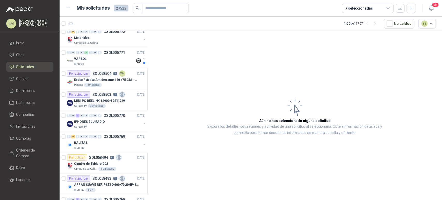
scroll to position [131, 0]
click at [24, 141] on span "Compras" at bounding box center [23, 139] width 15 height 6
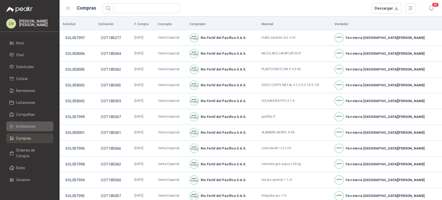
click at [26, 125] on span "Invitaciones" at bounding box center [25, 127] width 19 height 6
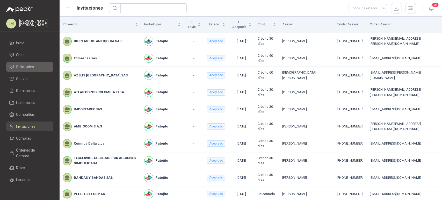
click at [26, 69] on span "Solicitudes" at bounding box center [25, 67] width 18 height 6
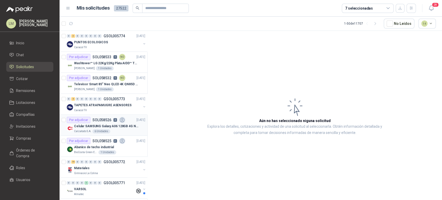
click at [96, 124] on p "Celular SAMSUNG Galaxy A06 128GB 4G Negro" at bounding box center [106, 126] width 65 height 5
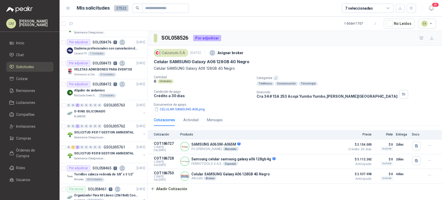
scroll to position [394, 0]
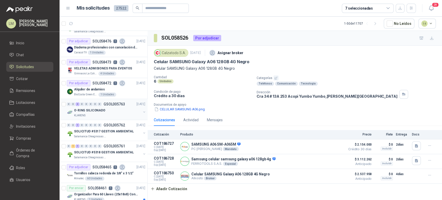
click at [142, 111] on button "button" at bounding box center [144, 112] width 4 height 4
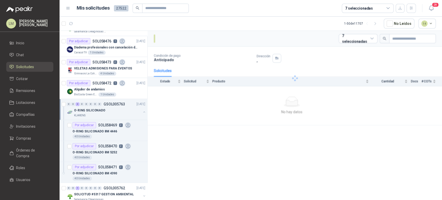
scroll to position [411, 0]
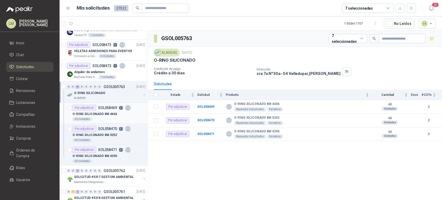
click at [110, 113] on p "O-RING SILICONADO 8M 4446" at bounding box center [95, 114] width 45 height 5
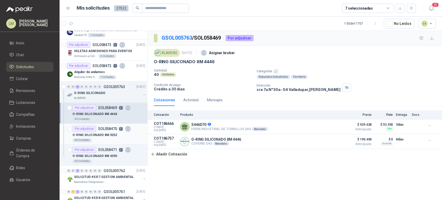
click at [110, 133] on p "O-RING SILICONADO 8M 5252" at bounding box center [95, 135] width 45 height 5
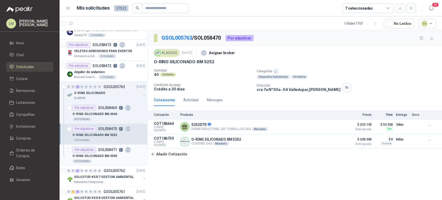
click at [111, 155] on p "O-RING SILICONADO 8M 4390" at bounding box center [95, 156] width 45 height 5
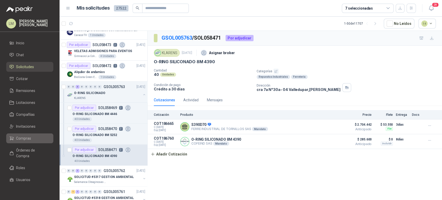
click at [27, 137] on span "Compras" at bounding box center [23, 139] width 15 height 6
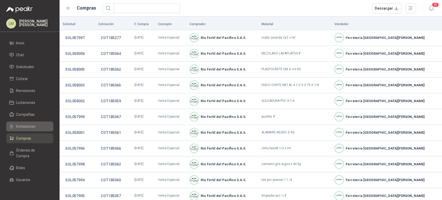
click at [28, 123] on link "Invitaciones" at bounding box center [29, 127] width 47 height 10
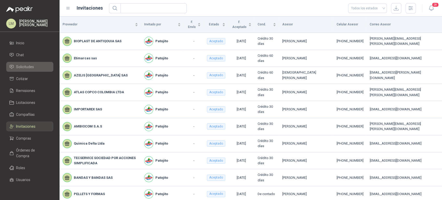
click at [28, 67] on span "Solicitudes" at bounding box center [25, 67] width 18 height 6
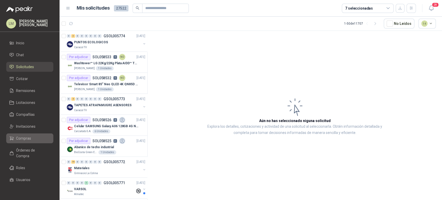
click at [22, 139] on span "Compras" at bounding box center [23, 139] width 15 height 6
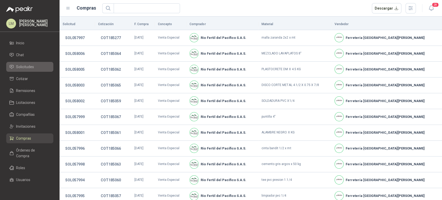
click at [28, 69] on span "Solicitudes" at bounding box center [25, 67] width 18 height 6
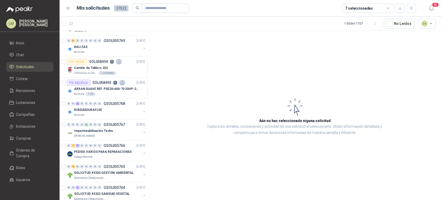
scroll to position [228, 0]
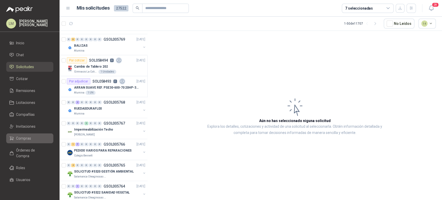
click at [25, 137] on span "Compras" at bounding box center [23, 139] width 15 height 6
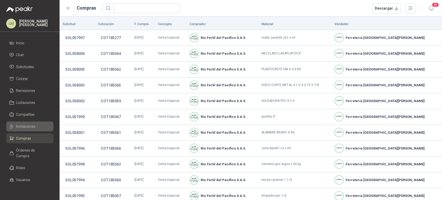
click at [28, 124] on span "Invitaciones" at bounding box center [25, 127] width 19 height 6
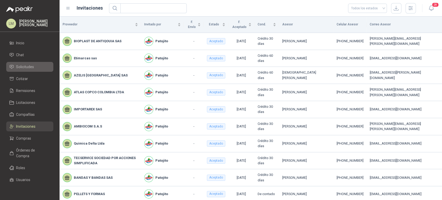
click at [26, 64] on span "Solicitudes" at bounding box center [25, 67] width 18 height 6
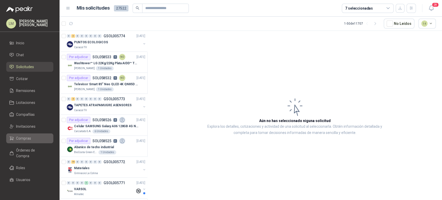
click at [19, 139] on span "Compras" at bounding box center [23, 139] width 15 height 6
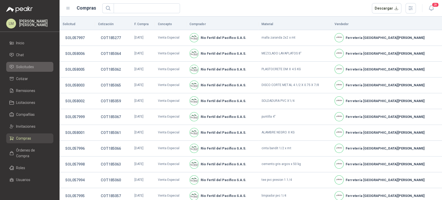
click at [20, 70] on link "Solicitudes" at bounding box center [29, 67] width 47 height 10
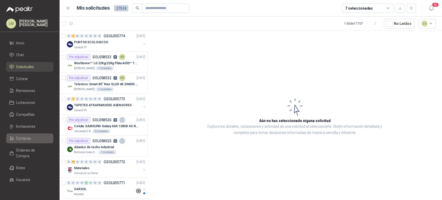
click at [20, 136] on span "Compras" at bounding box center [23, 139] width 15 height 6
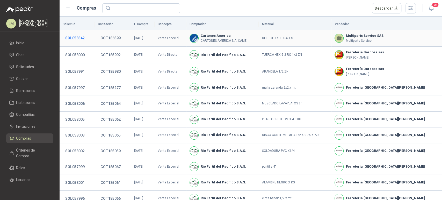
click at [80, 38] on button "SOL058342" at bounding box center [75, 37] width 25 height 9
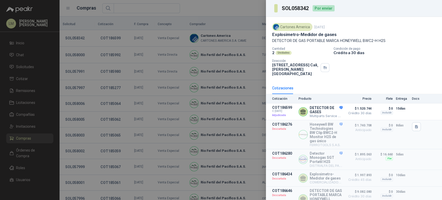
scroll to position [23, 0]
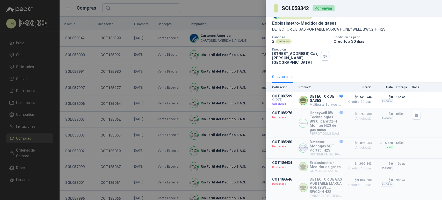
click at [138, 49] on div at bounding box center [221, 100] width 442 height 200
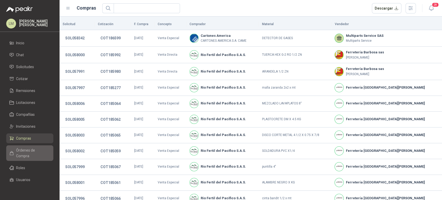
click at [23, 151] on span "Órdenes de Compra" at bounding box center [32, 152] width 32 height 11
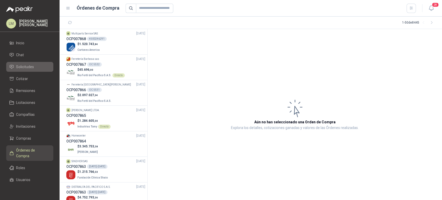
click at [30, 65] on span "Solicitudes" at bounding box center [25, 67] width 18 height 6
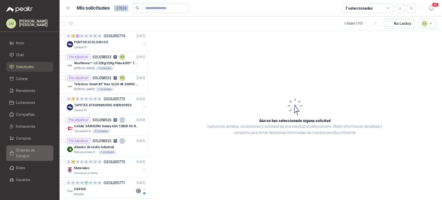
click at [25, 149] on span "Órdenes de Compra" at bounding box center [32, 152] width 32 height 11
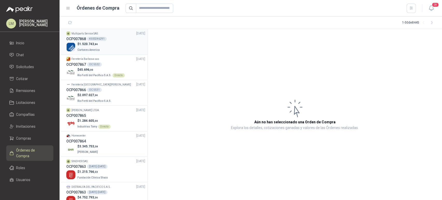
click at [89, 41] on div "4500246291" at bounding box center [97, 39] width 20 height 4
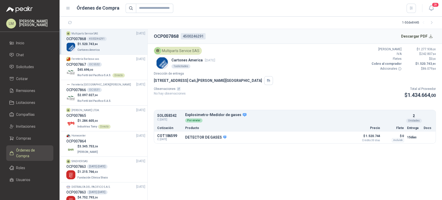
click at [66, 31] on link "Multiparts Service SAS 03/10/25 OCP007868 4500246291 $ 1.520.743 ,84 Cartones A…" at bounding box center [105, 41] width 79 height 21
click at [17, 136] on span "Compras" at bounding box center [23, 139] width 15 height 6
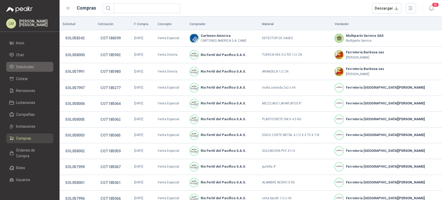
click at [28, 67] on span "Solicitudes" at bounding box center [25, 67] width 18 height 6
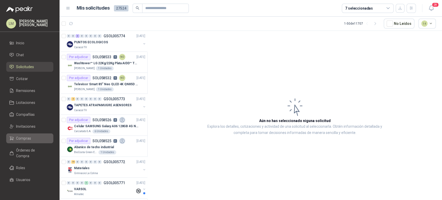
click at [16, 142] on link "Compras" at bounding box center [29, 138] width 47 height 10
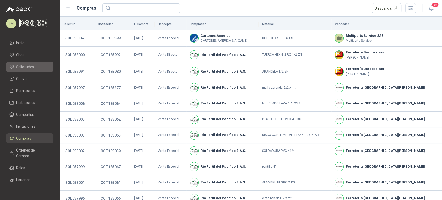
click at [29, 65] on span "Solicitudes" at bounding box center [25, 67] width 18 height 6
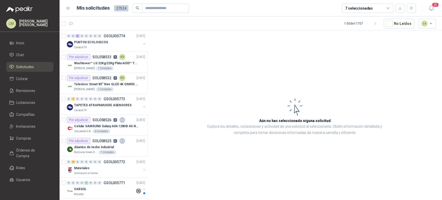
drag, startPoint x: 164, startPoint y: 79, endPoint x: 388, endPoint y: 14, distance: 233.2
click at [388, 14] on header "Mis solicitudes 27524 7 seleccionadas 28" at bounding box center [251, 8] width 383 height 17
click at [19, 137] on span "Compras" at bounding box center [23, 139] width 15 height 6
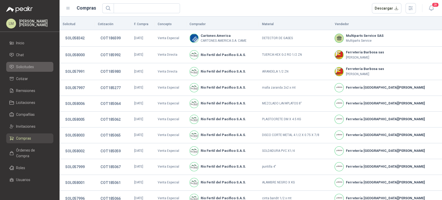
click at [32, 66] on span "Solicitudes" at bounding box center [25, 67] width 18 height 6
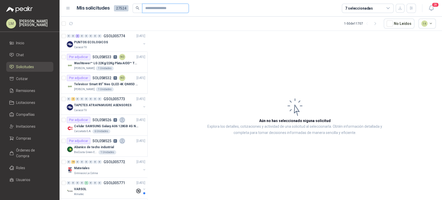
click at [160, 5] on input "text" at bounding box center [163, 8] width 36 height 9
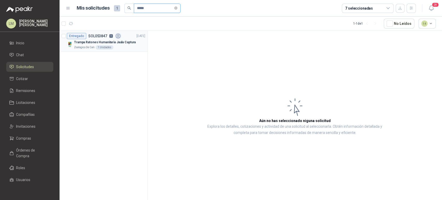
type input "*****"
click at [101, 42] on p "Trampa Ratones Humanitaria Jaula Captura" at bounding box center [105, 42] width 62 height 5
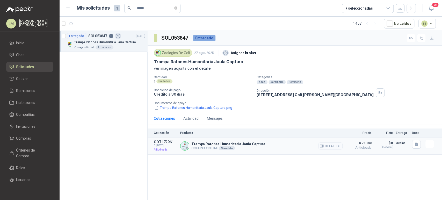
click at [330, 146] on button "Detalles" at bounding box center [330, 146] width 24 height 7
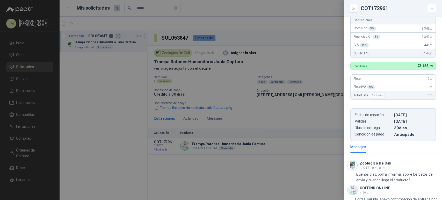
scroll to position [174, 0]
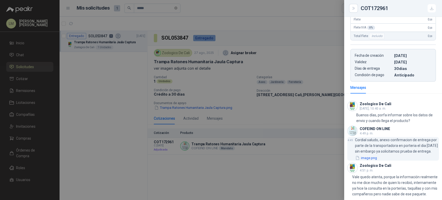
click at [372, 155] on button "image.png" at bounding box center [366, 157] width 23 height 5
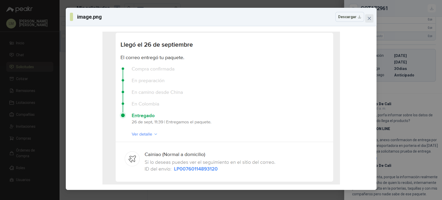
click at [370, 17] on icon "close" at bounding box center [369, 18] width 4 height 4
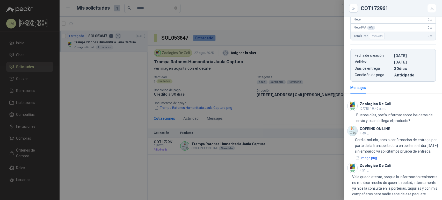
click at [355, 155] on button "image.png" at bounding box center [366, 157] width 23 height 5
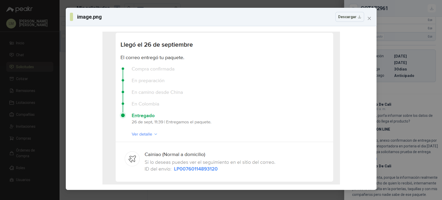
scroll to position [149, 0]
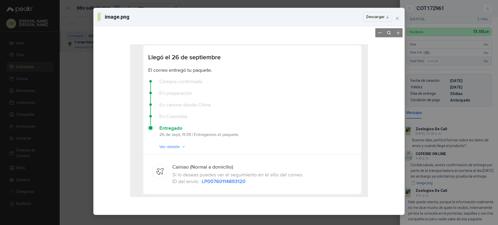
drag, startPoint x: 384, startPoint y: 80, endPoint x: 322, endPoint y: 159, distance: 100.6
click at [322, 159] on div at bounding box center [249, 120] width 238 height 185
click at [395, 17] on icon "close" at bounding box center [397, 18] width 4 height 4
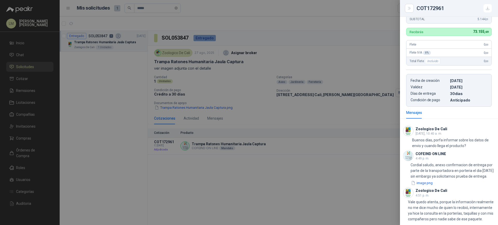
click at [10, 136] on div at bounding box center [249, 112] width 498 height 225
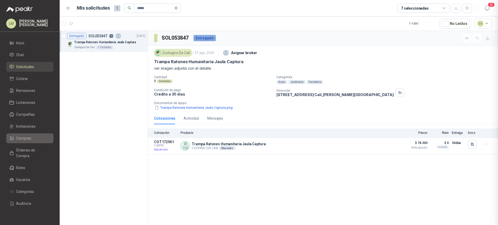
click at [20, 138] on span "Compras" at bounding box center [23, 139] width 15 height 6
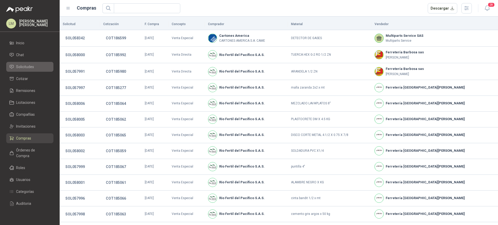
click at [24, 67] on span "Solicitudes" at bounding box center [25, 67] width 18 height 6
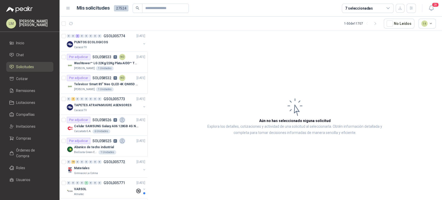
click at [204, 88] on article "Aún no has seleccionado niguna solicitud Explora los detalles, cotizaciones y a…" at bounding box center [295, 116] width 295 height 171
click at [23, 120] on ul "Inicio Chat Solicitudes Cotizar Remisiones Licitaciones Compañías Invitaciones …" at bounding box center [30, 113] width 60 height 150
click at [22, 125] on span "Invitaciones" at bounding box center [25, 127] width 19 height 6
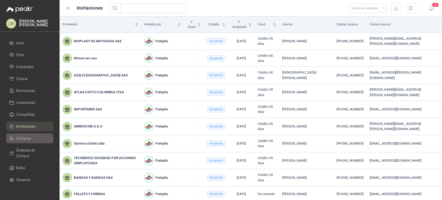
click at [22, 139] on span "Compras" at bounding box center [23, 139] width 15 height 6
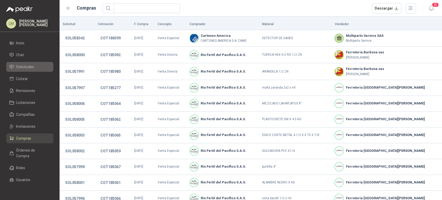
click at [21, 67] on span "Solicitudes" at bounding box center [25, 67] width 18 height 6
click at [18, 66] on span "Solicitudes" at bounding box center [25, 67] width 18 height 6
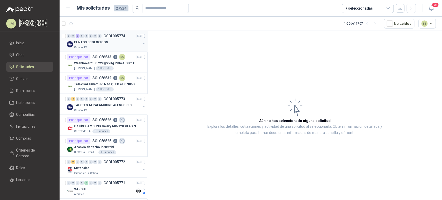
click at [97, 40] on p "PUNTOS ECOLOGICOS" at bounding box center [91, 42] width 34 height 5
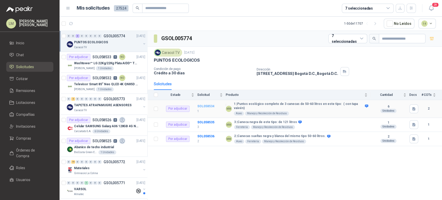
click at [211, 105] on b "SOL058534" at bounding box center [205, 106] width 17 height 4
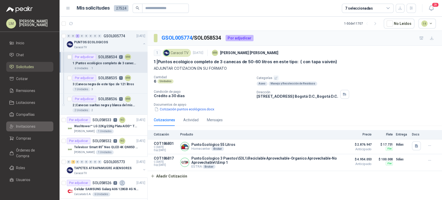
click at [24, 127] on span "Invitaciones" at bounding box center [25, 127] width 19 height 6
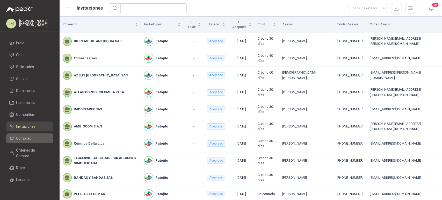
click at [23, 137] on span "Compras" at bounding box center [23, 139] width 15 height 6
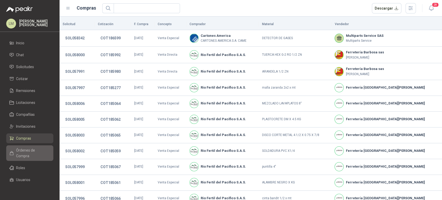
click at [19, 149] on span "Órdenes de Compra" at bounding box center [32, 152] width 32 height 11
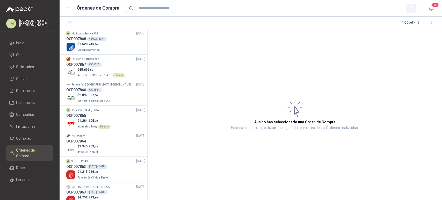
click at [409, 8] on icon "button" at bounding box center [411, 8] width 4 height 4
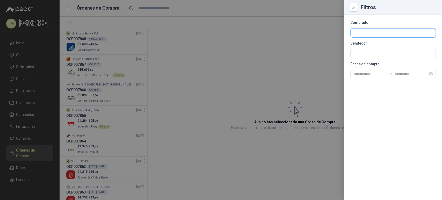
click at [376, 32] on input "text" at bounding box center [393, 33] width 85 height 9
click at [366, 52] on input "text" at bounding box center [393, 53] width 85 height 9
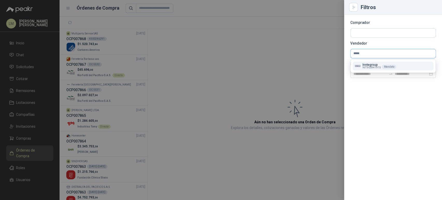
type input "*****"
click at [364, 65] on p "Inntegroup" at bounding box center [372, 64] width 18 height 3
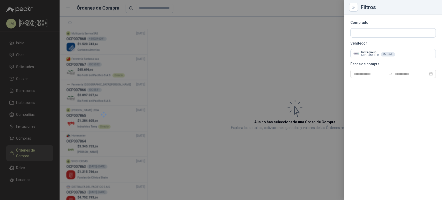
click at [218, 60] on div at bounding box center [221, 100] width 442 height 200
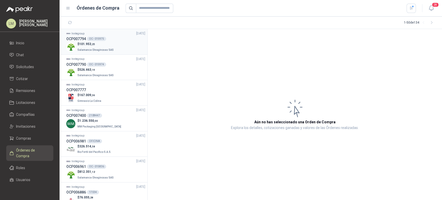
click at [94, 42] on p "$ 101.953 ,25" at bounding box center [95, 44] width 37 height 5
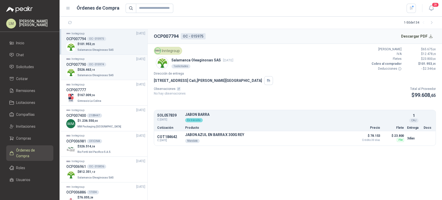
click at [96, 68] on p "$ 526.463 ,14" at bounding box center [95, 69] width 37 height 5
click at [24, 66] on span "Solicitudes" at bounding box center [25, 67] width 18 height 6
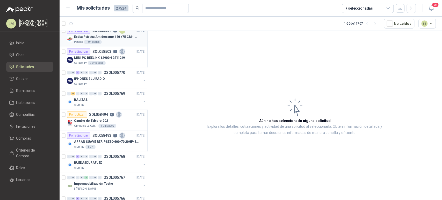
scroll to position [174, 0]
click at [103, 59] on p "MINI PC BEELINK 12900H GTI12 I9" at bounding box center [99, 57] width 51 height 5
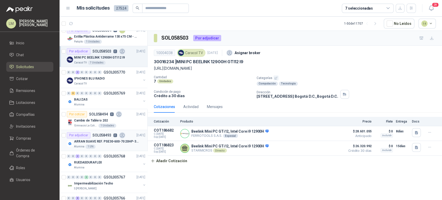
click at [94, 141] on p "ARRAN SUAVE REF. PSE30-600-70 20HP-30A" at bounding box center [106, 141] width 65 height 5
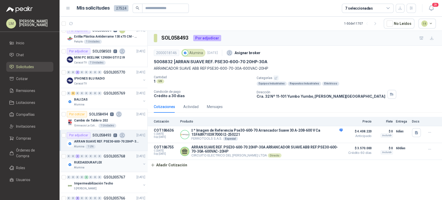
click at [103, 162] on div "RUEDASDURAFLEX" at bounding box center [107, 162] width 67 height 6
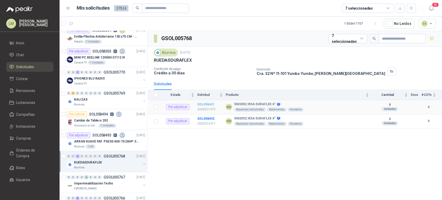
click at [204, 104] on b "SOL058491" at bounding box center [205, 105] width 17 height 4
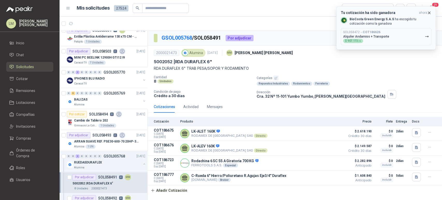
click at [429, 12] on icon "button" at bounding box center [429, 13] width 4 height 4
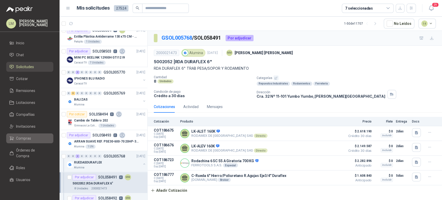
click at [25, 136] on span "Compras" at bounding box center [23, 139] width 15 height 6
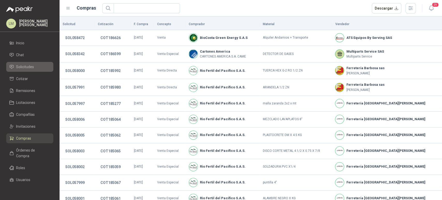
click at [29, 66] on span "Solicitudes" at bounding box center [25, 67] width 18 height 6
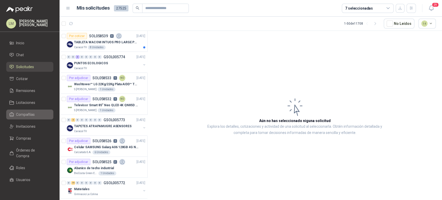
click at [23, 114] on span "Compañías" at bounding box center [25, 115] width 19 height 6
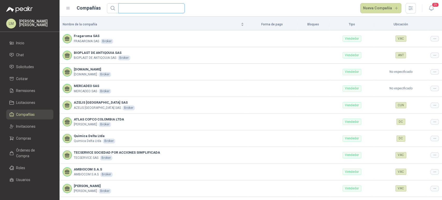
click at [145, 8] on input "text" at bounding box center [150, 8] width 56 height 9
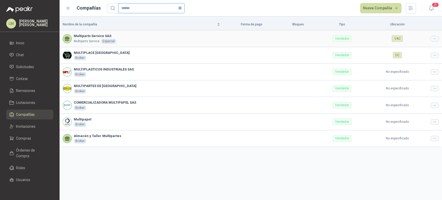
type input "******"
click at [436, 39] on icon at bounding box center [435, 39] width 2 height 0
click at [427, 43] on ul "Editar compañía" at bounding box center [421, 47] width 35 height 10
click at [426, 44] on li "Editar compañía" at bounding box center [421, 47] width 33 height 8
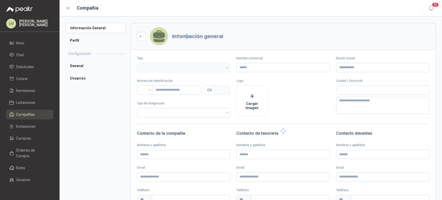
type input "**********"
type input "***"
type textarea "**********"
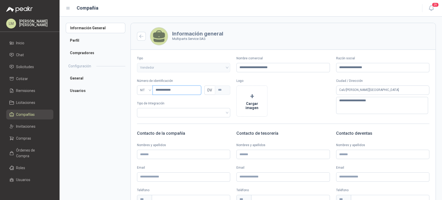
click at [182, 90] on input "**********" at bounding box center [177, 90] width 49 height 9
type input "**********"
type input "*"
type input "**********"
click at [77, 41] on li "Perfil" at bounding box center [96, 40] width 60 height 10
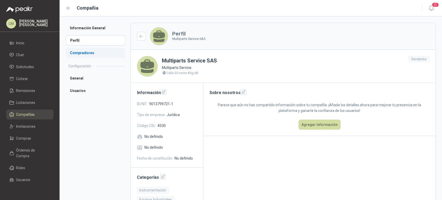
click at [83, 54] on li "Compradores" at bounding box center [96, 53] width 60 height 10
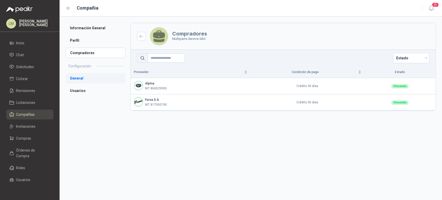
click at [80, 80] on li "General" at bounding box center [96, 78] width 60 height 10
click at [79, 88] on li "Usuarios" at bounding box center [96, 91] width 60 height 10
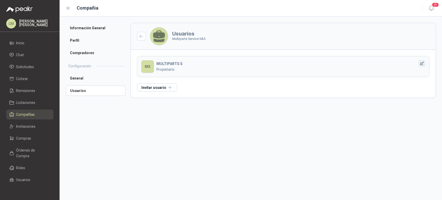
click at [421, 63] on icon "button" at bounding box center [422, 63] width 4 height 4
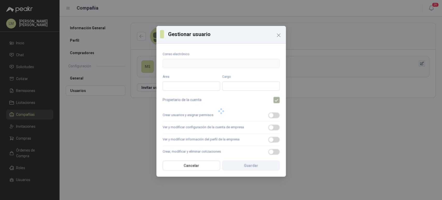
type input "**********"
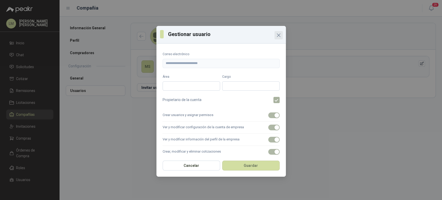
click at [279, 37] on icon "Close" at bounding box center [279, 35] width 6 height 6
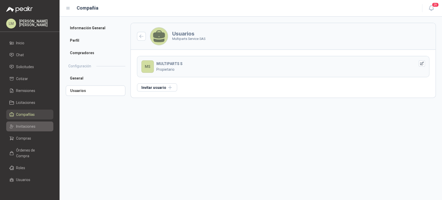
click at [22, 125] on span "Invitaciones" at bounding box center [25, 127] width 19 height 6
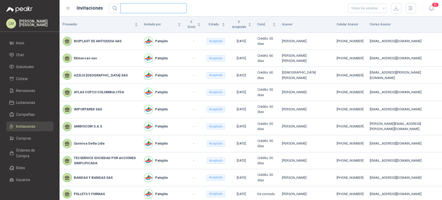
click at [147, 8] on input "text" at bounding box center [152, 8] width 56 height 9
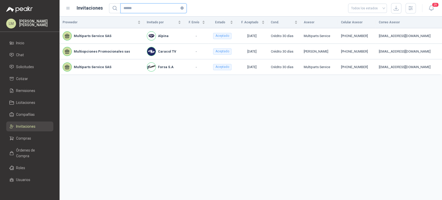
type input "******"
click at [23, 139] on span "Compras" at bounding box center [23, 139] width 15 height 6
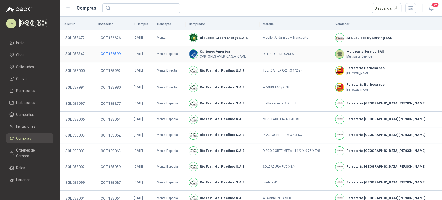
click at [105, 54] on button "COT186599" at bounding box center [110, 53] width 25 height 9
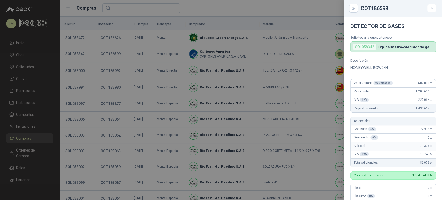
click at [28, 72] on div at bounding box center [221, 100] width 442 height 200
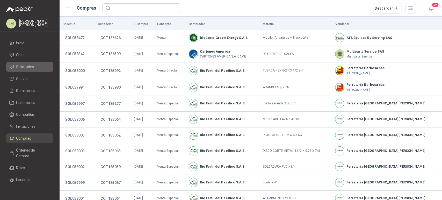
click at [25, 67] on span "Solicitudes" at bounding box center [25, 67] width 18 height 6
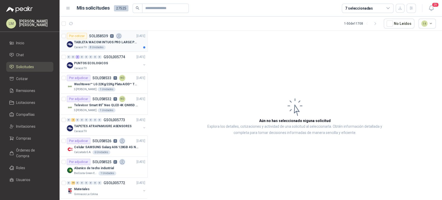
click at [87, 37] on div "Por cotizar SOL058539 0" at bounding box center [94, 36] width 55 height 6
